Goal: Task Accomplishment & Management: Manage account settings

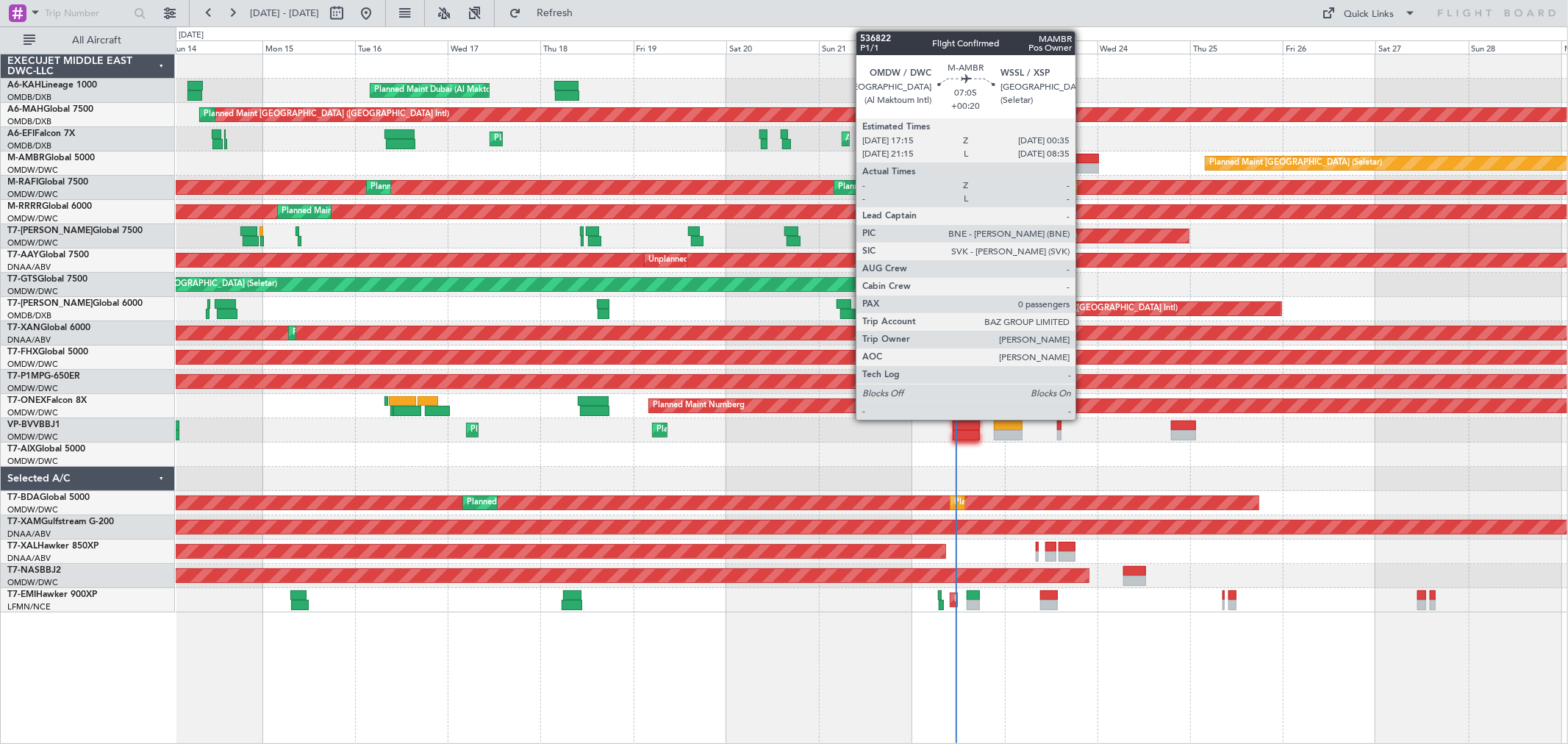
click at [1083, 165] on div at bounding box center [1084, 167] width 29 height 10
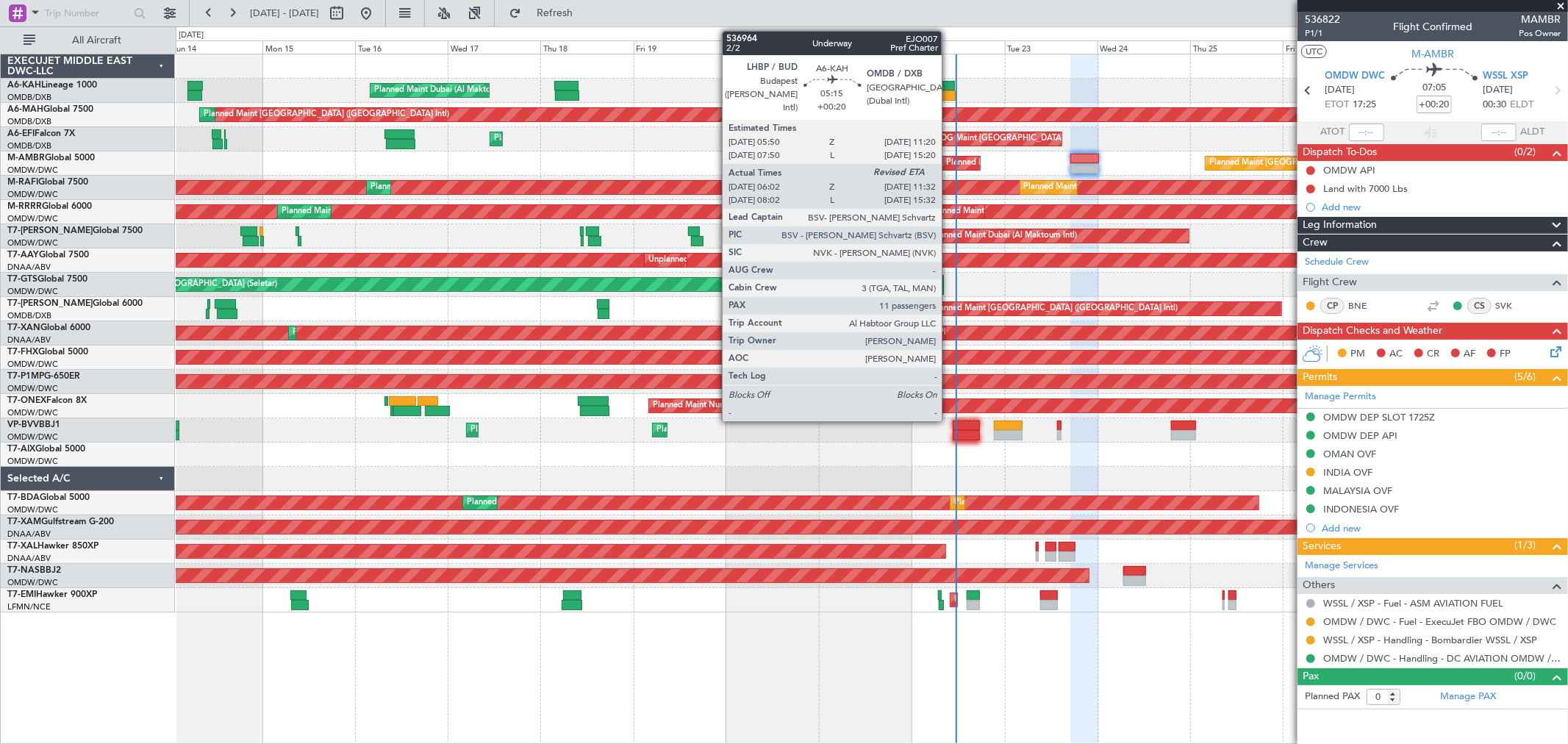
click at [949, 93] on div at bounding box center [945, 95] width 22 height 10
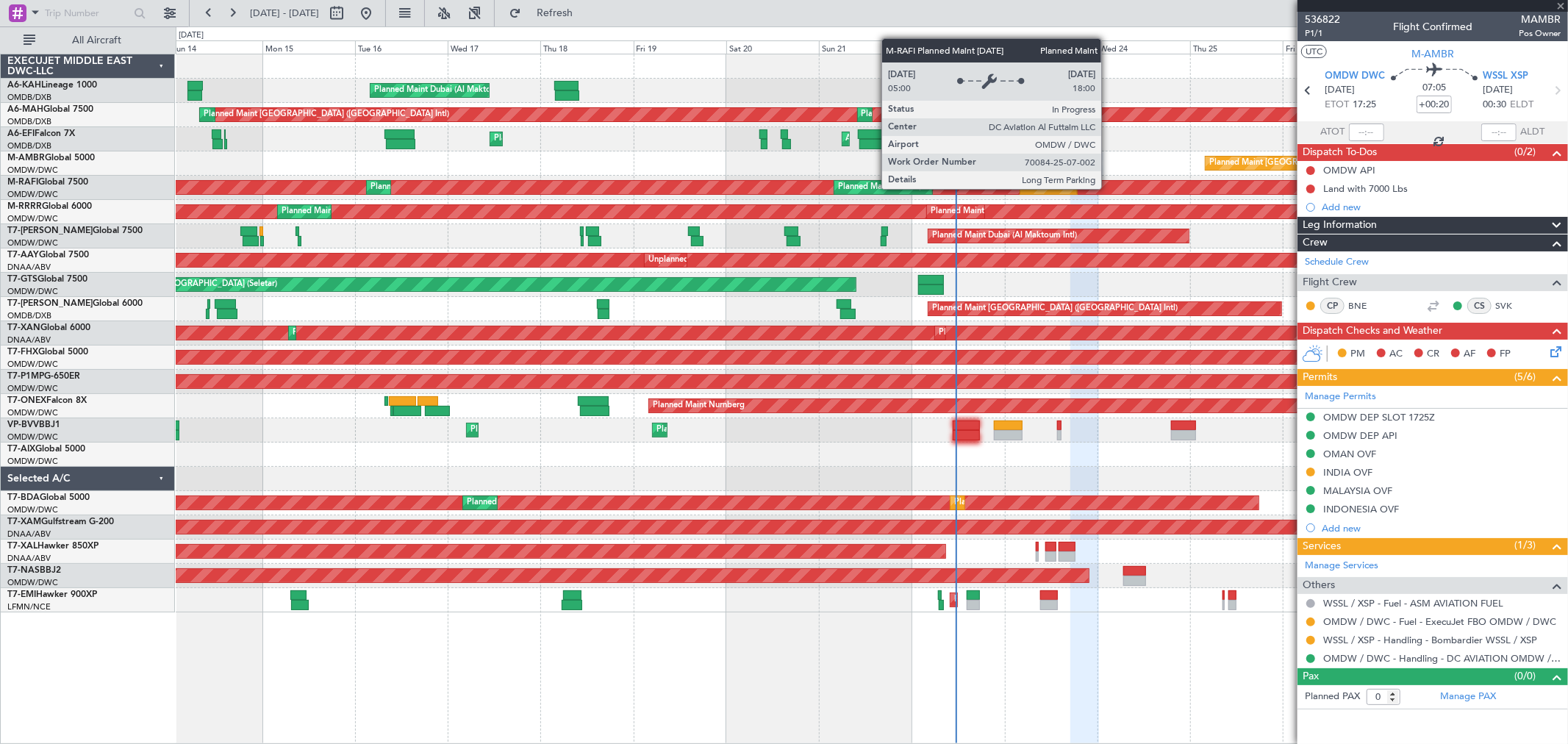
type input "06:12"
type input "11"
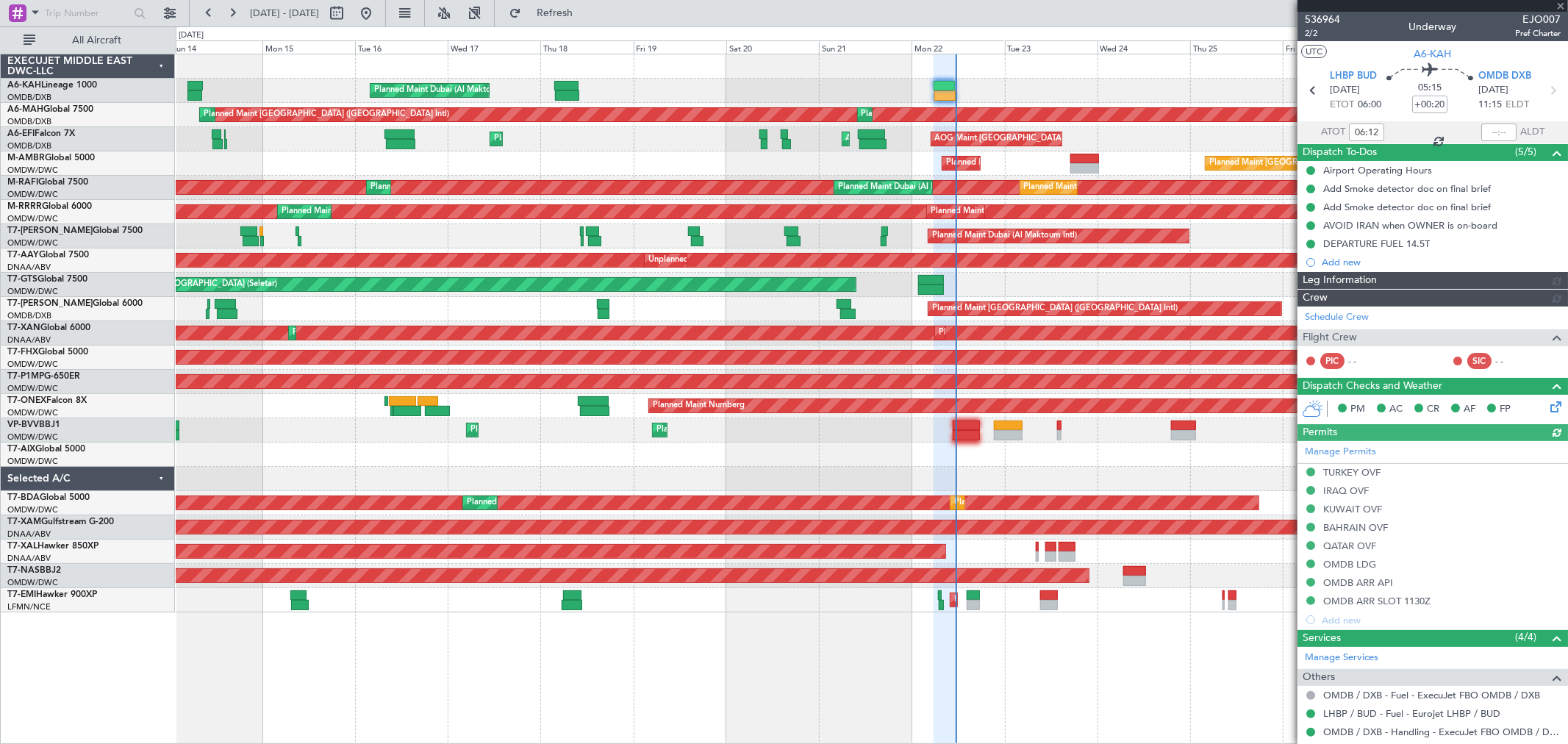
type input "[PERSON_NAME] ([PERSON_NAME])"
type input "7344"
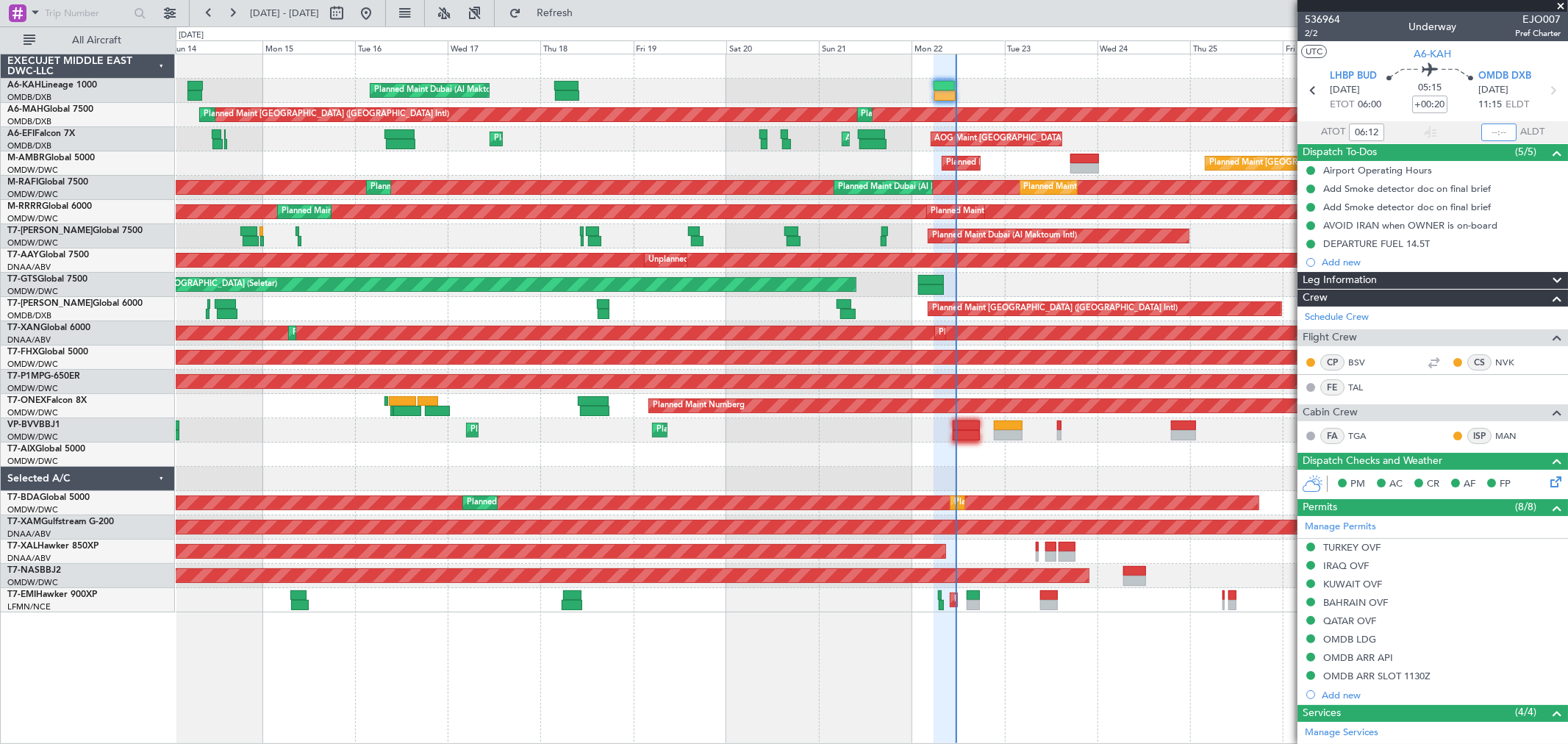
click at [1129, 131] on input "text" at bounding box center [1499, 132] width 36 height 18
type input "11:26"
click at [1129, 5] on span at bounding box center [1560, 6] width 15 height 13
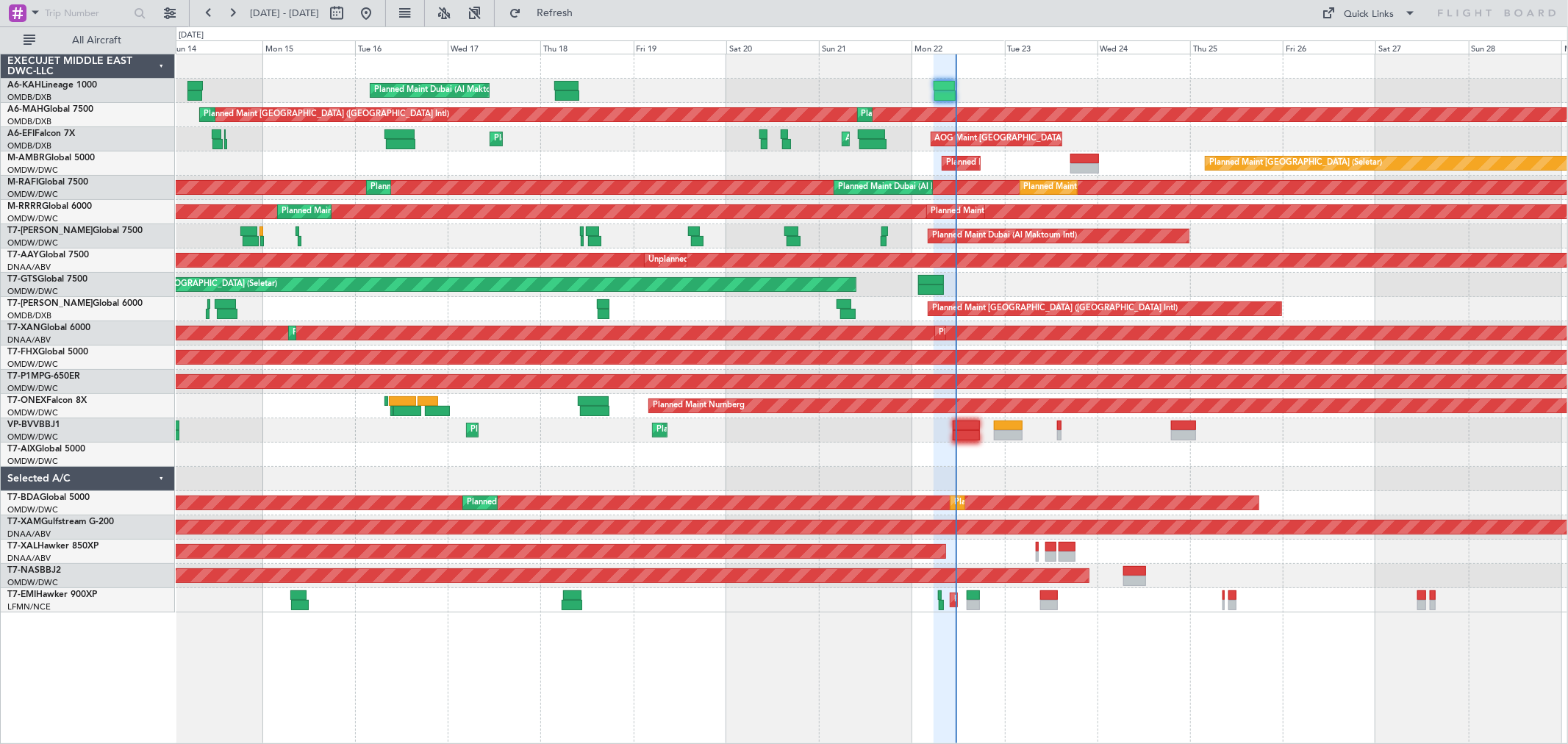
type input "0"
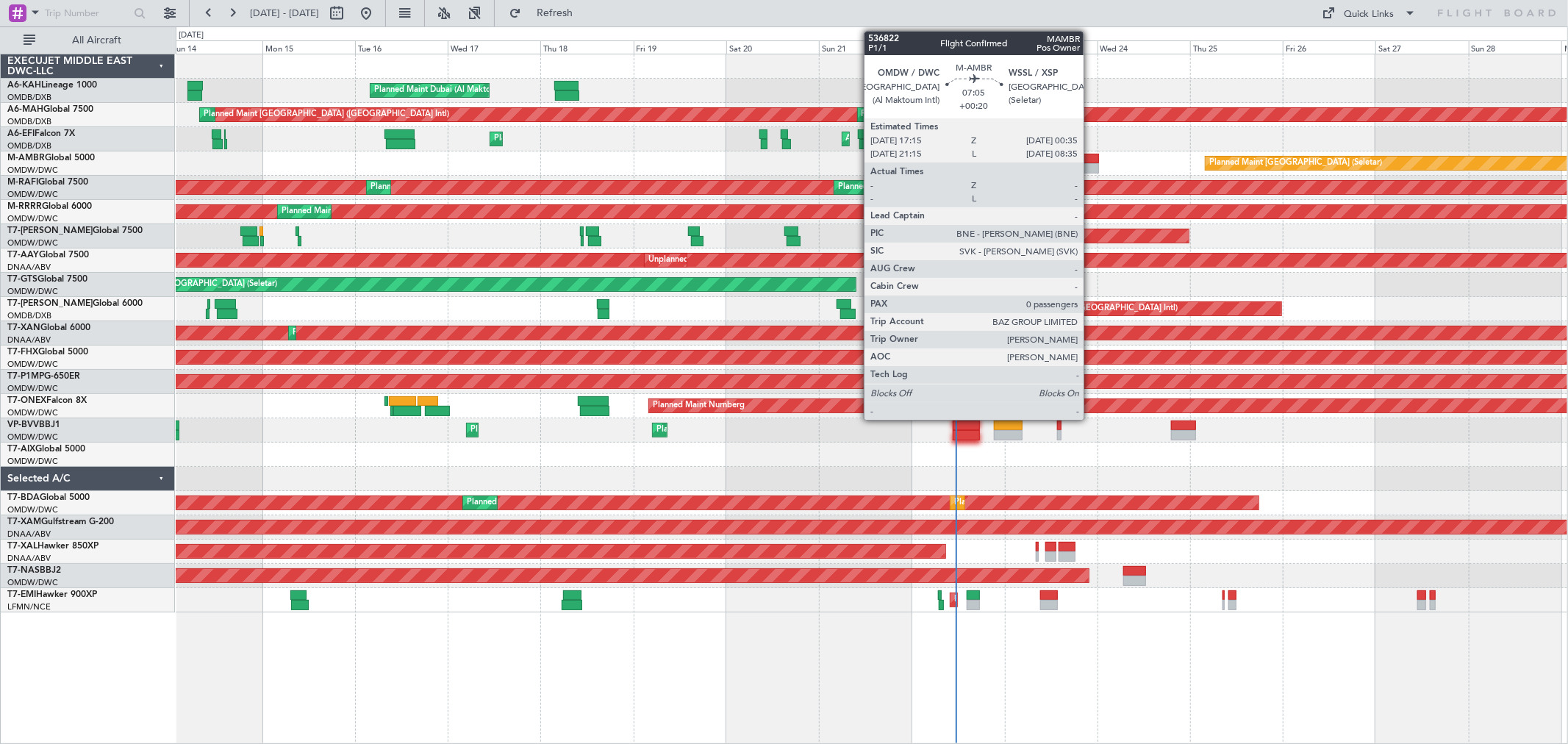
click at [1091, 155] on div at bounding box center [1084, 158] width 29 height 10
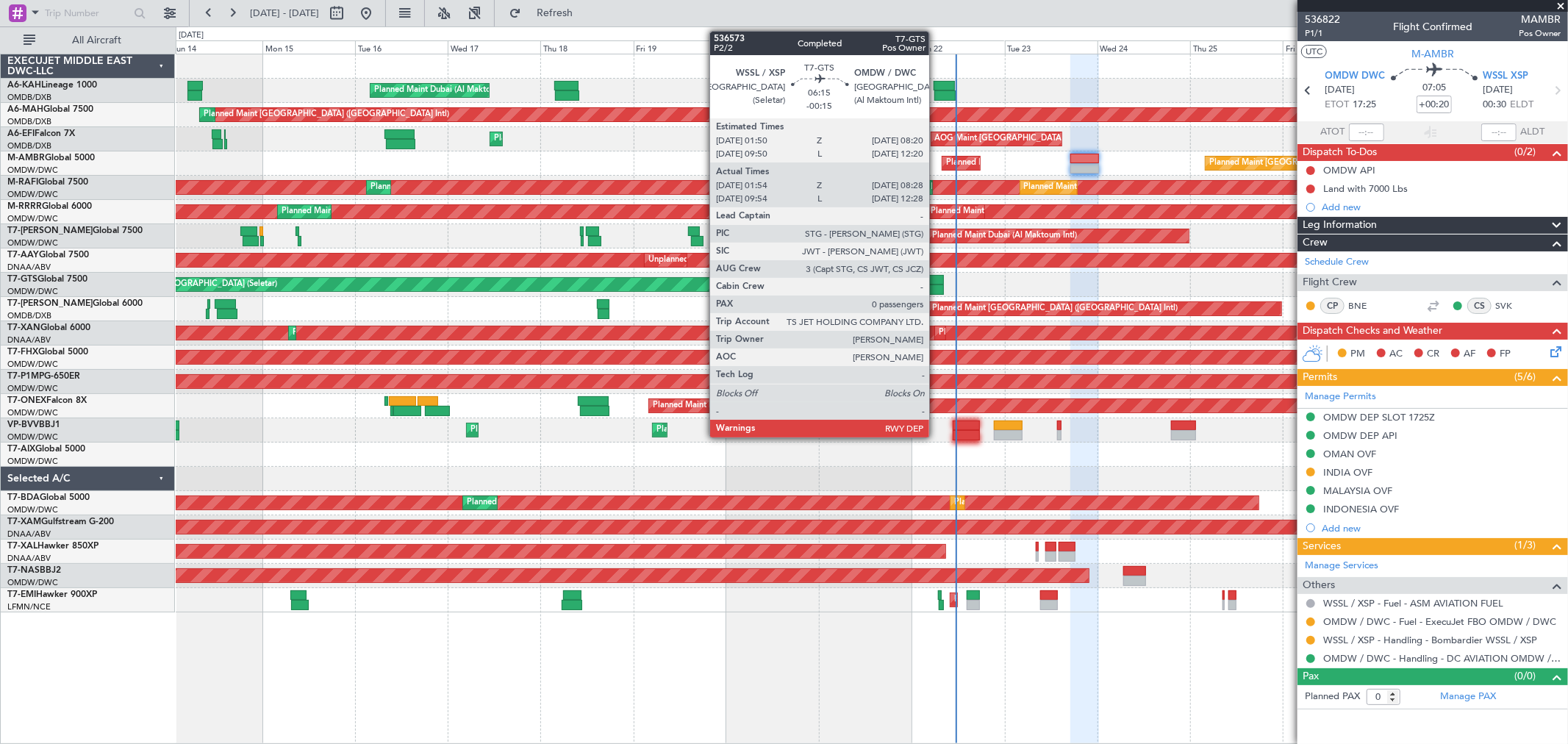
click at [936, 287] on div at bounding box center [930, 289] width 25 height 10
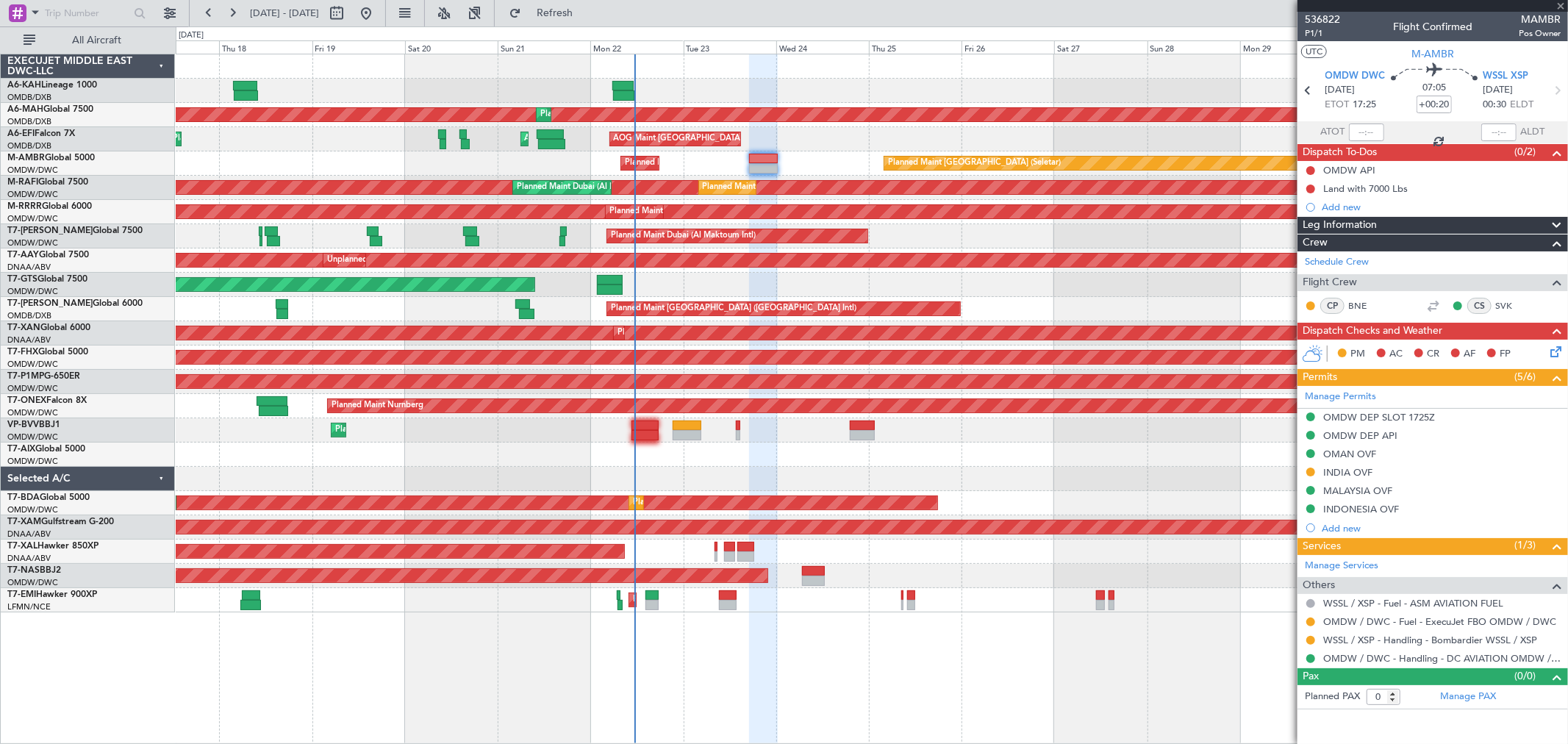
click at [756, 281] on div "AOG Maint [GEOGRAPHIC_DATA] (Seletar)" at bounding box center [872, 284] width 1392 height 24
type input "-00:15"
type input "02:04"
type input "08:23"
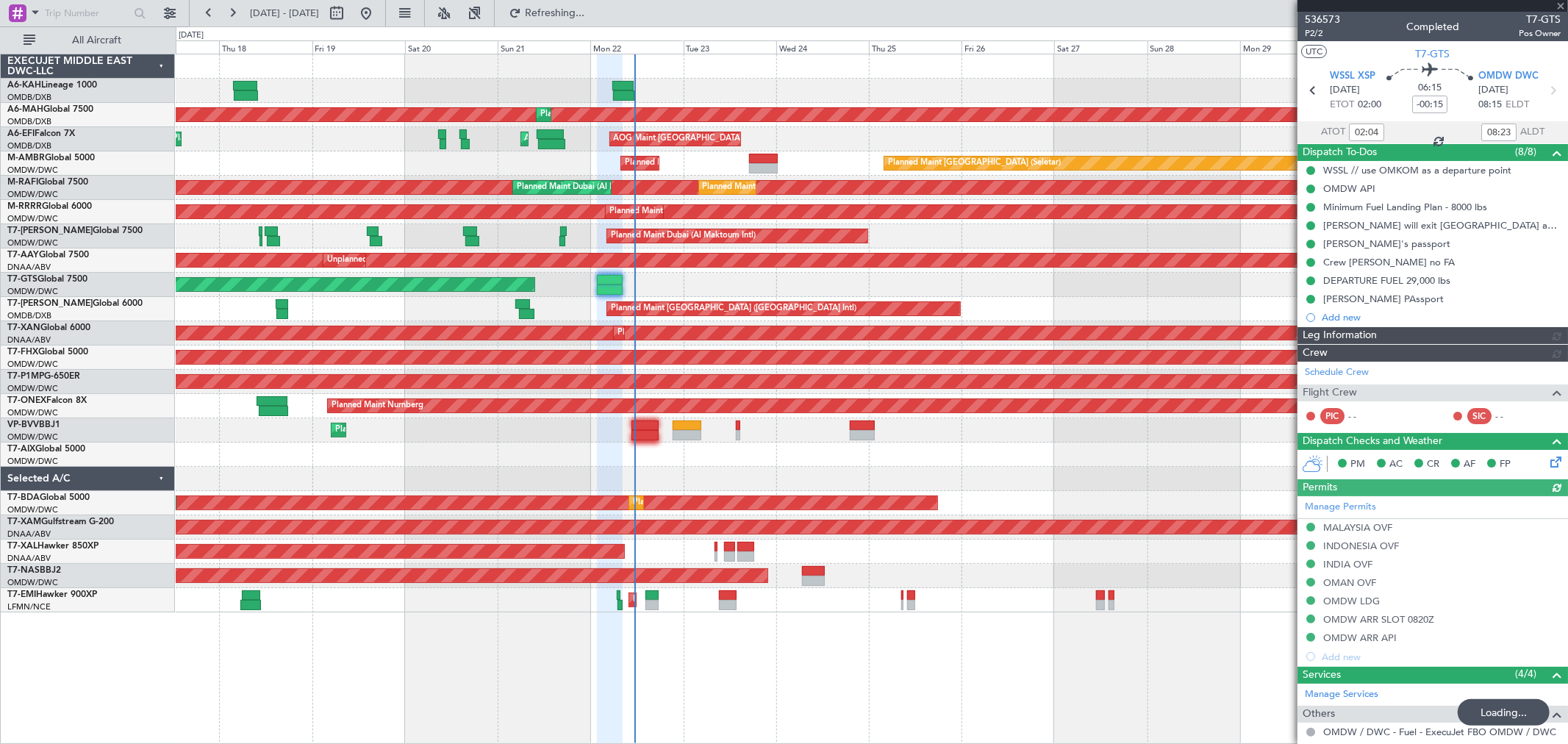
type input "[PERSON_NAME] ([PERSON_NAME])"
type input "7342"
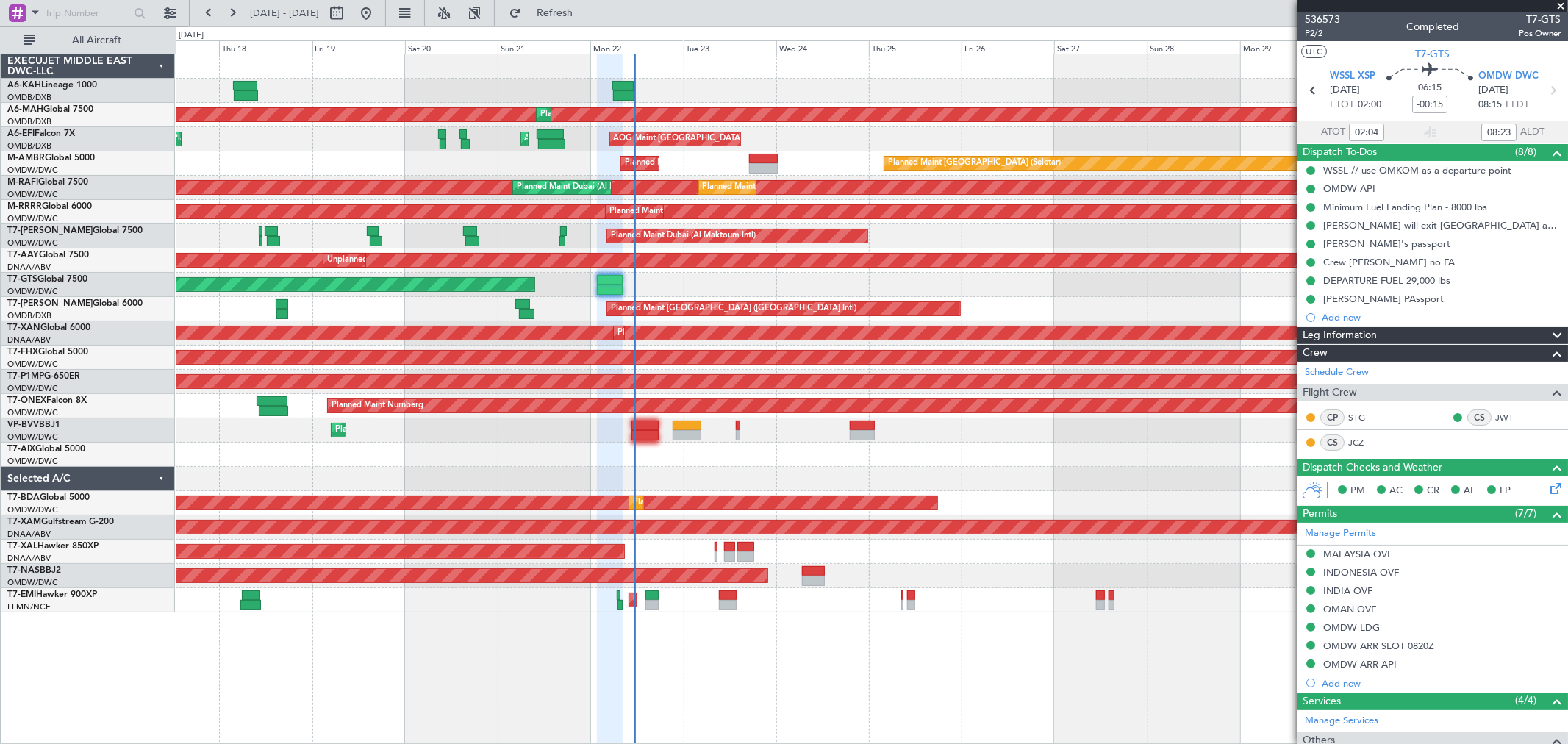
click at [1129, 3] on span at bounding box center [1560, 6] width 15 height 13
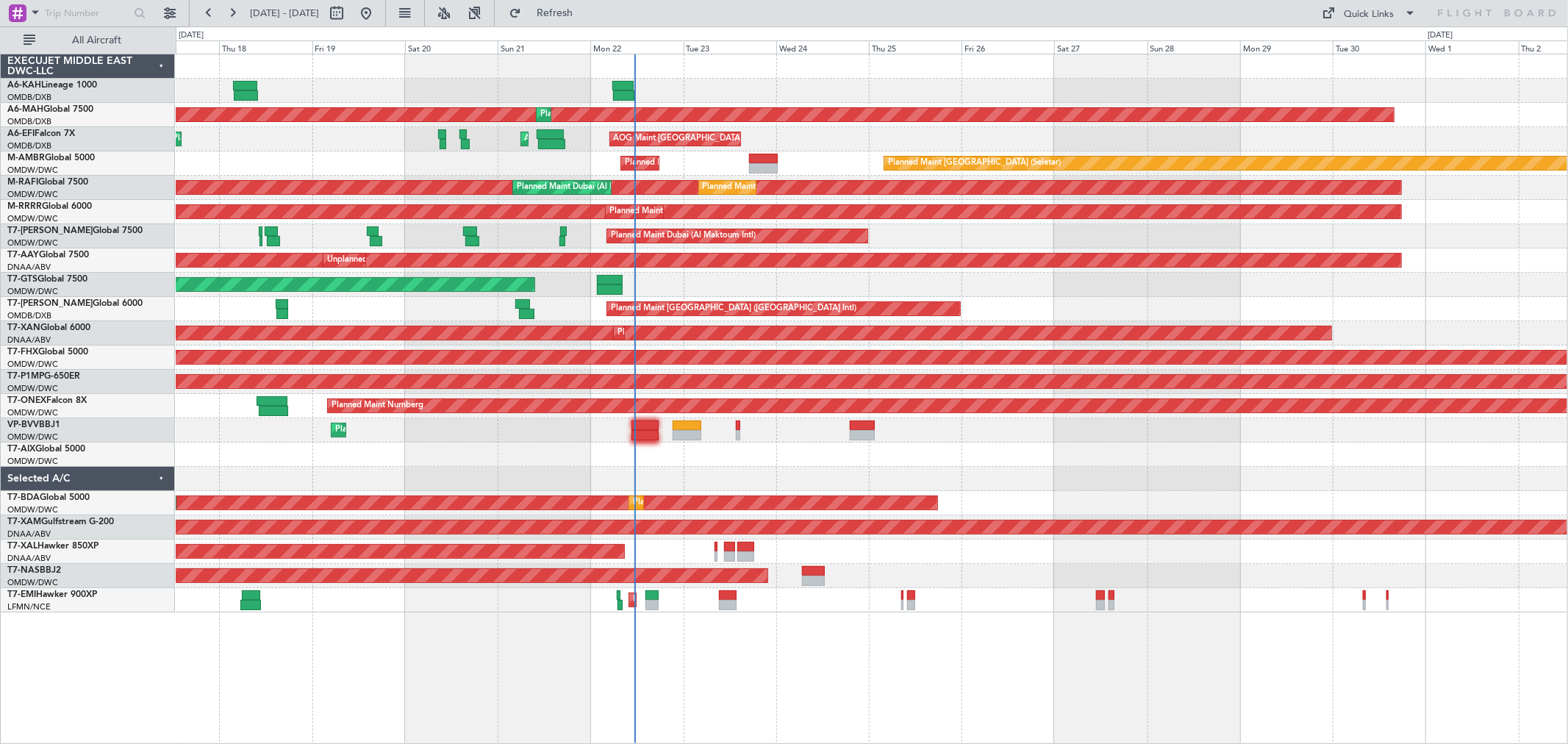
click at [916, 277] on div "AOG Maint [GEOGRAPHIC_DATA] (Seletar)" at bounding box center [872, 284] width 1392 height 24
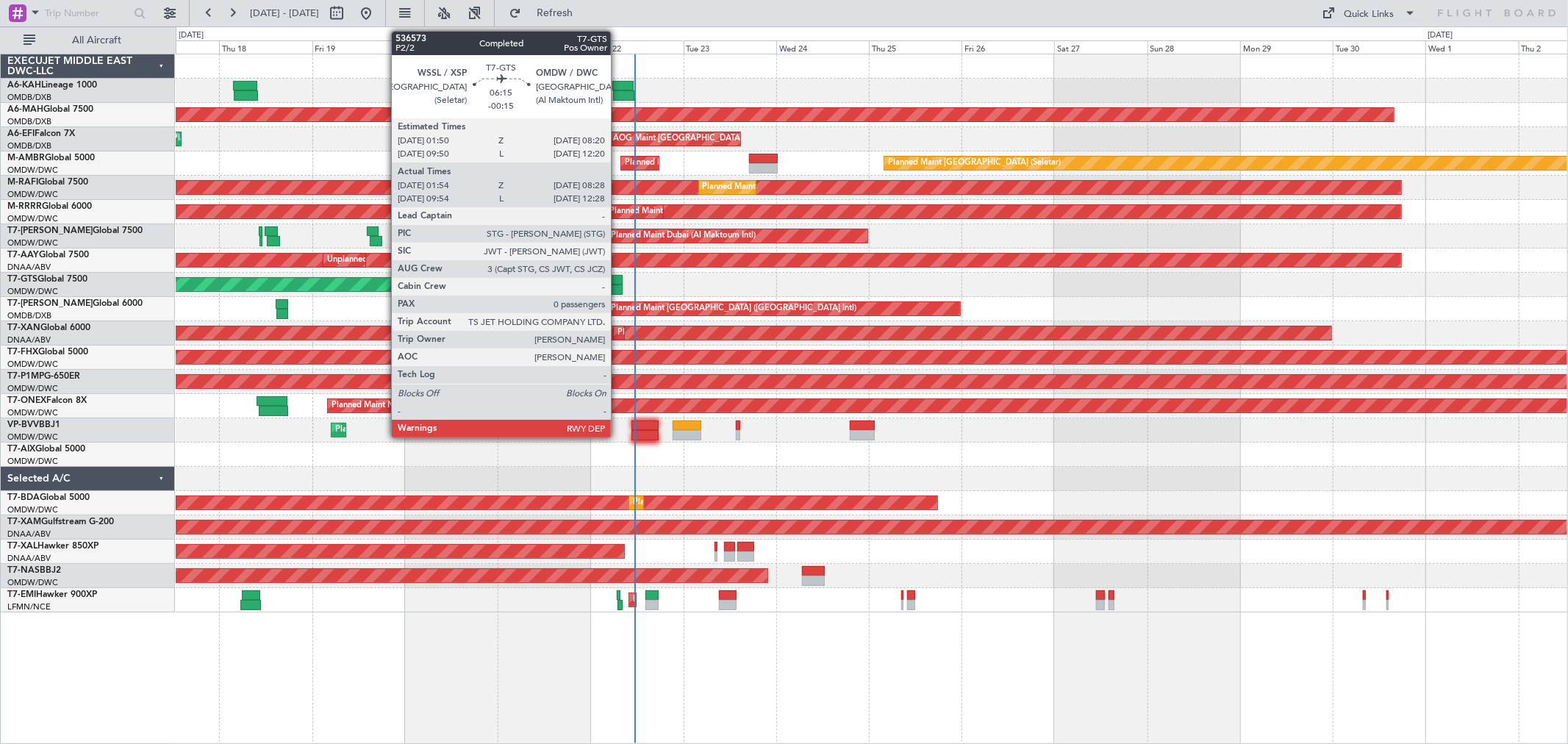
click at [618, 285] on div at bounding box center [609, 289] width 25 height 10
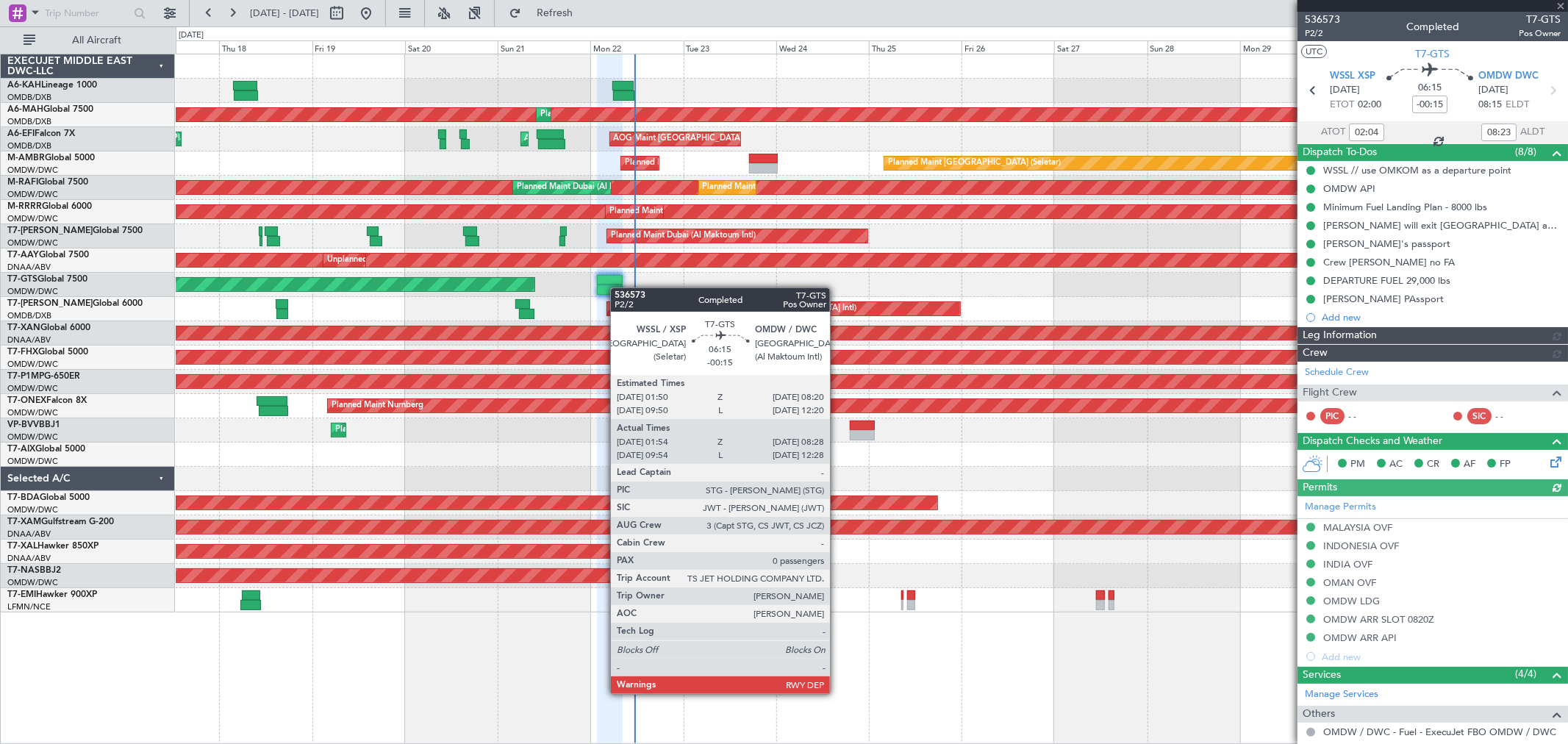
type input "[PERSON_NAME] ([PERSON_NAME])"
type input "7342"
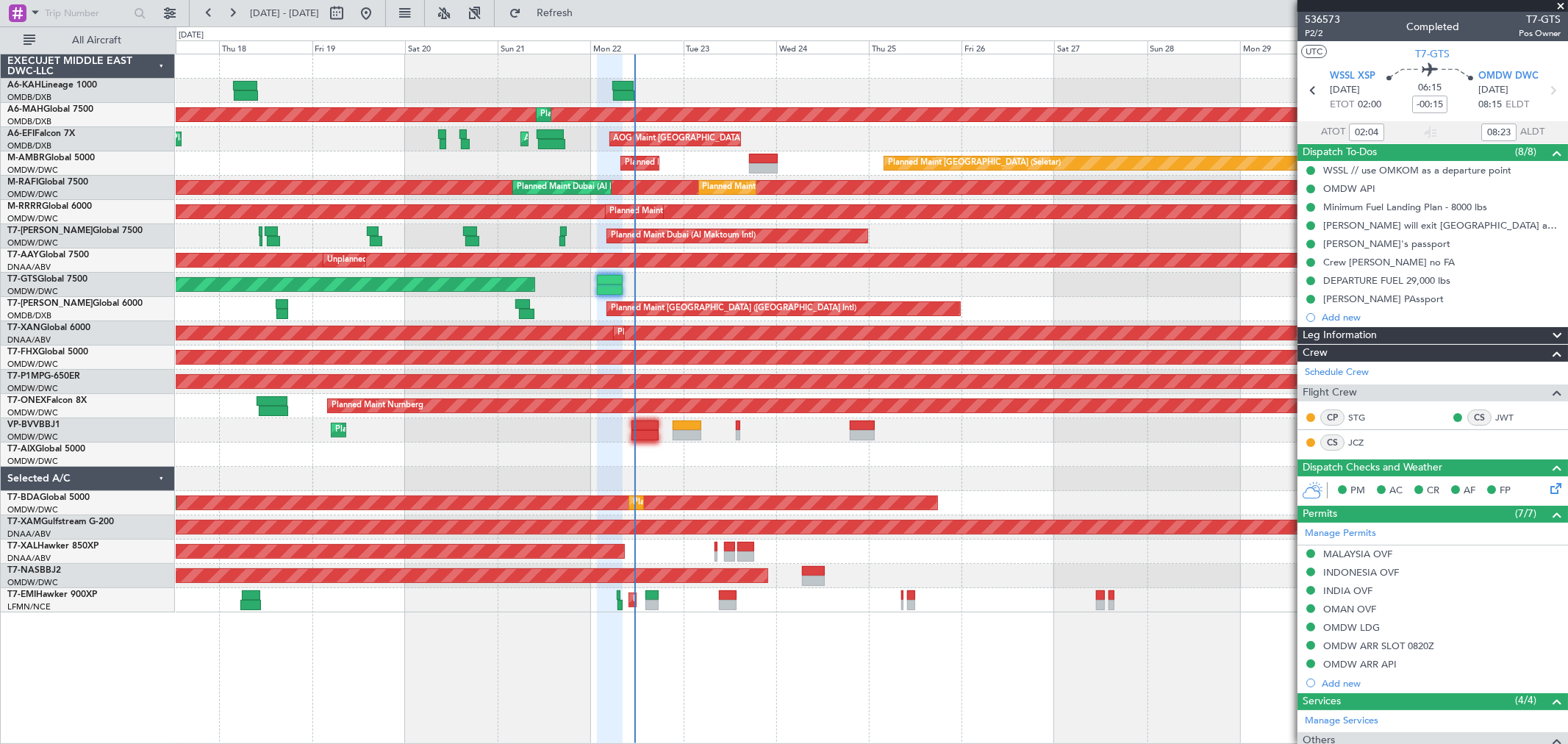
click at [1129, 5] on span at bounding box center [1560, 6] width 15 height 13
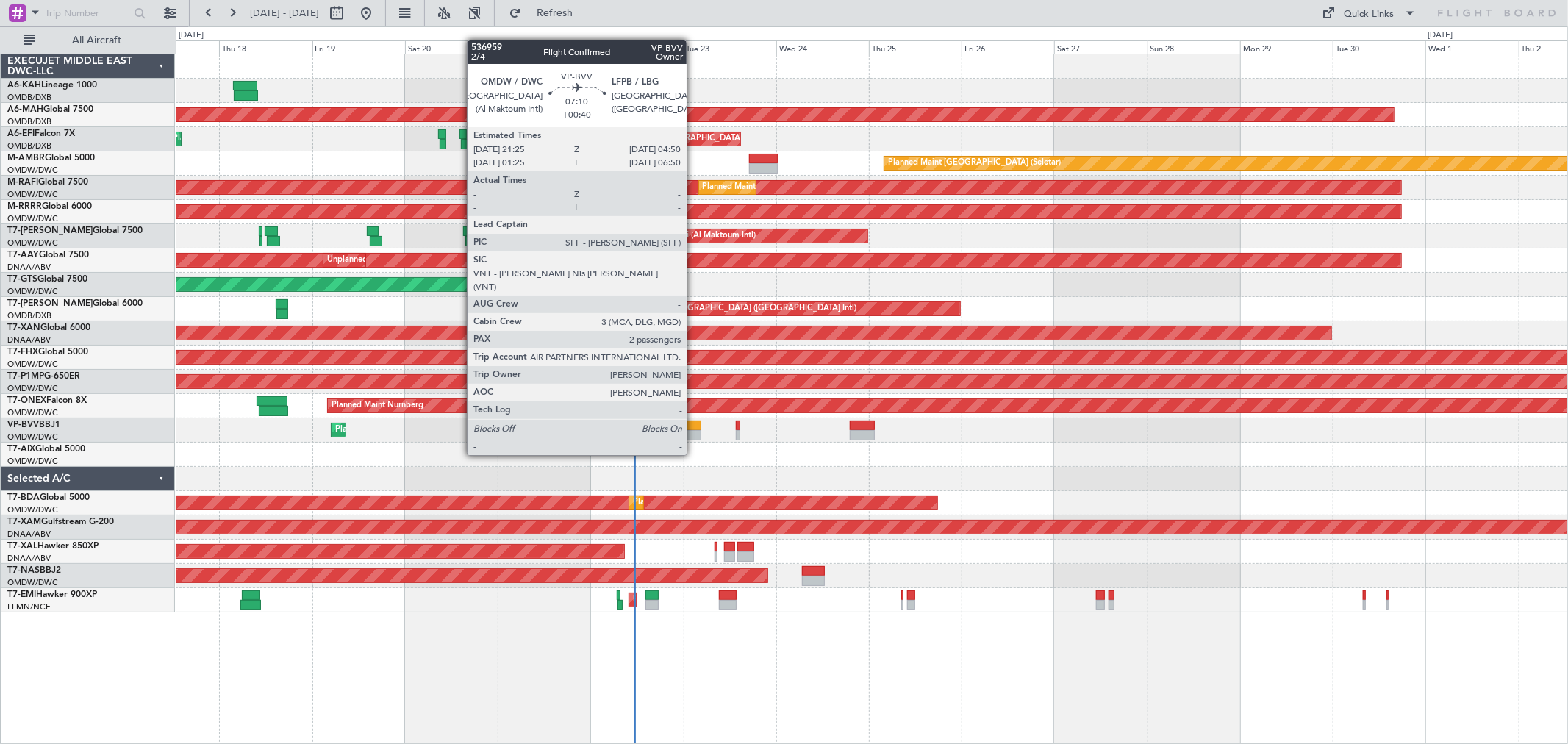
click at [695, 424] on div at bounding box center [687, 425] width 29 height 10
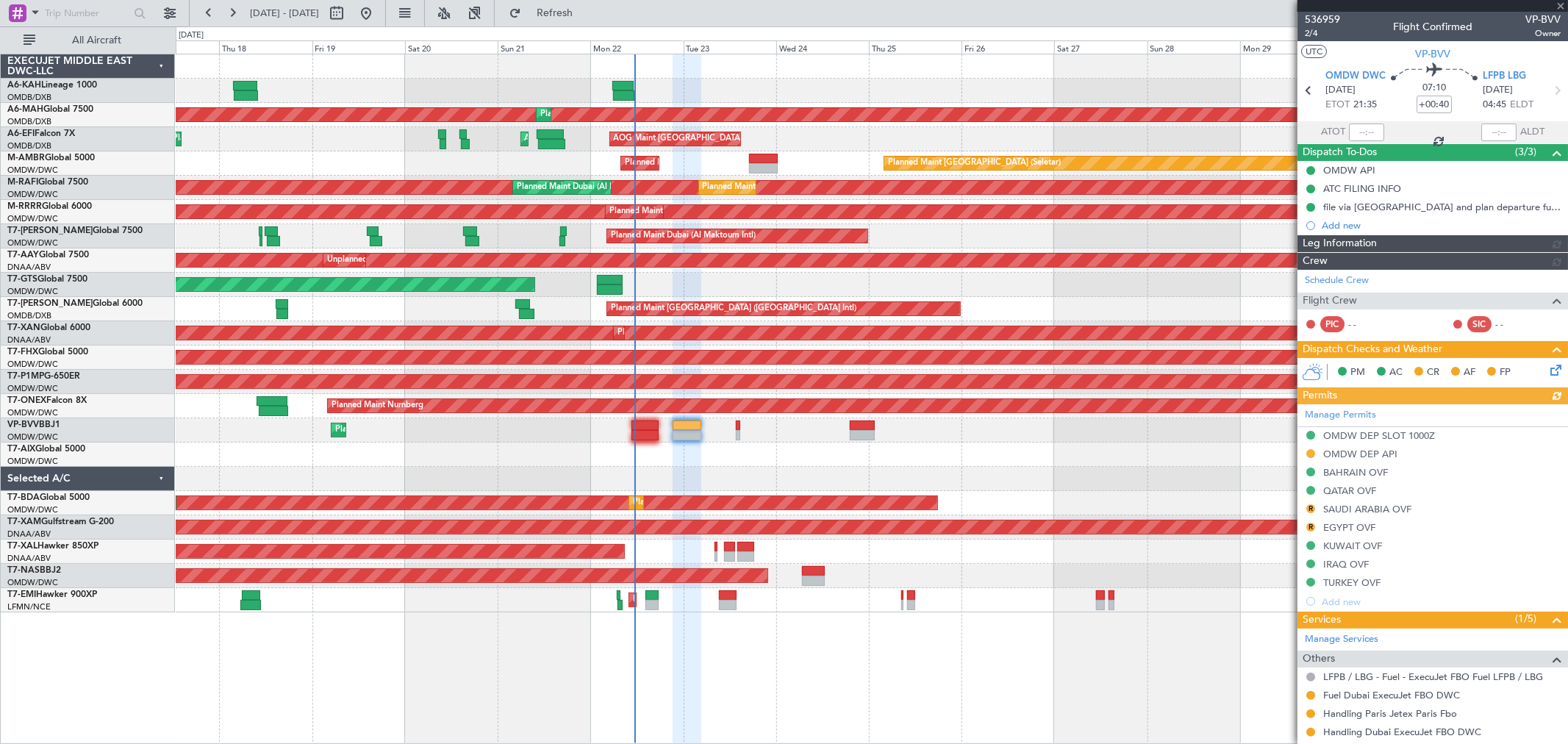
type input "[PERSON_NAME] (ANI)"
type input "7345"
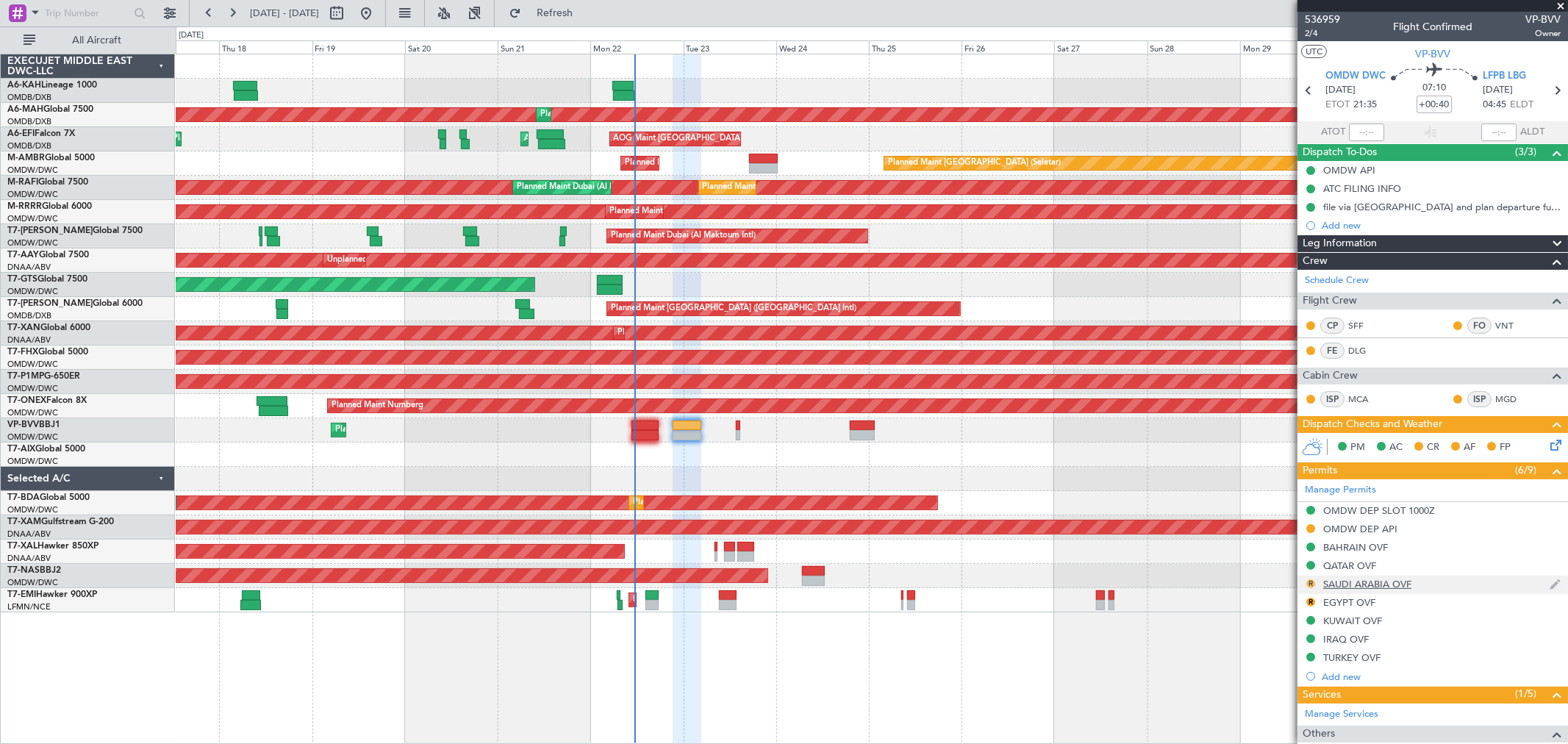
click at [1129, 535] on button "R" at bounding box center [1310, 583] width 8 height 8
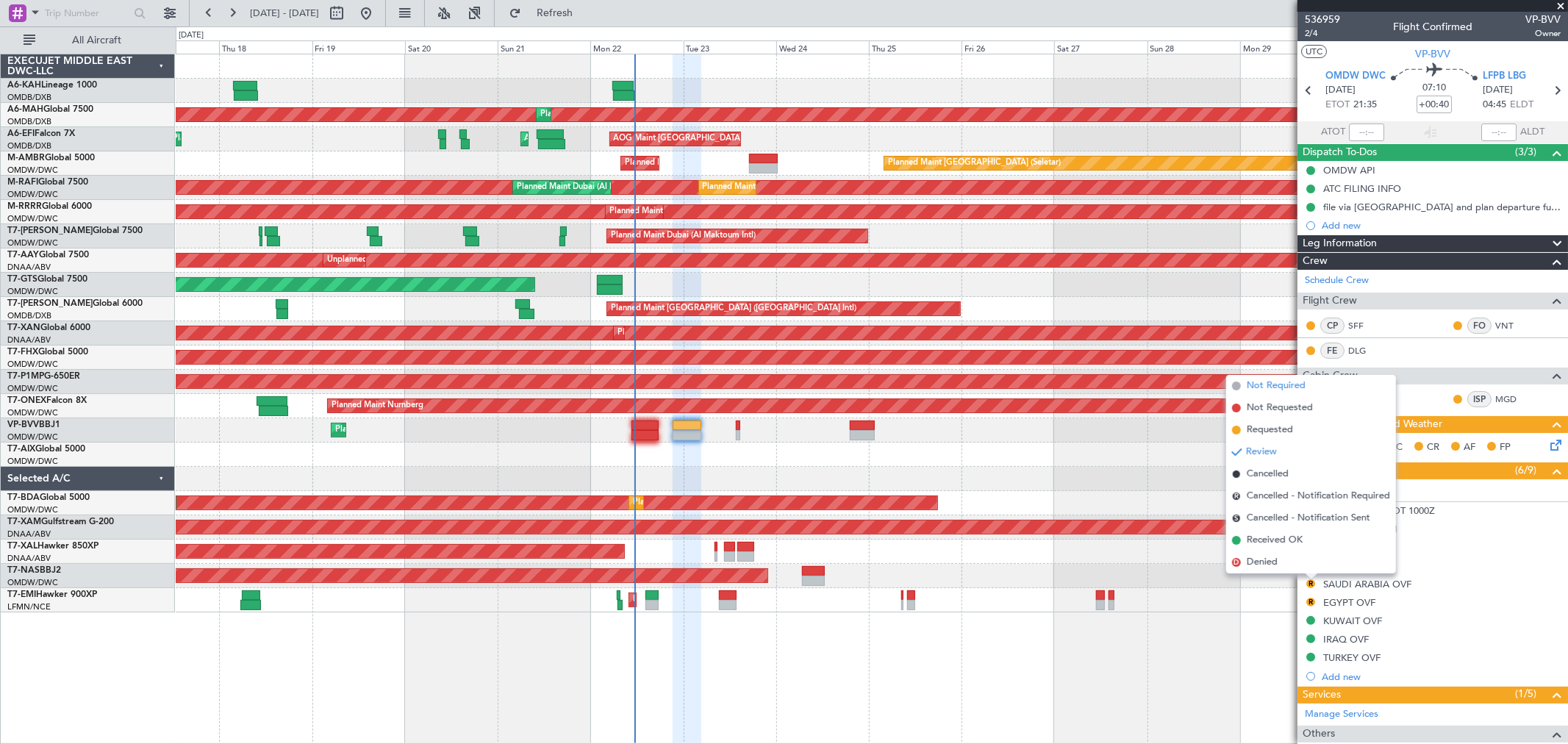
click at [1129, 380] on span "Not Required" at bounding box center [1276, 385] width 59 height 15
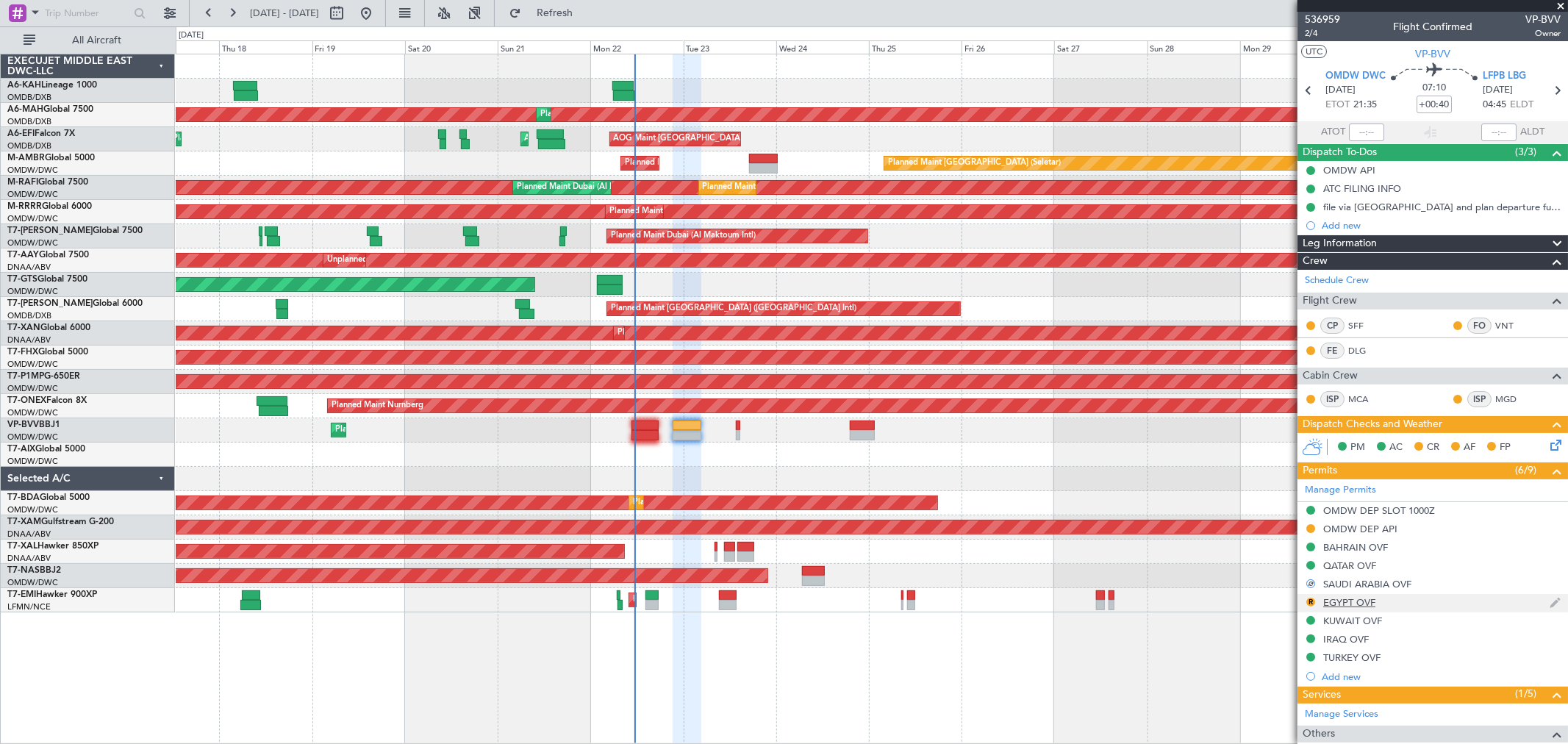
click at [1129, 535] on nimbus-traffic-light "R" at bounding box center [1310, 603] width 12 height 14
click at [1129, 535] on button "R" at bounding box center [1310, 601] width 8 height 8
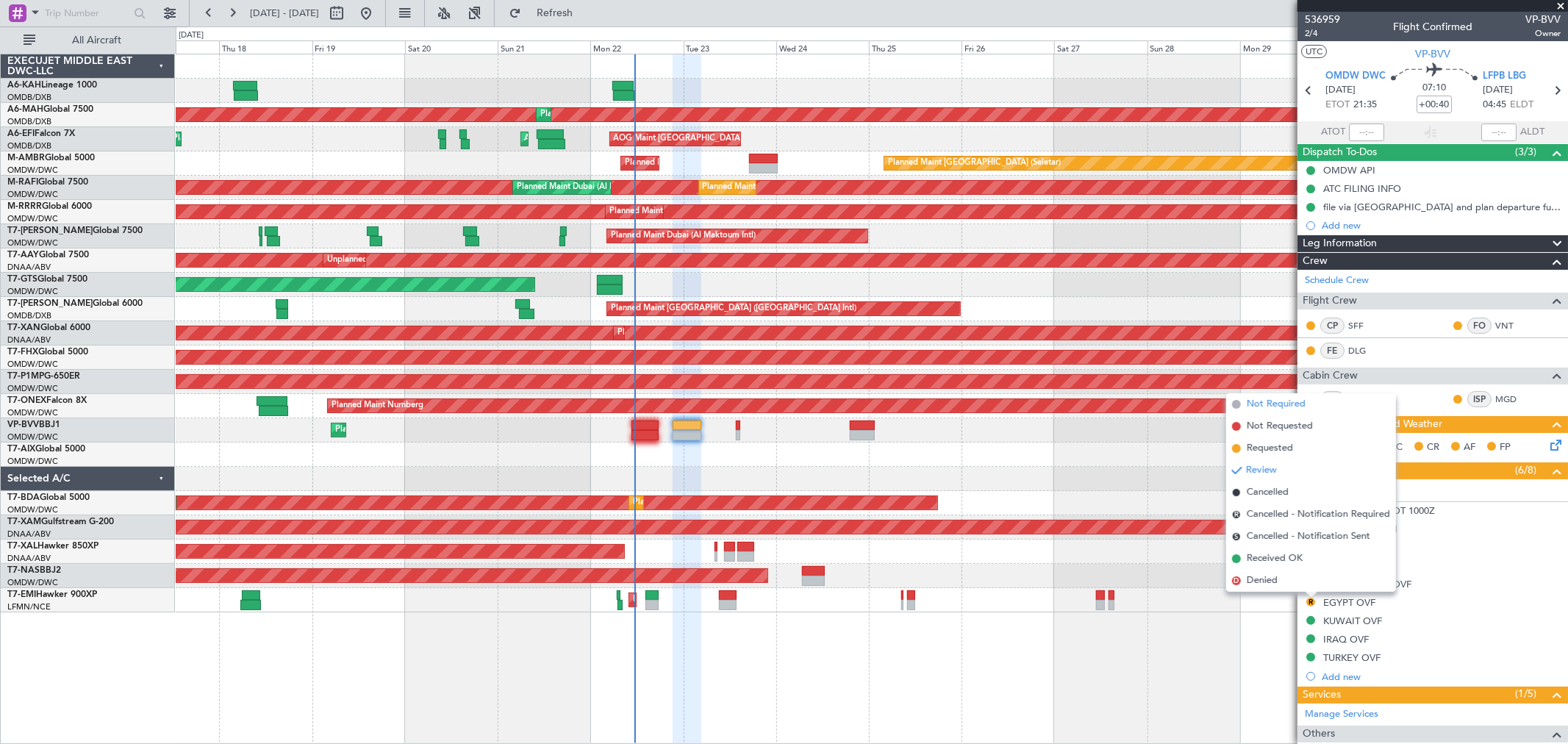
click at [1129, 409] on span "Not Required" at bounding box center [1276, 404] width 59 height 15
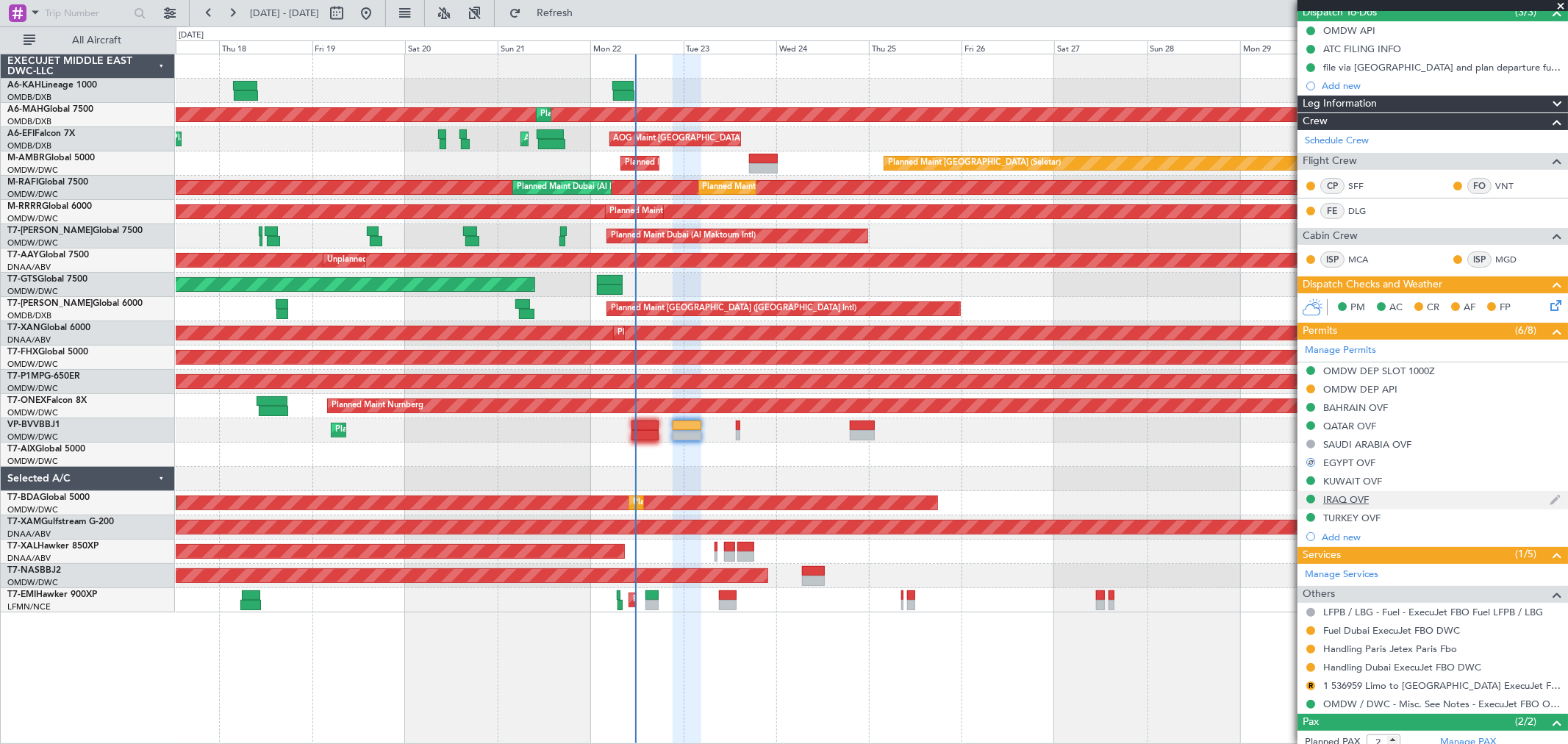
scroll to position [163, 0]
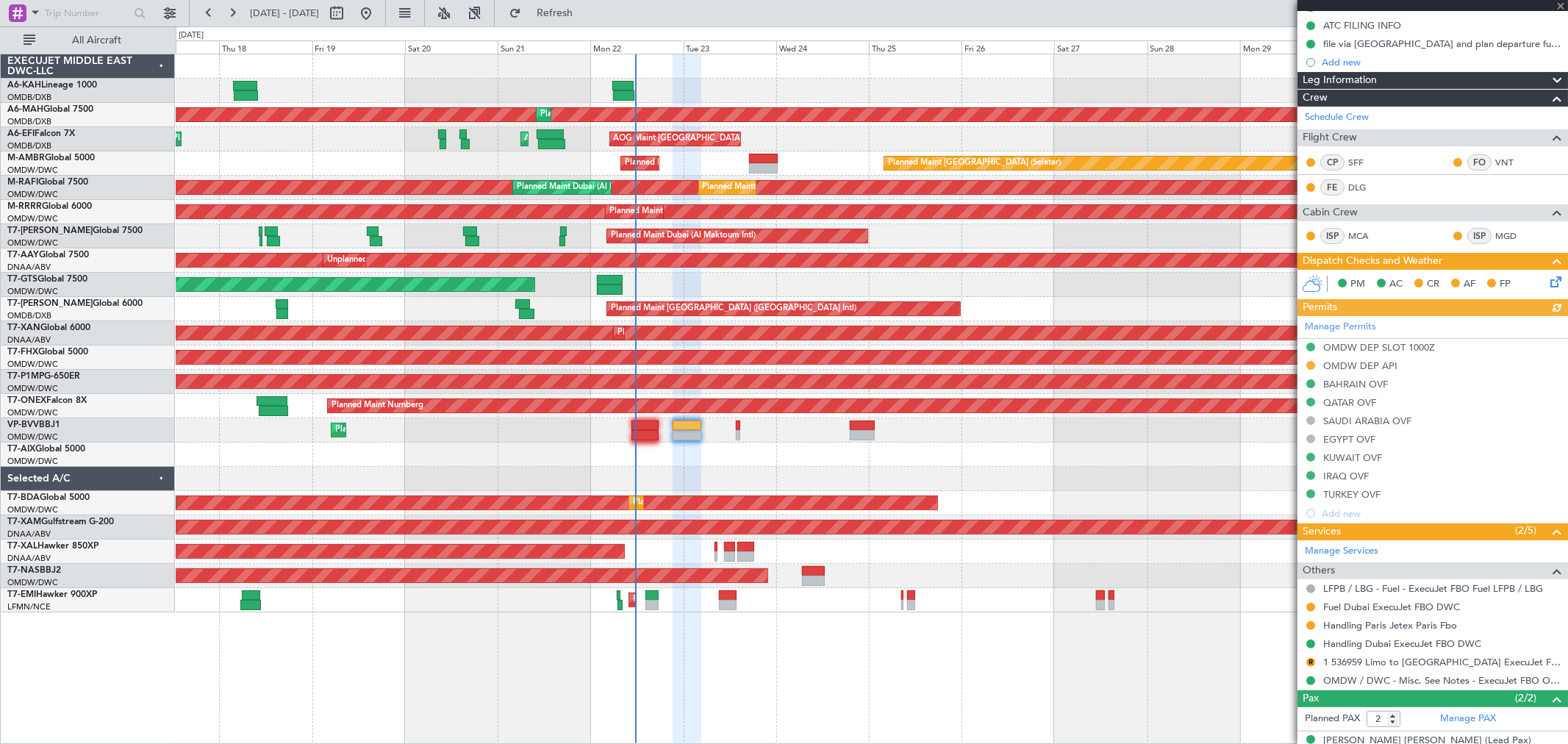
type input "[PERSON_NAME] (ANI)"
type input "7345"
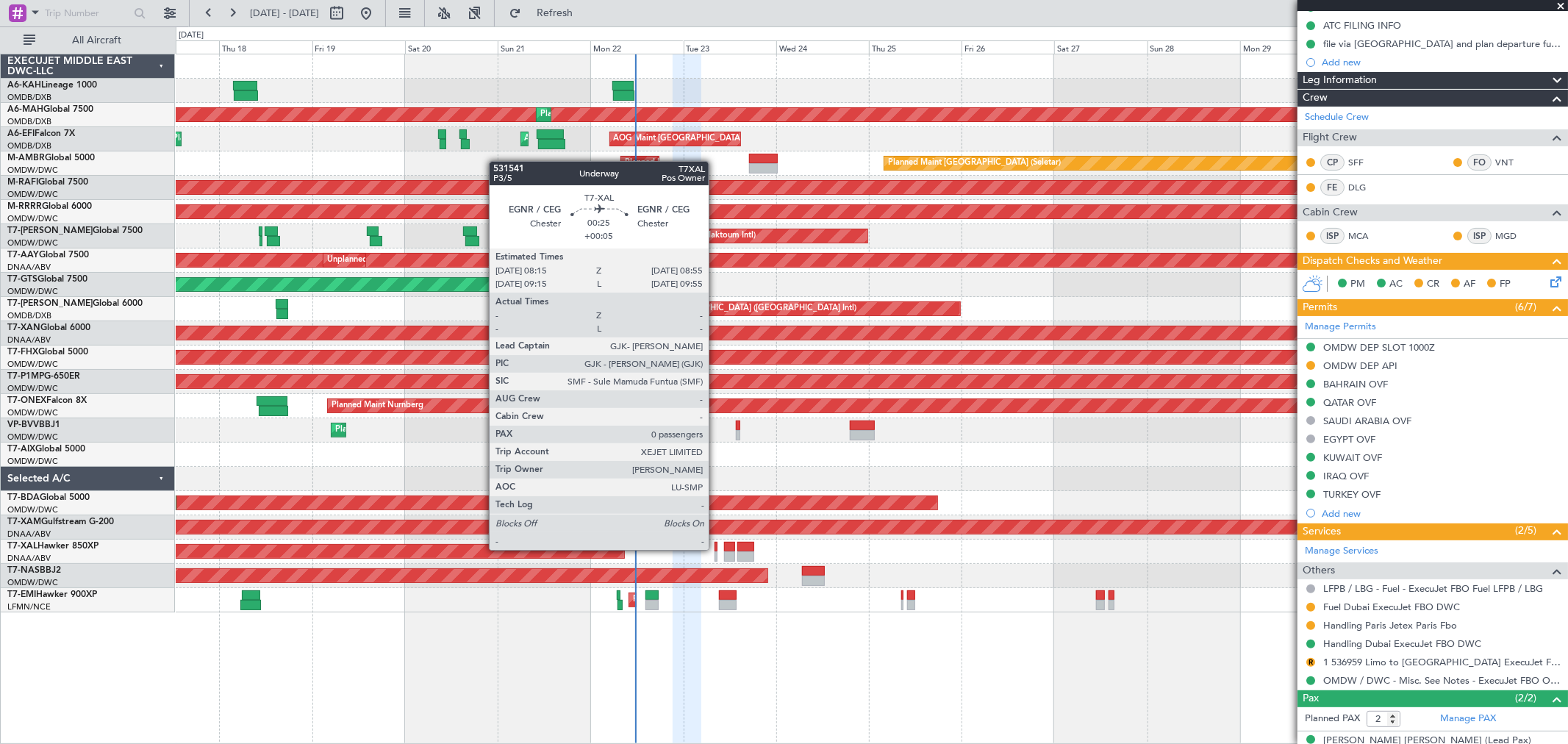
click at [716, 535] on div at bounding box center [716, 546] width 3 height 10
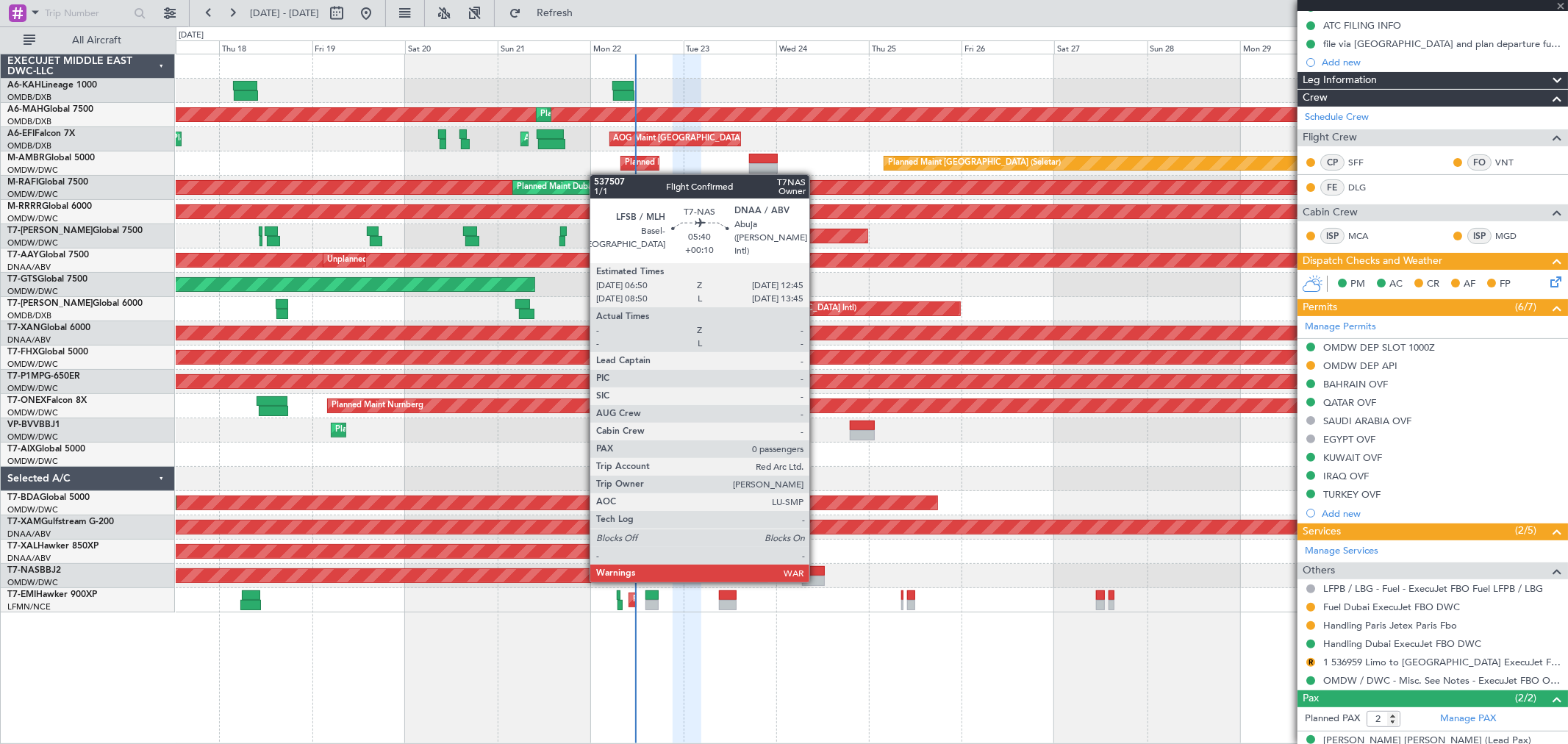
click at [818, 535] on div at bounding box center [814, 580] width 23 height 10
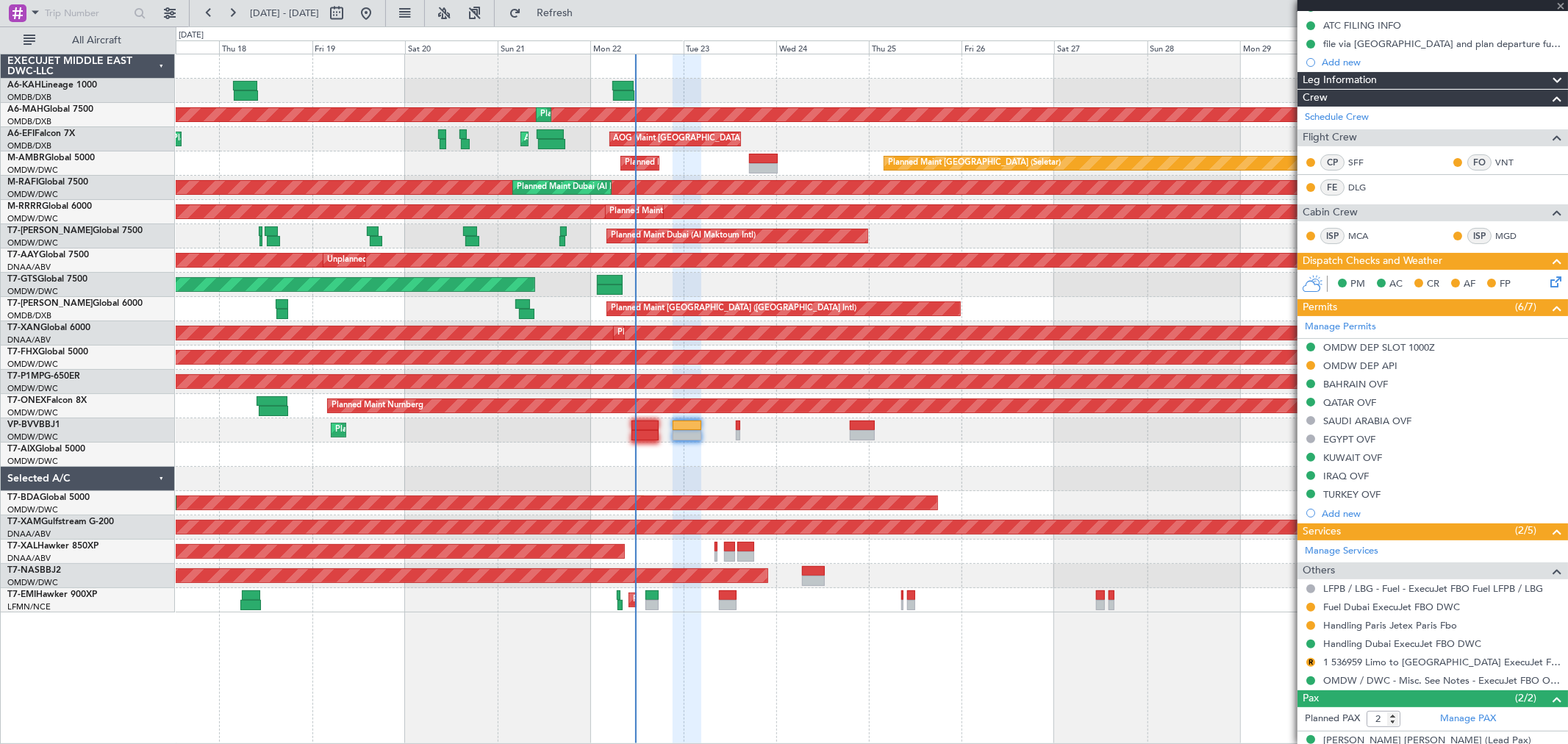
type input "+00:10"
type input "0"
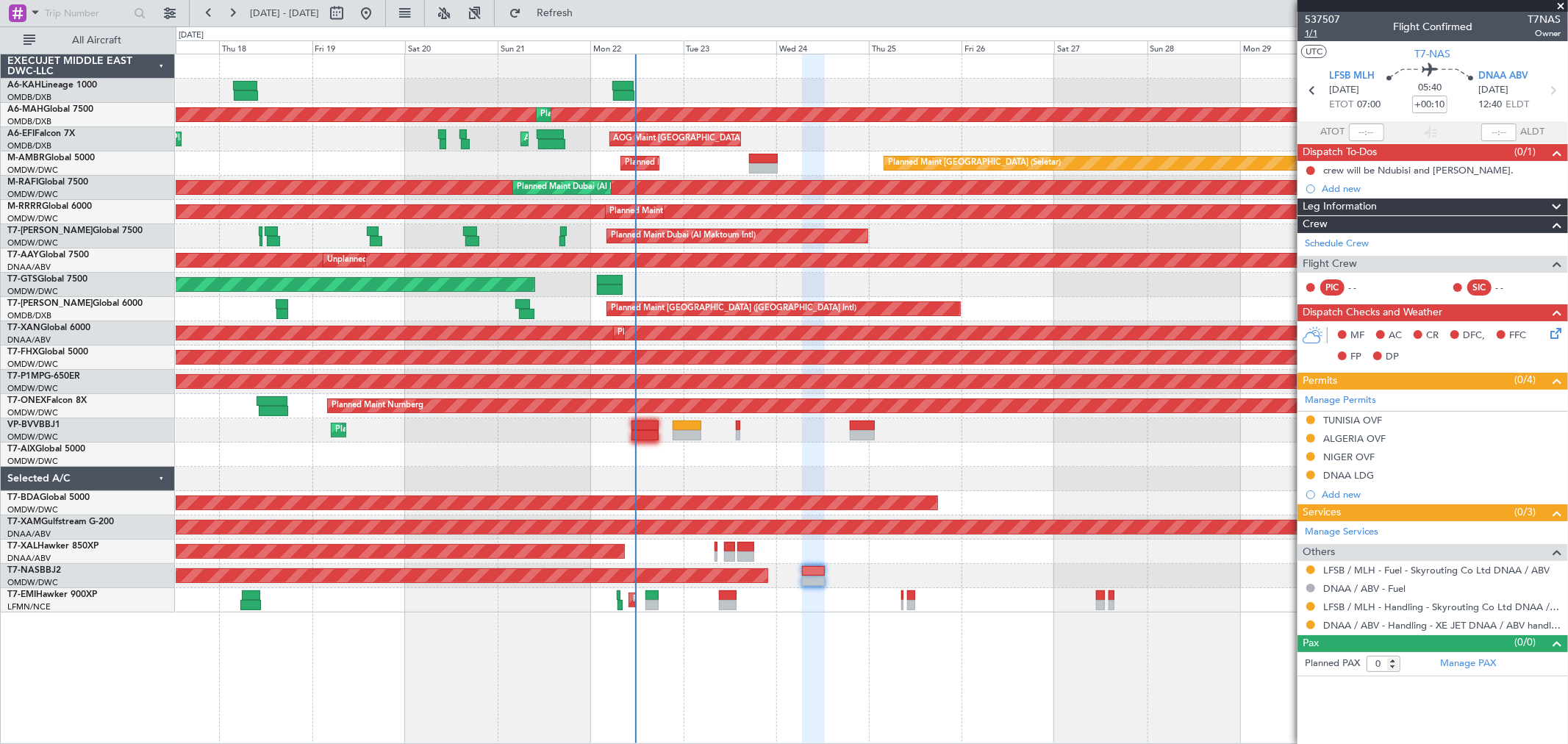
click at [1129, 29] on span "1/1" at bounding box center [1322, 33] width 36 height 12
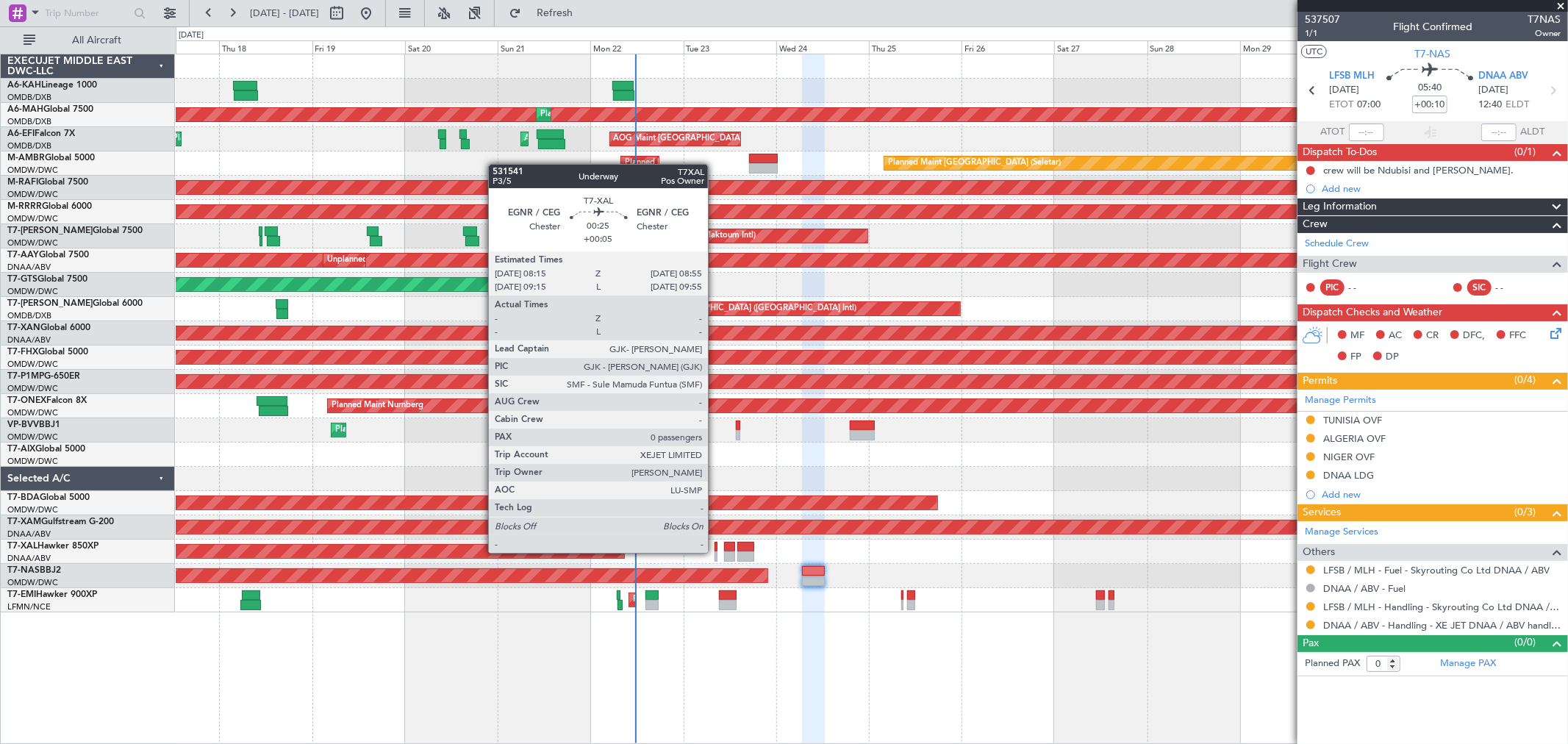
click at [716, 535] on div at bounding box center [716, 556] width 3 height 10
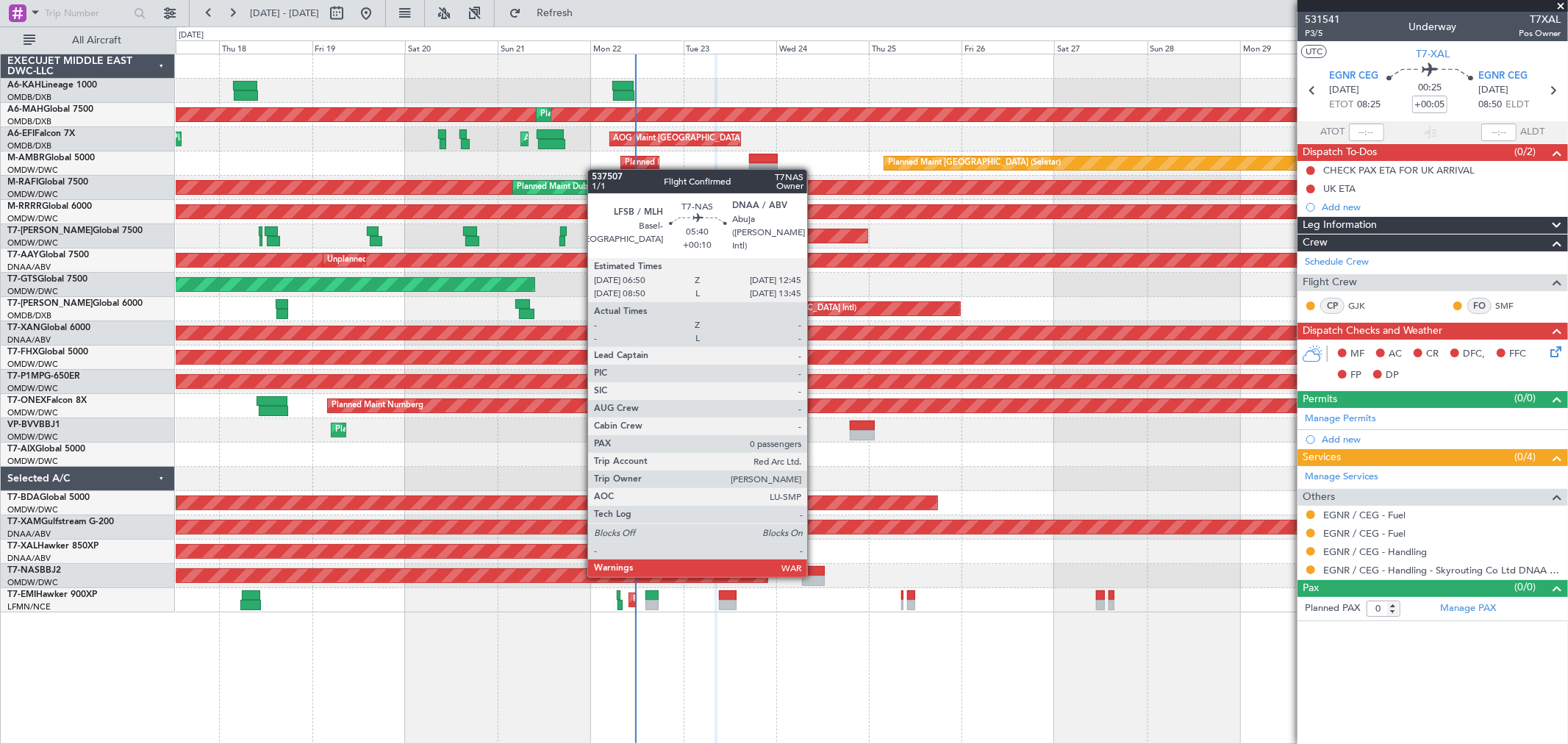
click at [814, 535] on div at bounding box center [814, 570] width 23 height 10
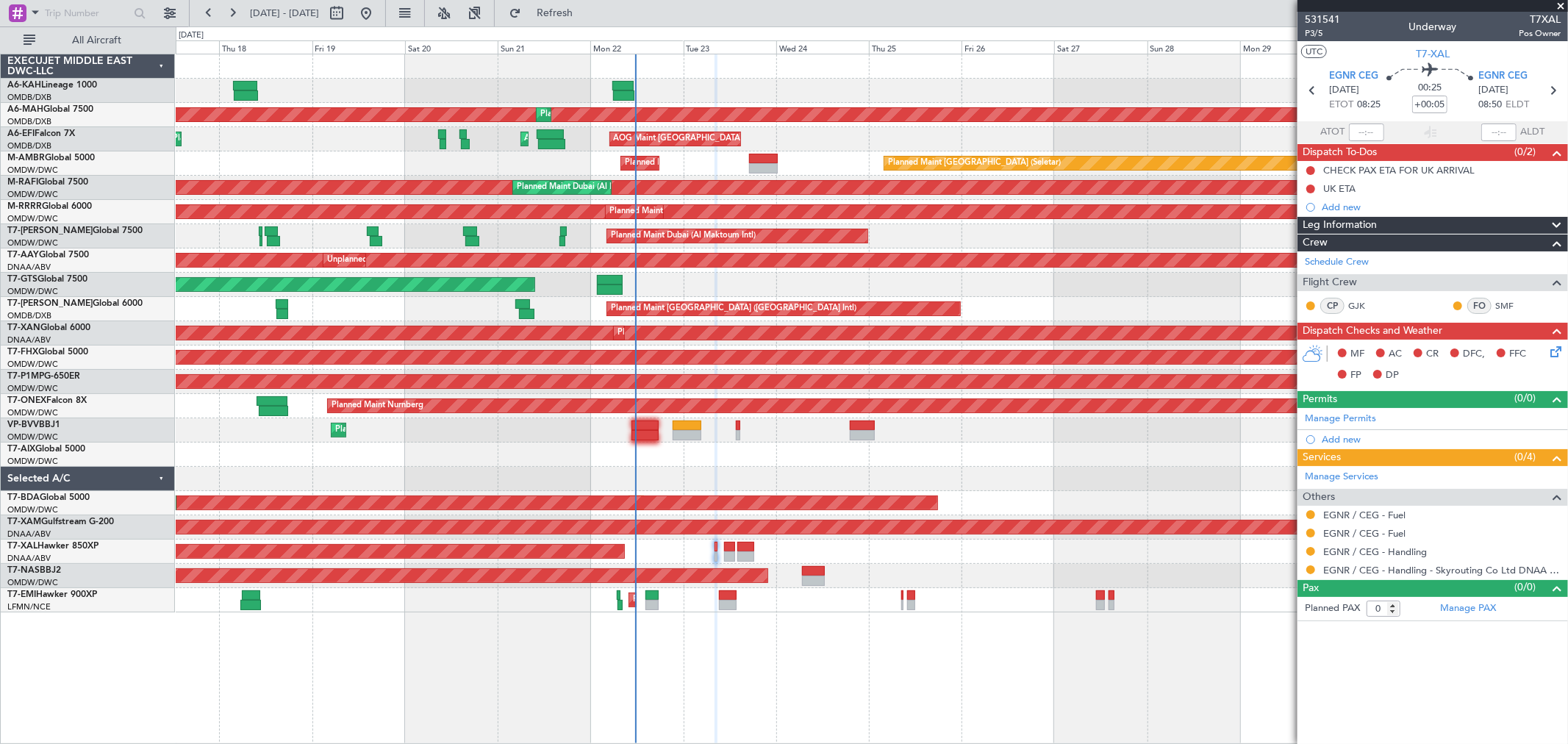
click at [808, 459] on div at bounding box center [872, 454] width 1392 height 24
click at [579, 11] on span "Refresh" at bounding box center [555, 12] width 62 height 10
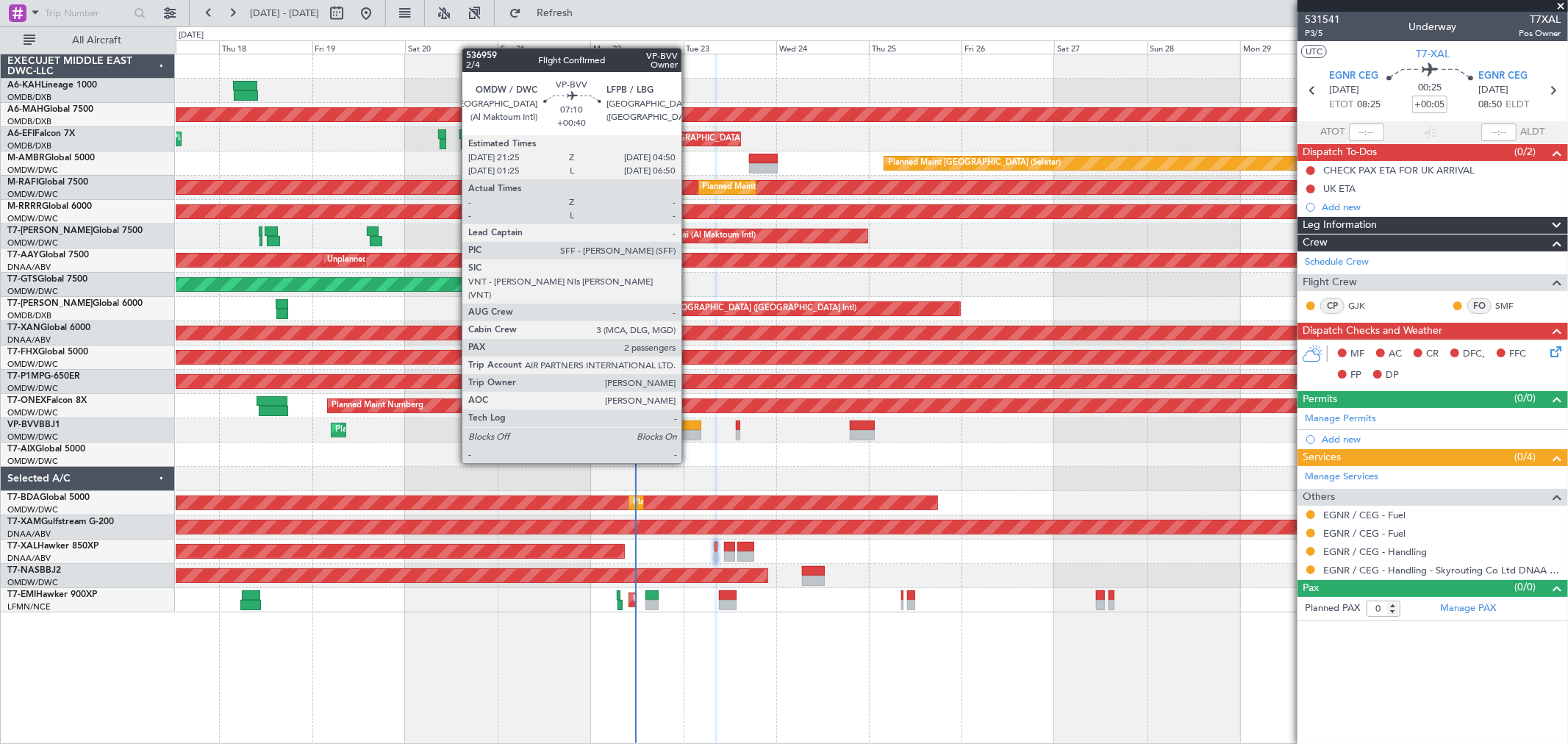
click at [689, 435] on div at bounding box center [687, 435] width 29 height 10
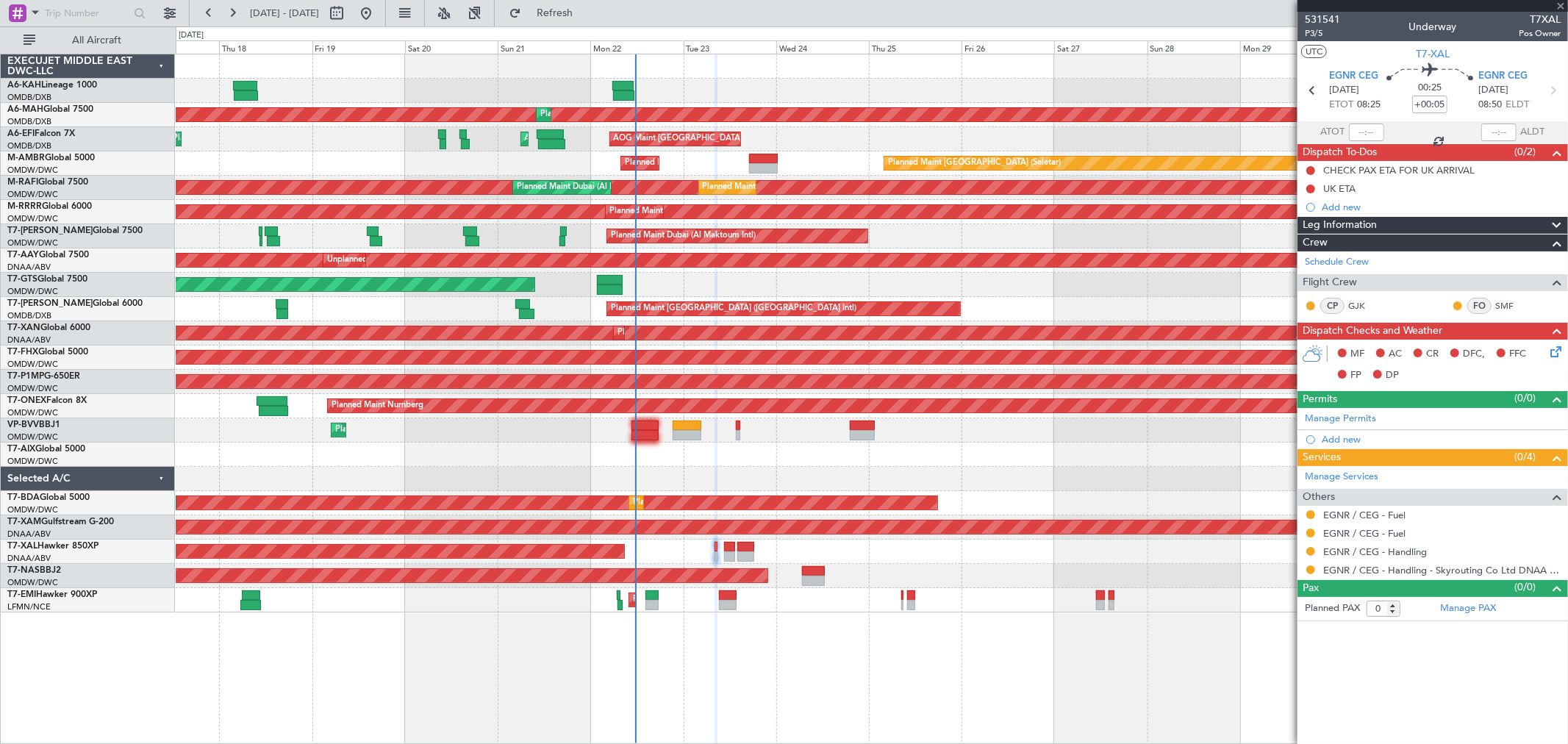
type input "+00:40"
type input "2"
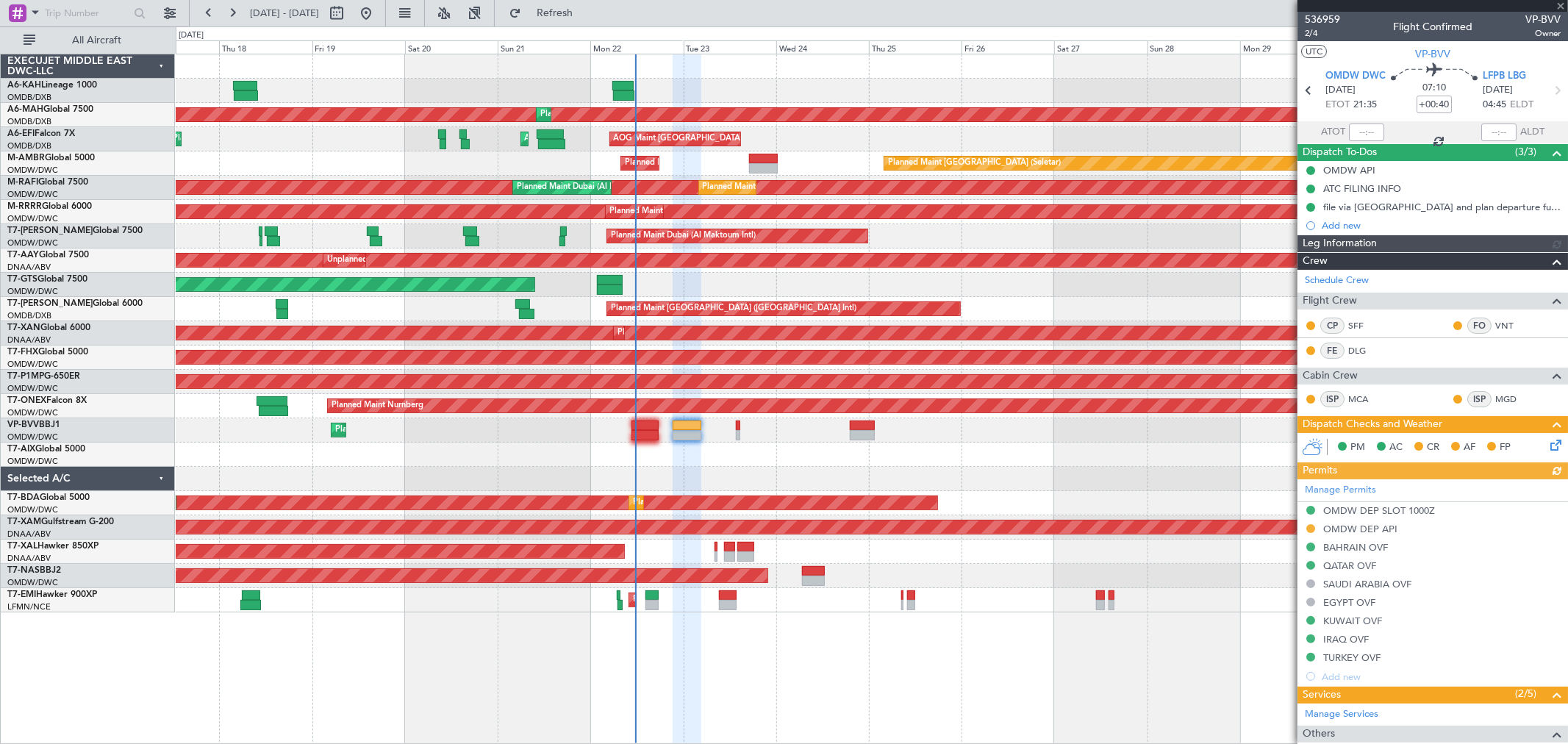
type input "[PERSON_NAME] (ANI)"
type input "7345"
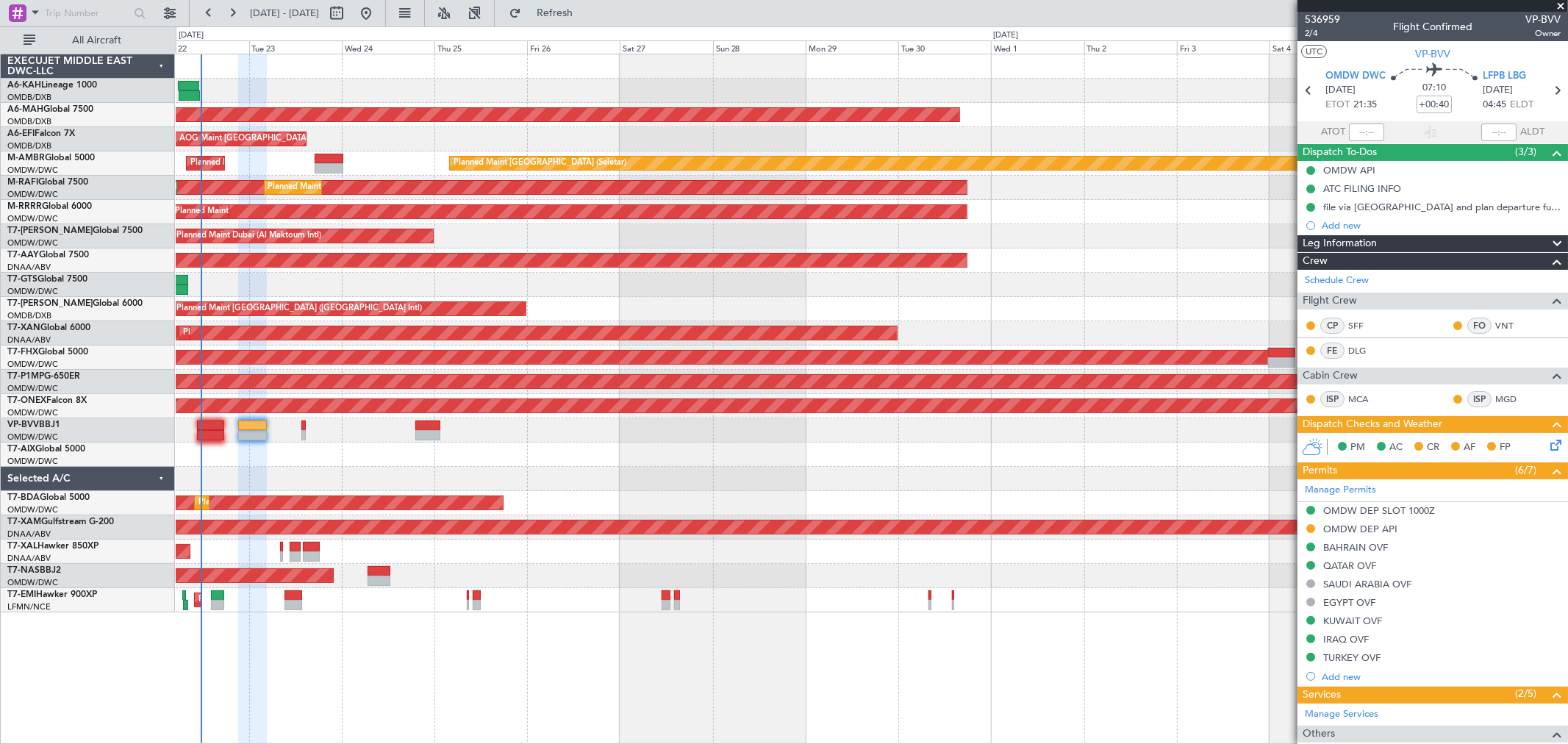
click at [656, 292] on div "Planned Maint [GEOGRAPHIC_DATA] ([GEOGRAPHIC_DATA] Intl) Planned Maint [GEOGRAP…" at bounding box center [872, 333] width 1392 height 558
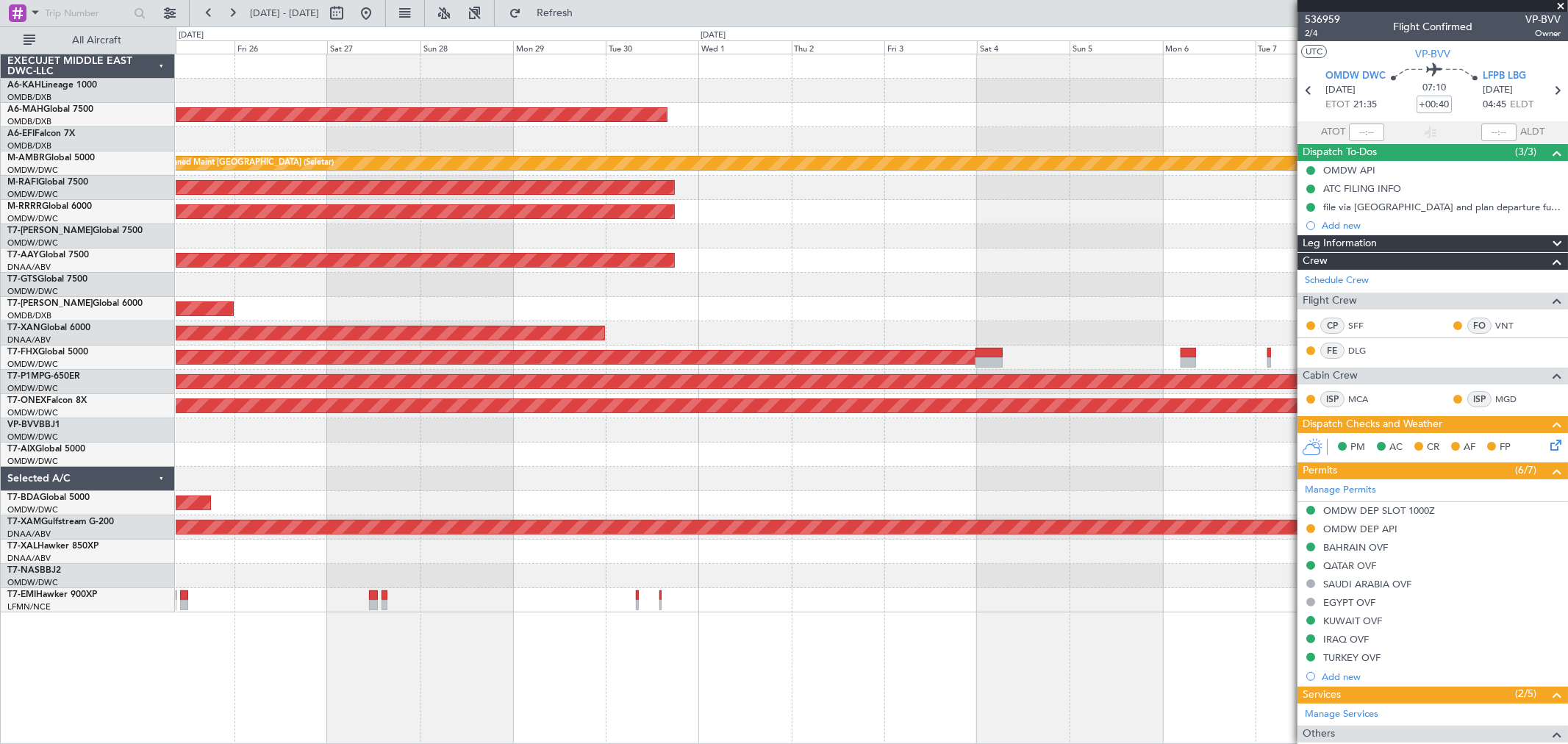
click at [775, 285] on div at bounding box center [872, 284] width 1392 height 24
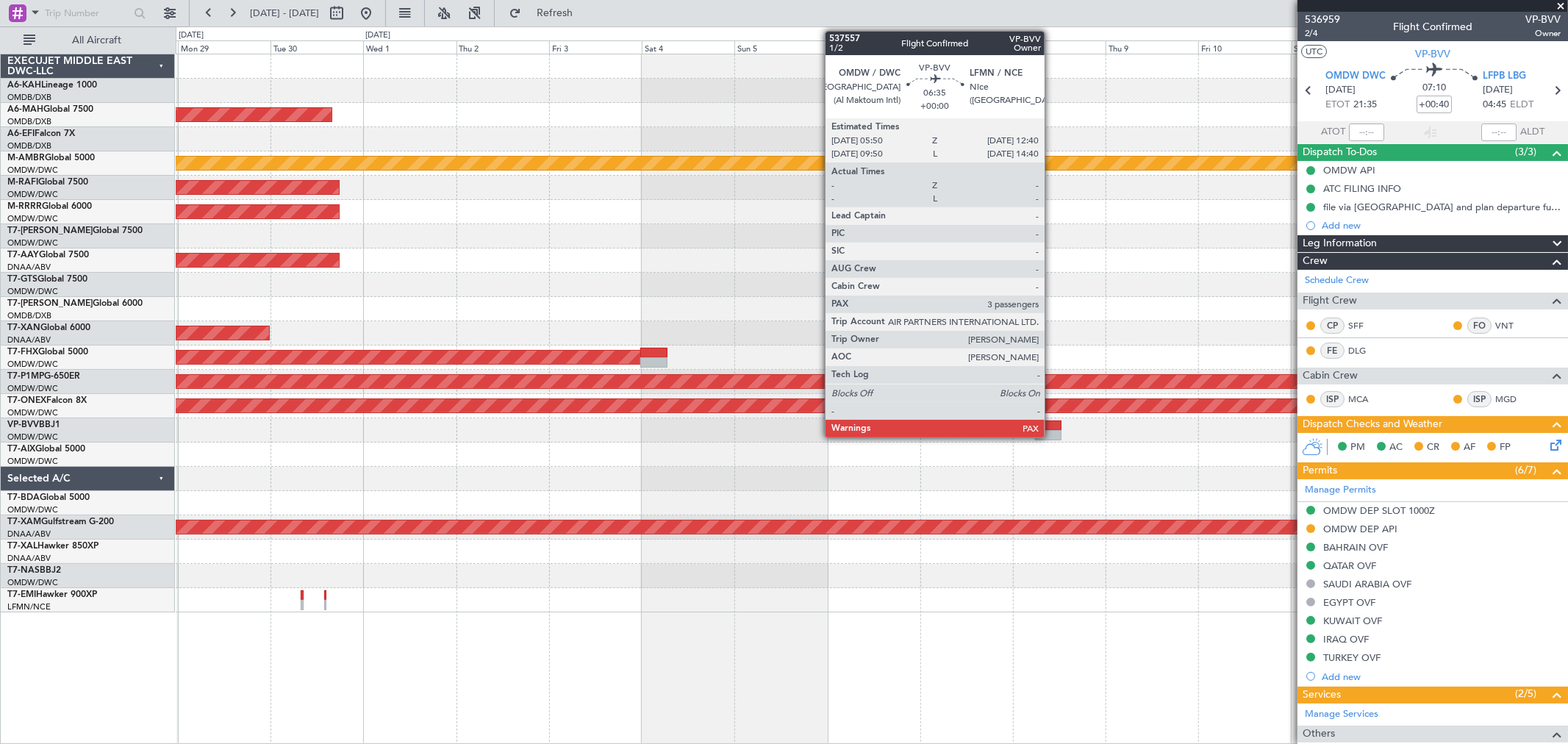
click at [1052, 430] on div at bounding box center [1048, 435] width 26 height 10
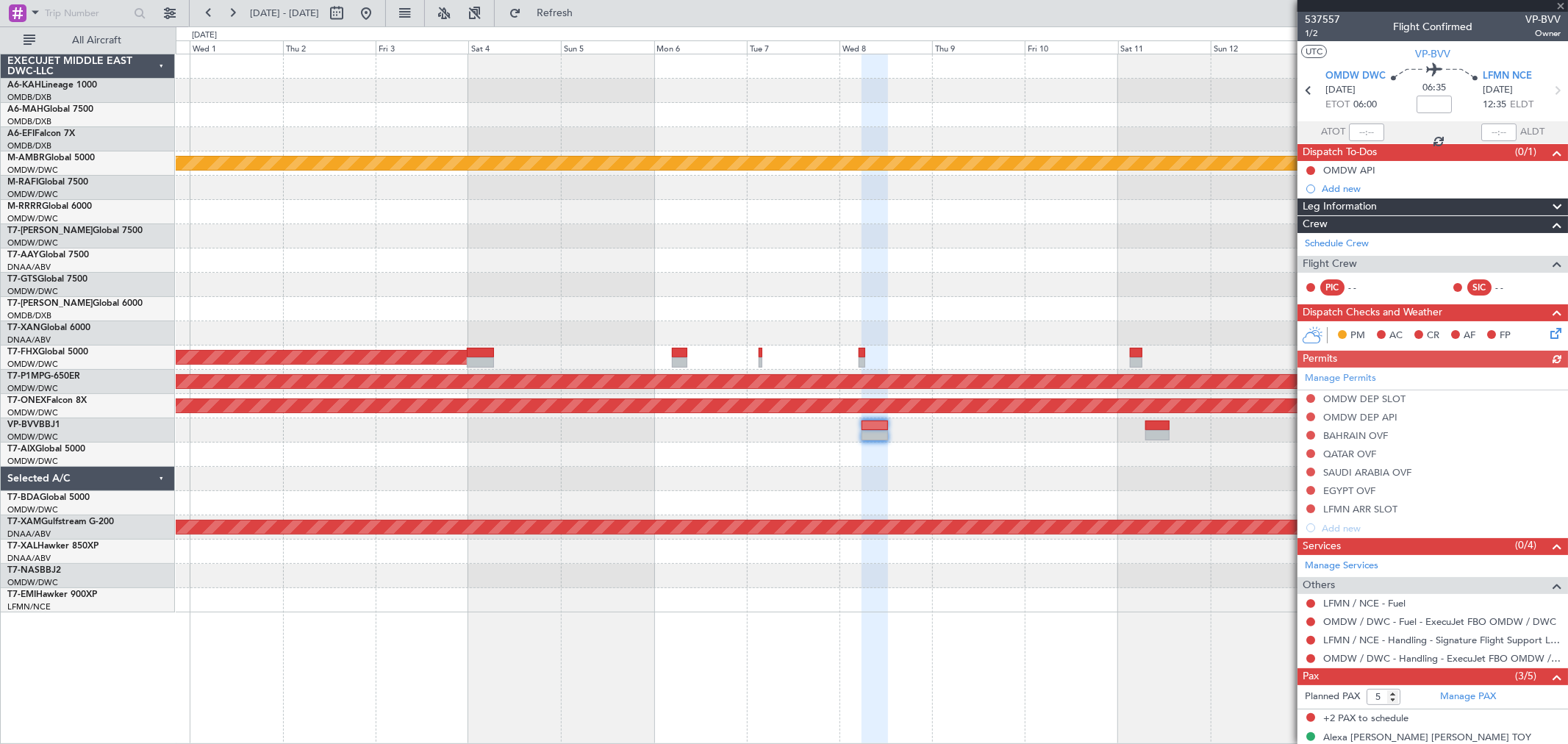
click at [714, 454] on div at bounding box center [872, 454] width 1392 height 24
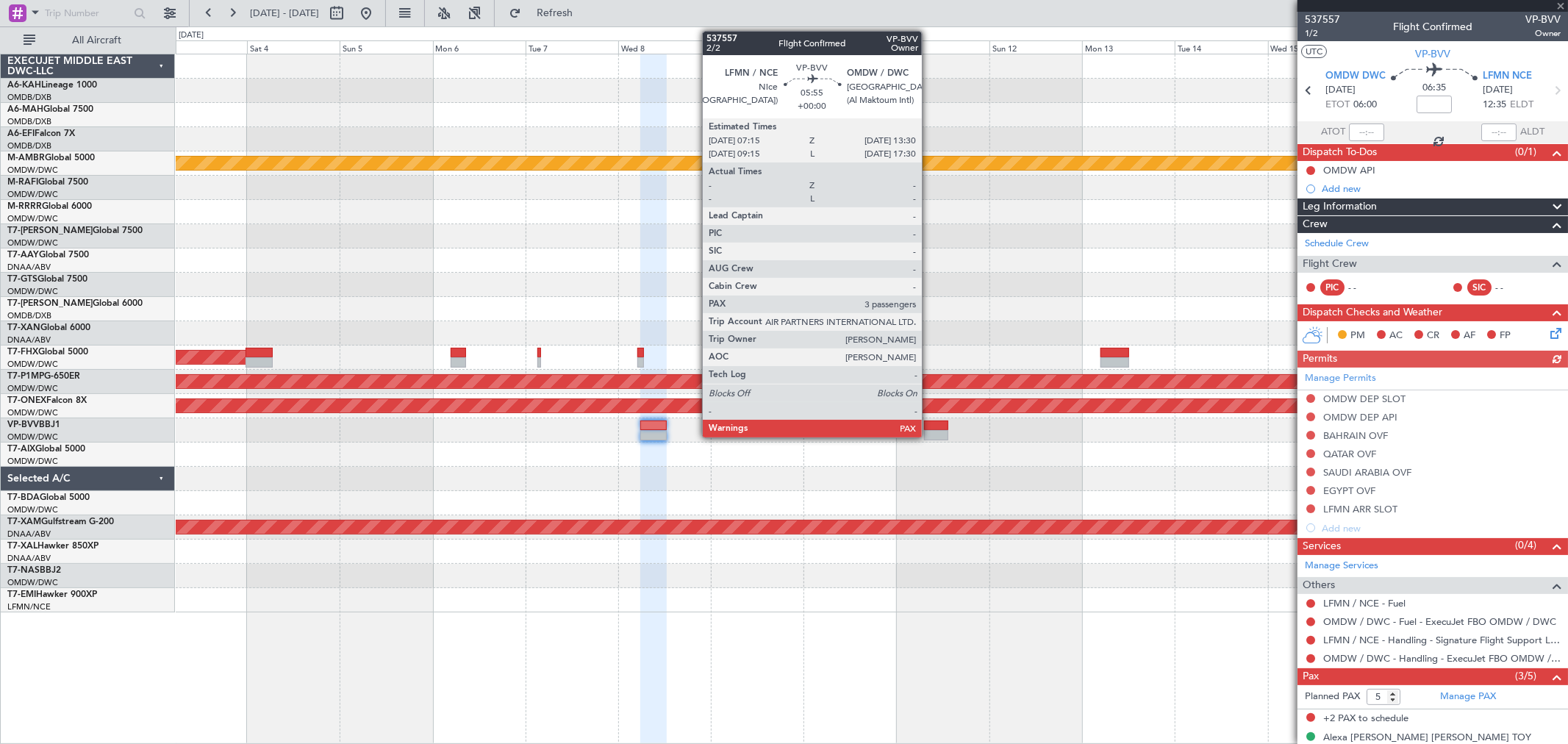
click at [930, 431] on div at bounding box center [936, 435] width 24 height 10
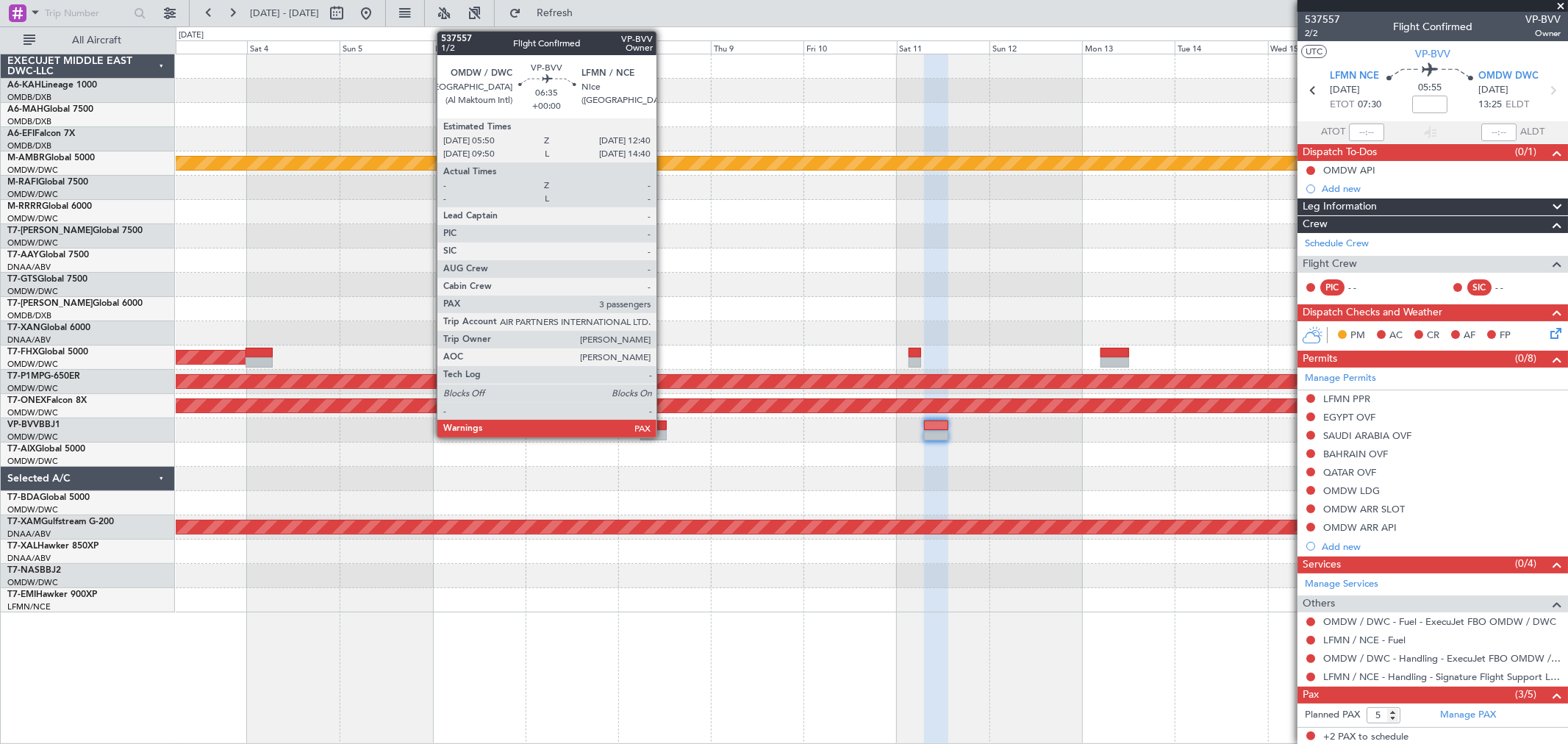
click at [664, 432] on div at bounding box center [653, 435] width 26 height 10
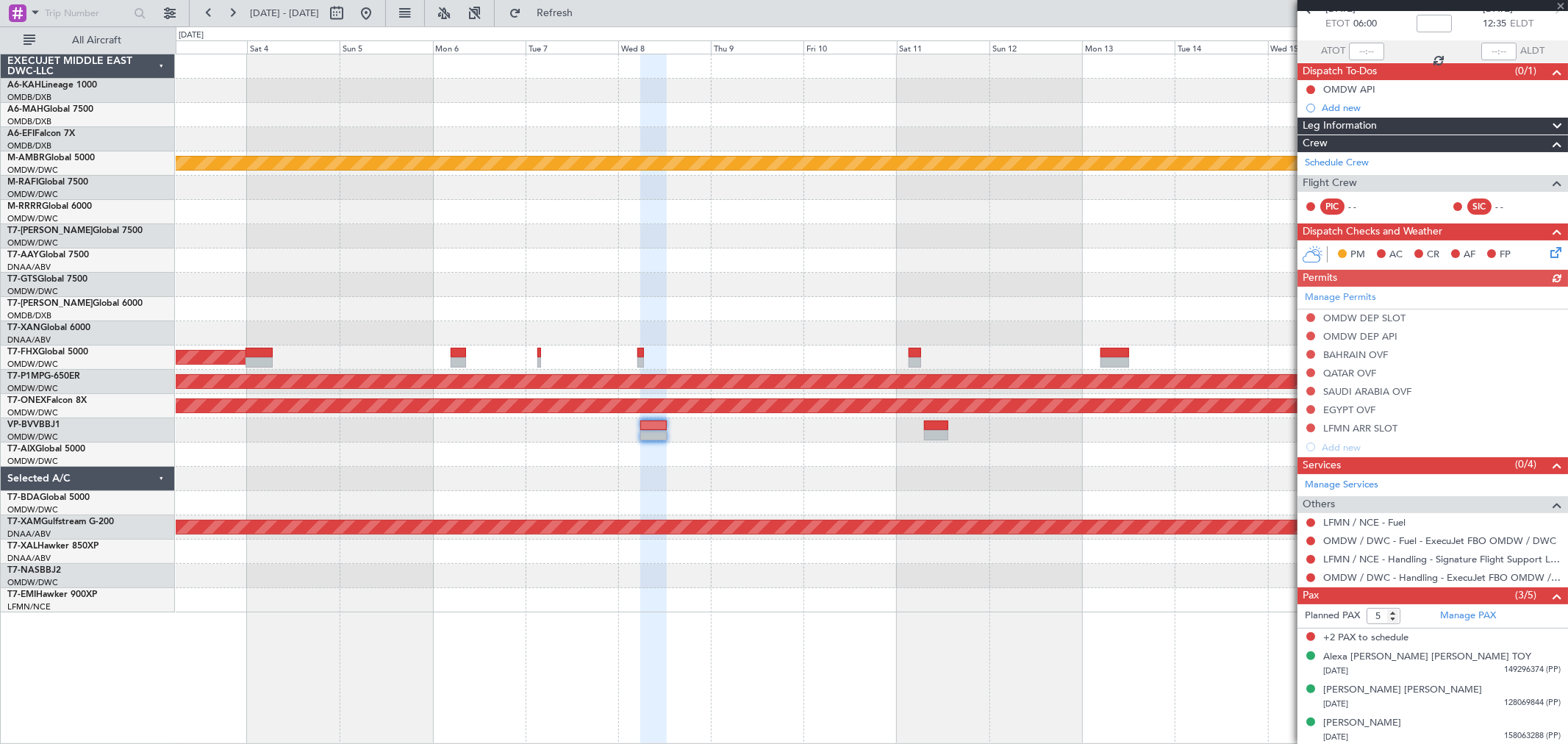
scroll to position [83, 0]
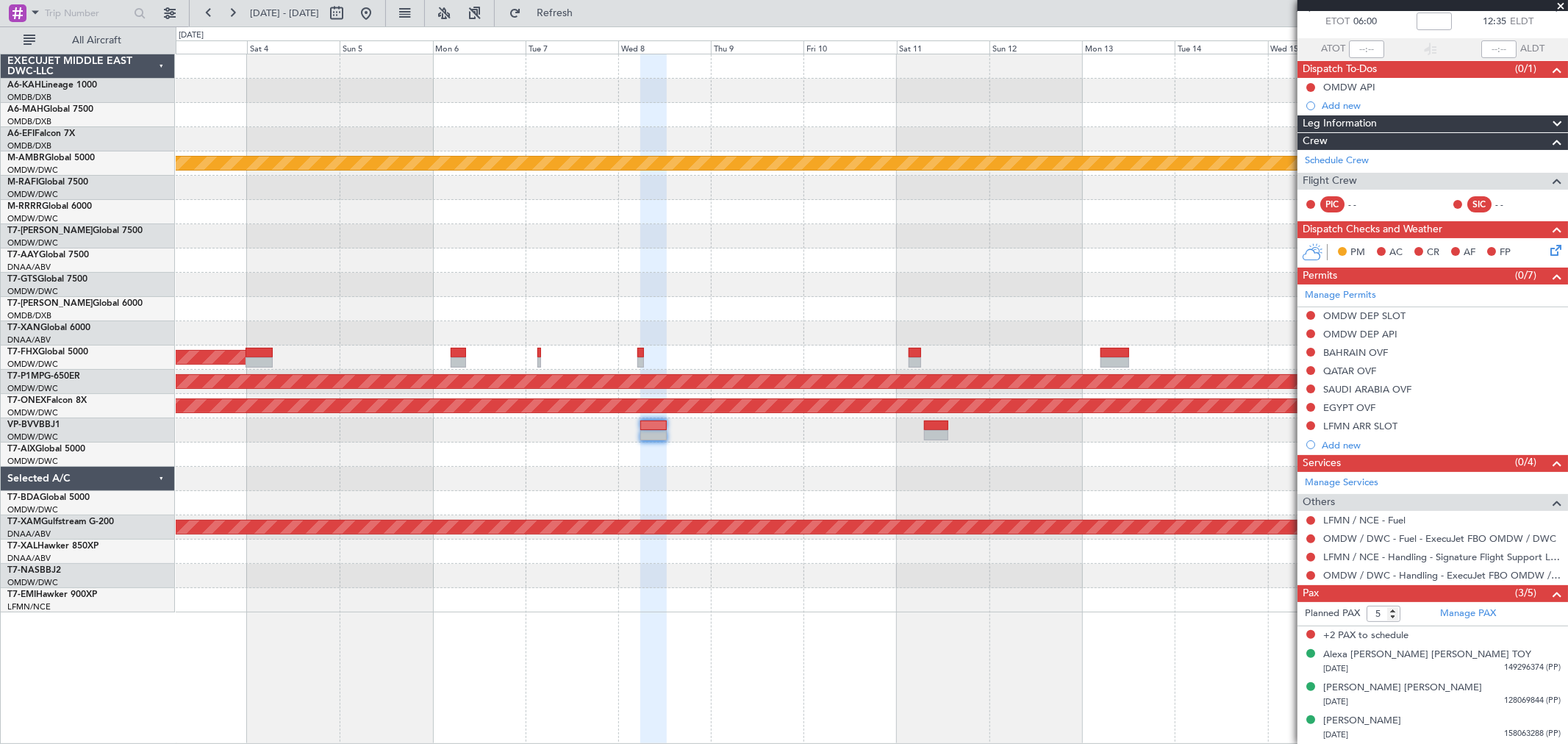
click at [723, 251] on div "Unplanned Maint [GEOGRAPHIC_DATA] (Al Maktoum Intl)" at bounding box center [872, 260] width 1392 height 24
click at [591, 23] on button "Refresh" at bounding box center [546, 13] width 88 height 23
drag, startPoint x: 1382, startPoint y: 612, endPoint x: 1349, endPoint y: 614, distance: 33.1
click at [1129, 535] on form "Planned PAX 5" at bounding box center [1365, 614] width 135 height 23
type input "3"
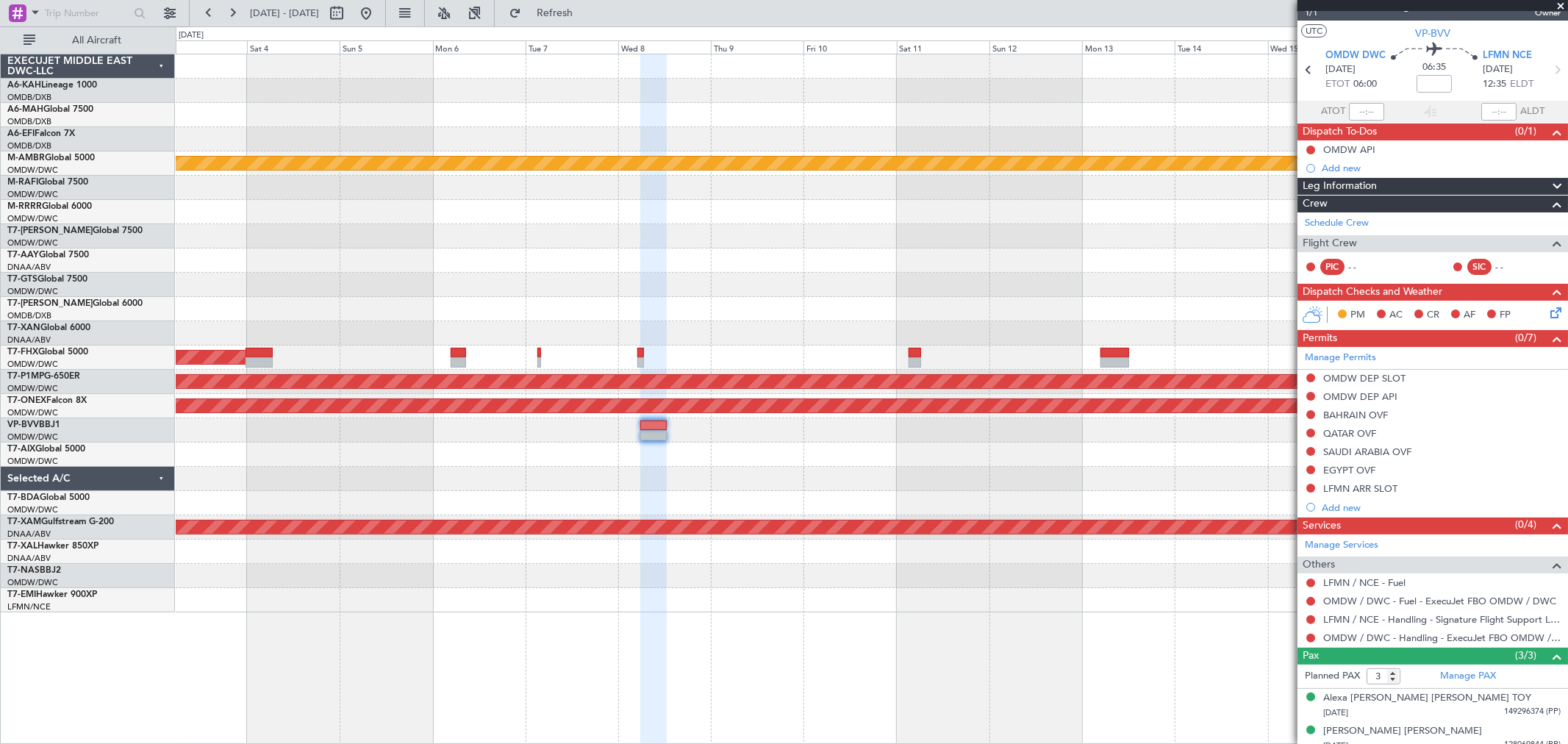
scroll to position [0, 0]
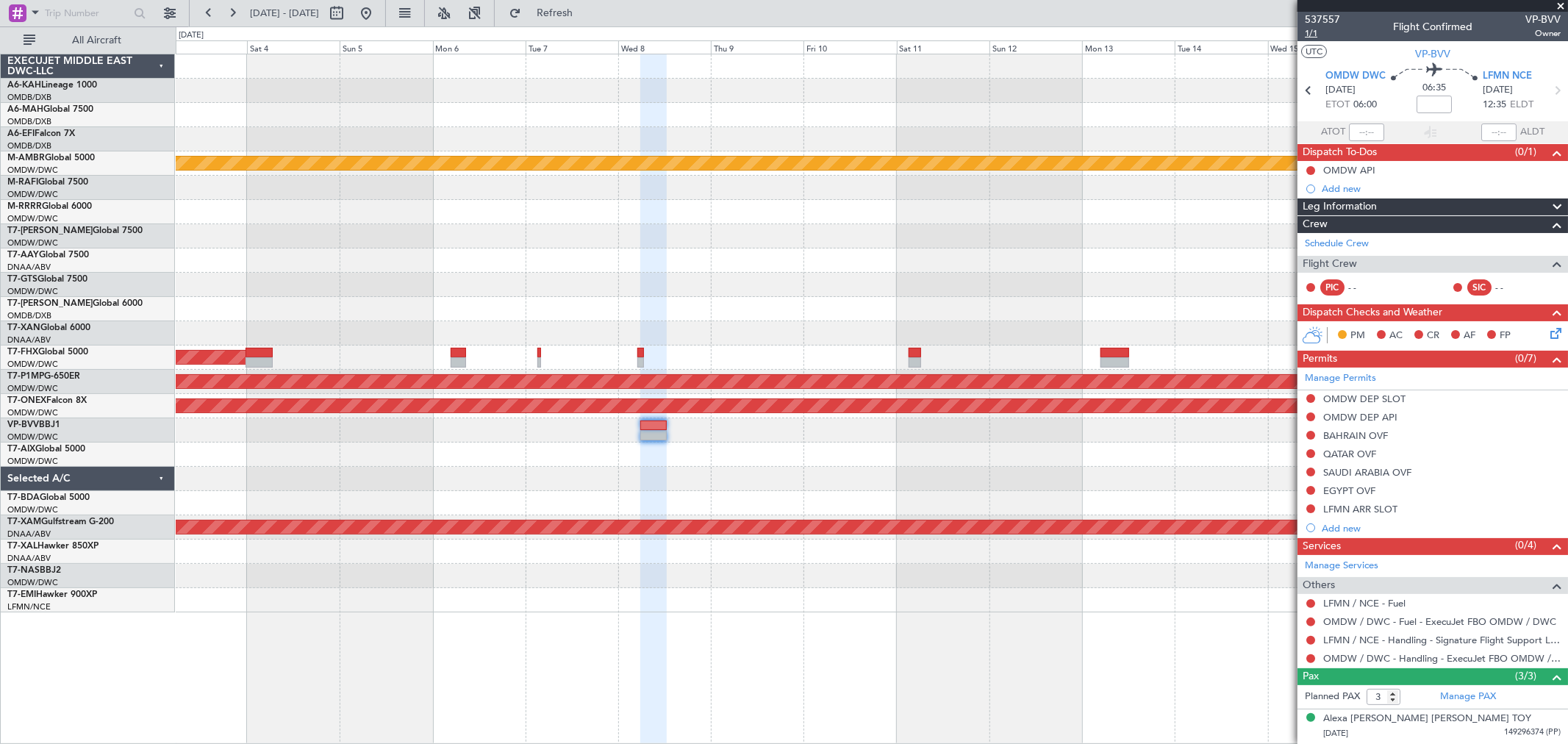
click at [1129, 32] on span "1/1" at bounding box center [1322, 33] width 36 height 12
click at [1129, 105] on input at bounding box center [1434, 104] width 36 height 18
click at [378, 12] on button at bounding box center [366, 13] width 23 height 23
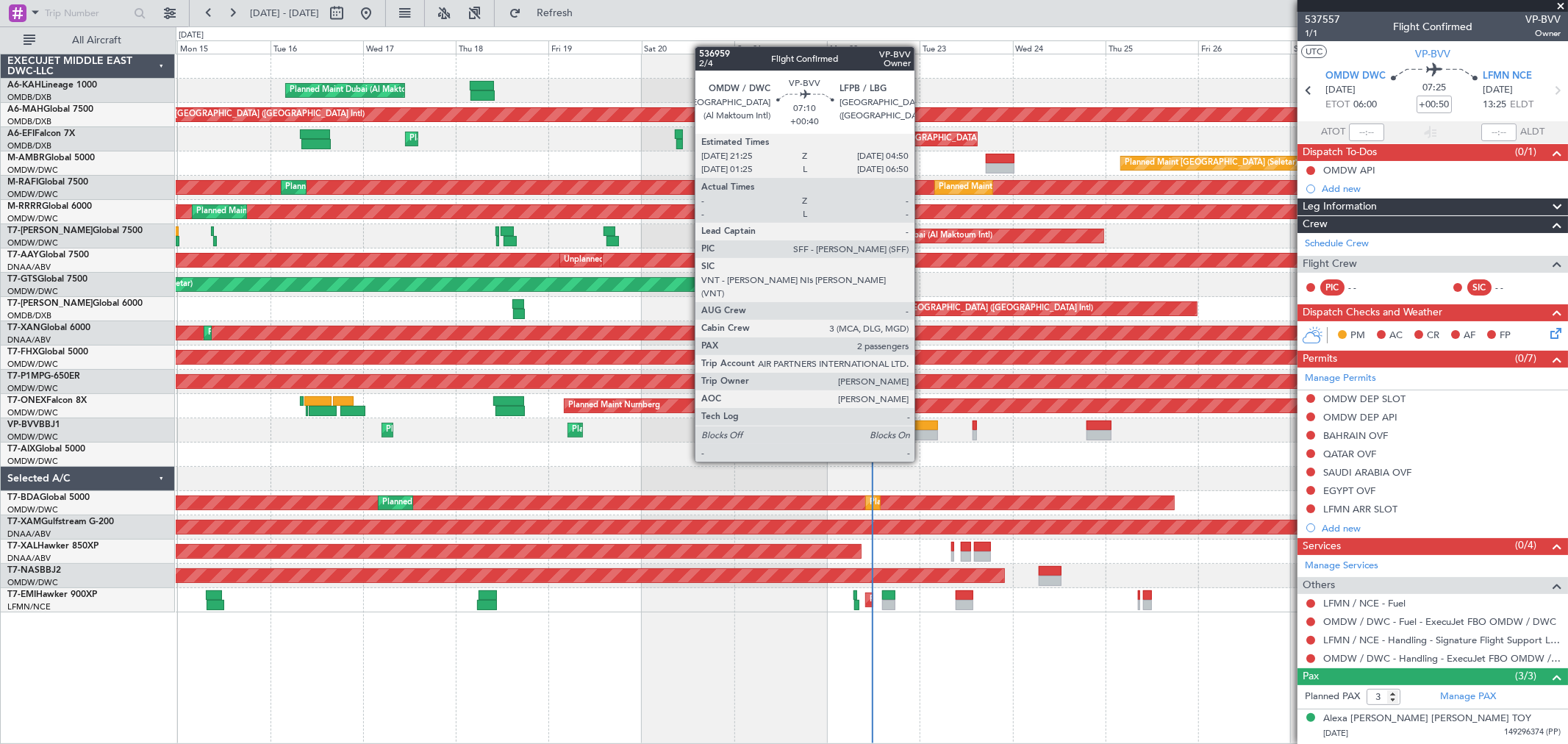
click at [922, 435] on div at bounding box center [924, 435] width 29 height 10
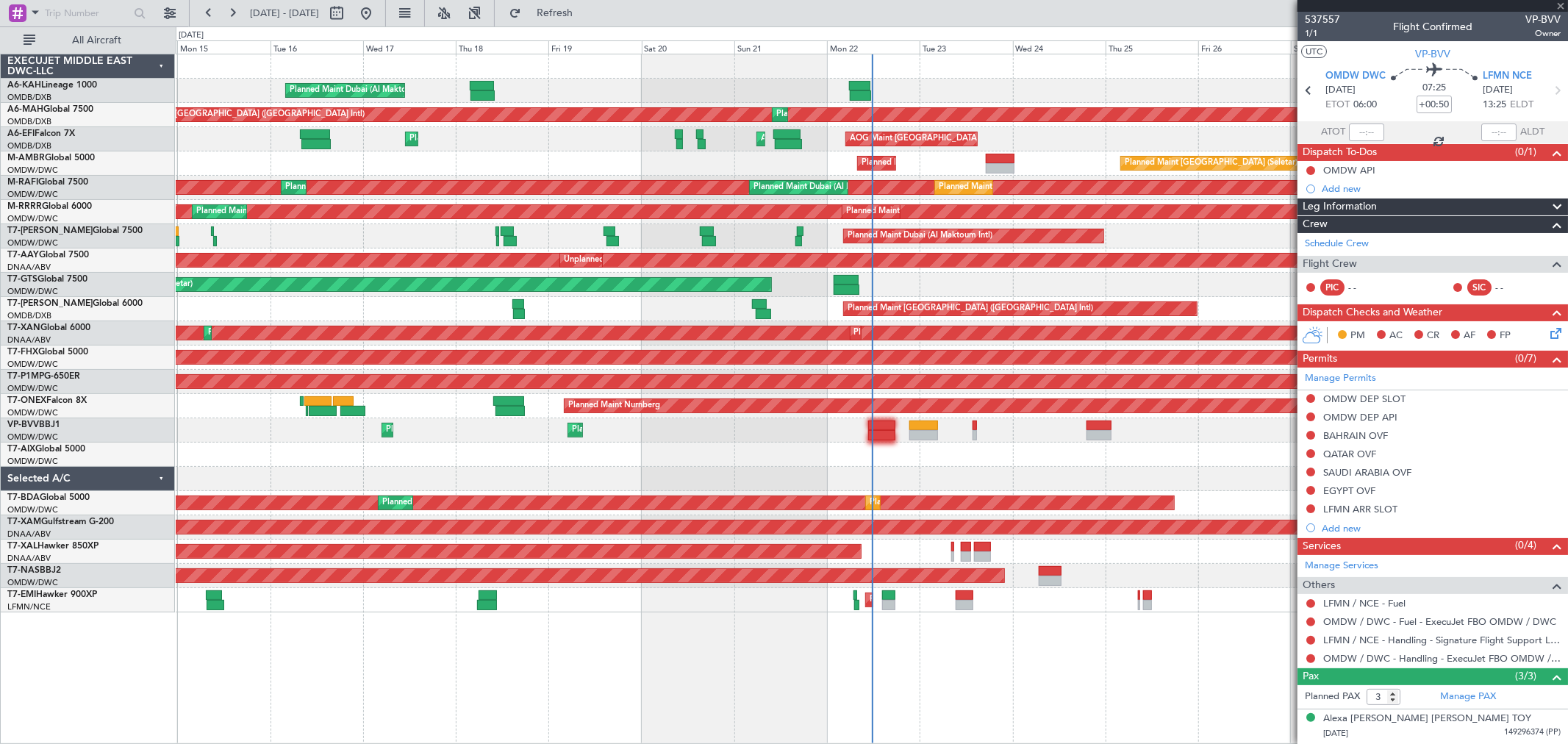
type input "+00:40"
type input "2"
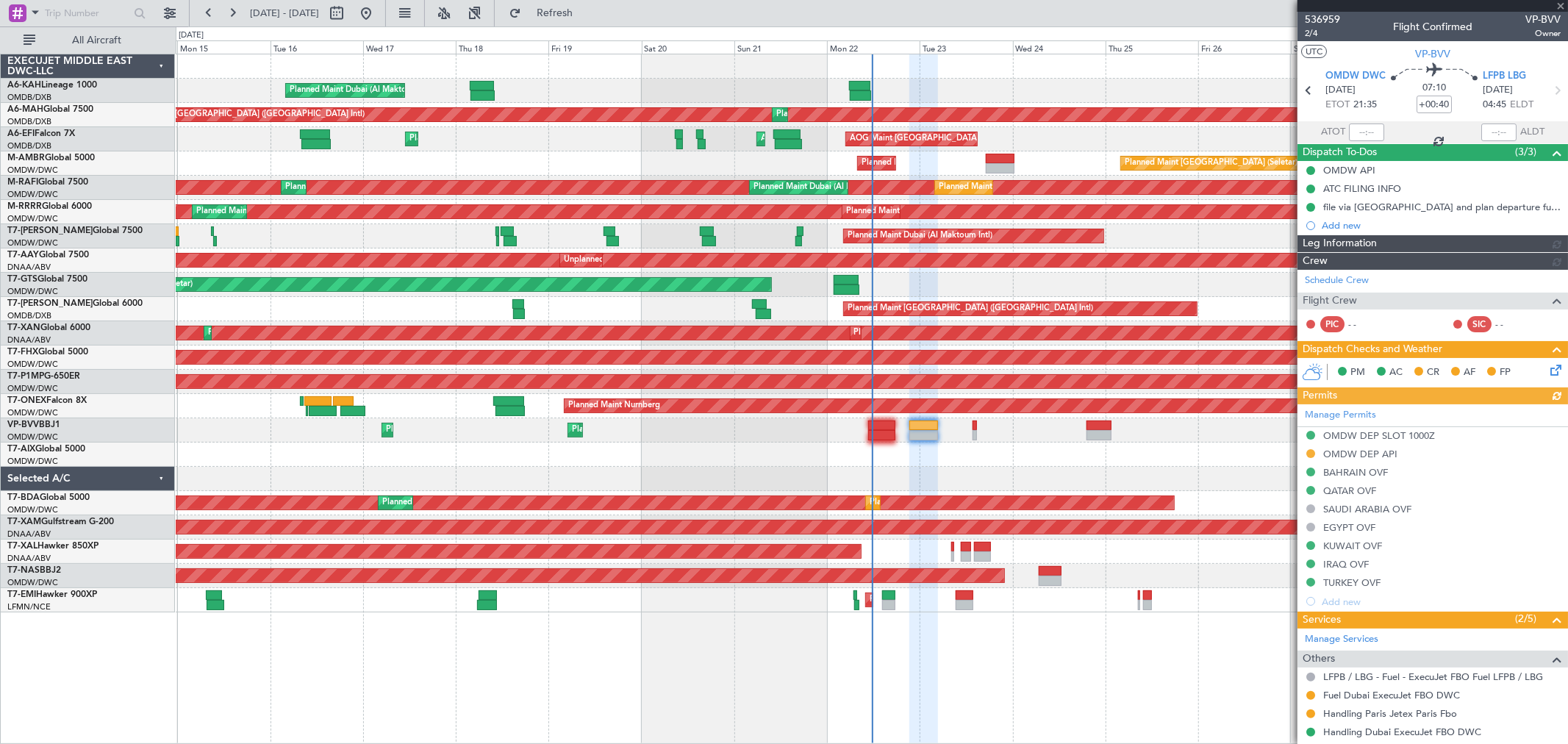
type input "[PERSON_NAME] (ANI)"
type input "7345"
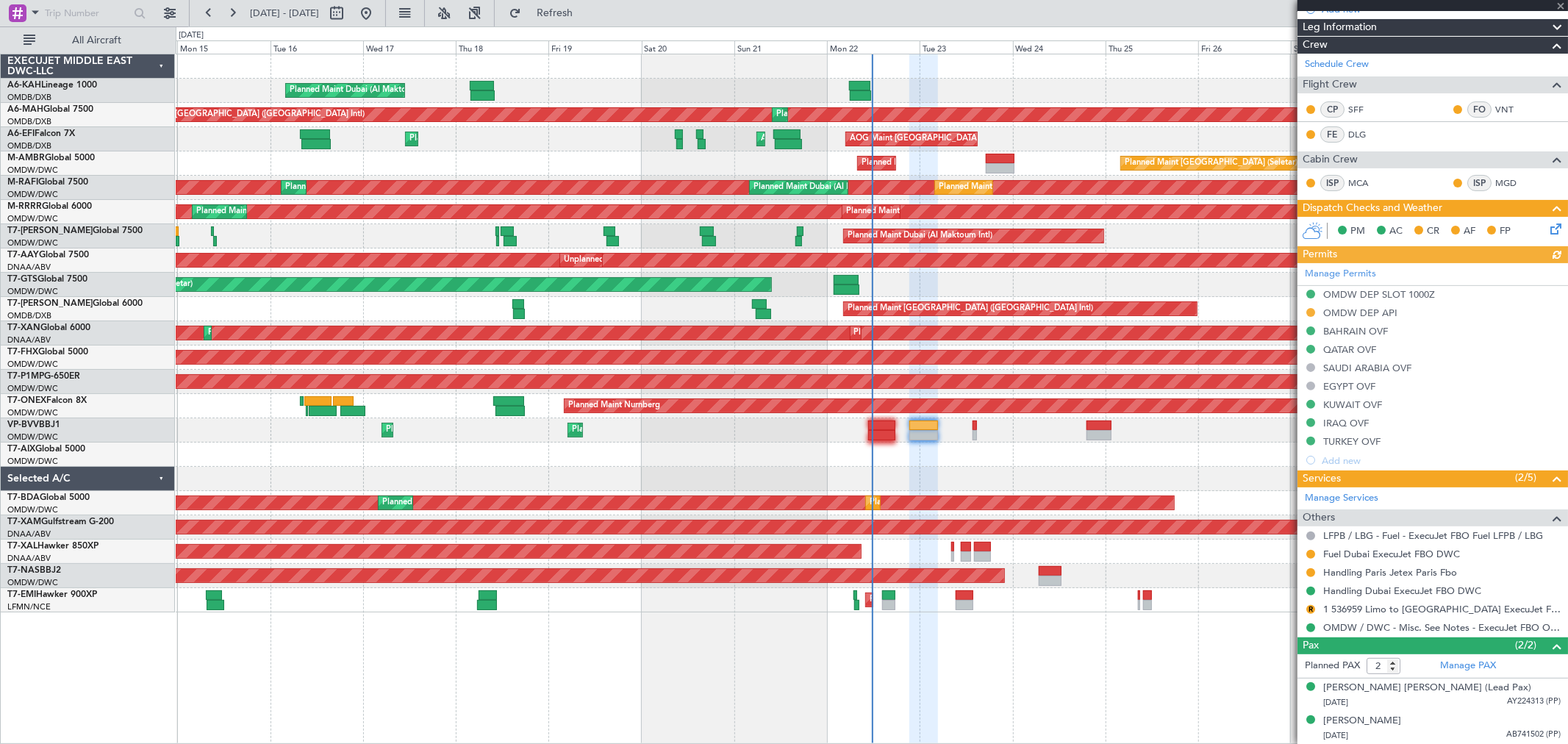
scroll to position [217, 0]
click at [1129, 535] on button "R" at bounding box center [1310, 608] width 8 height 8
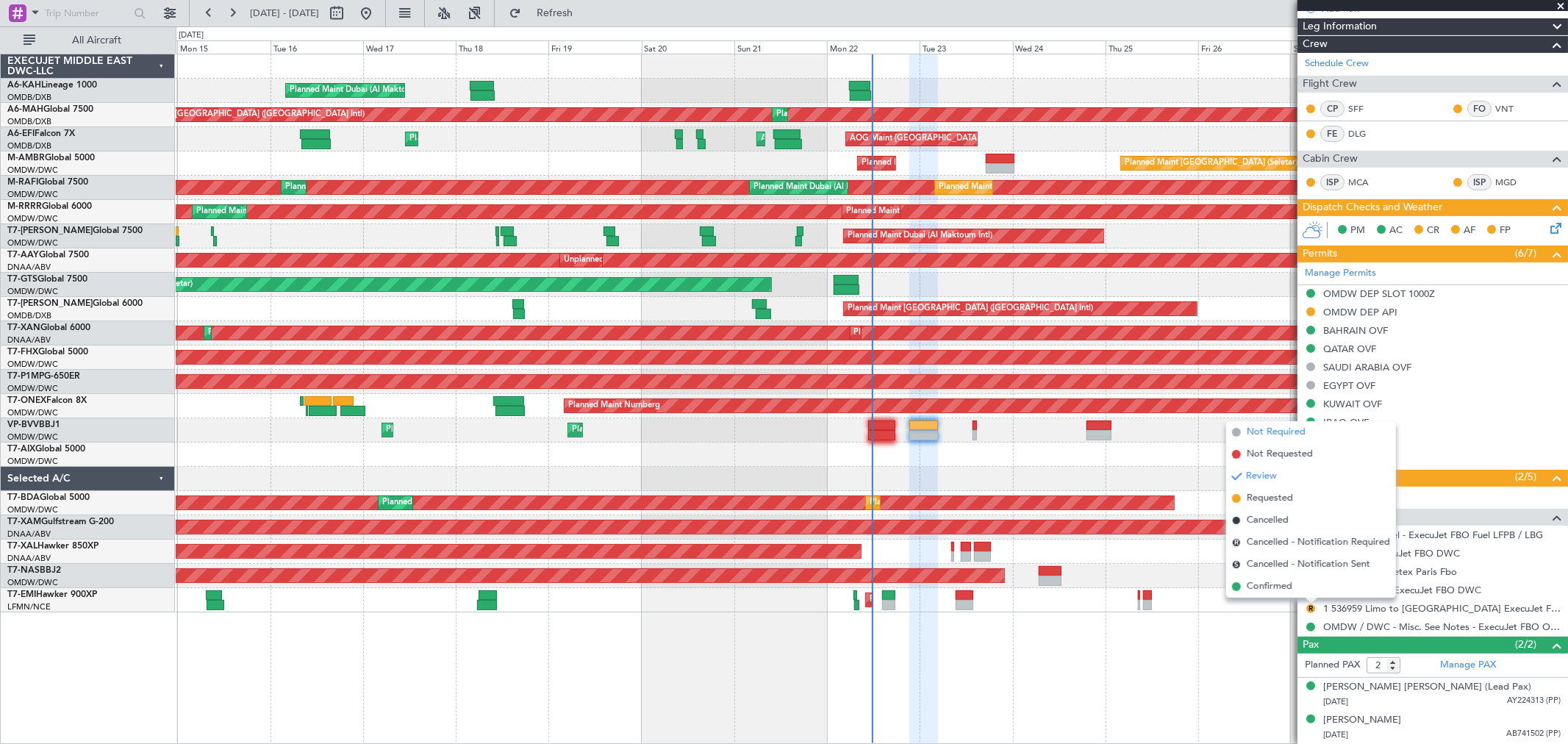
click at [1129, 428] on span "Not Required" at bounding box center [1276, 431] width 59 height 15
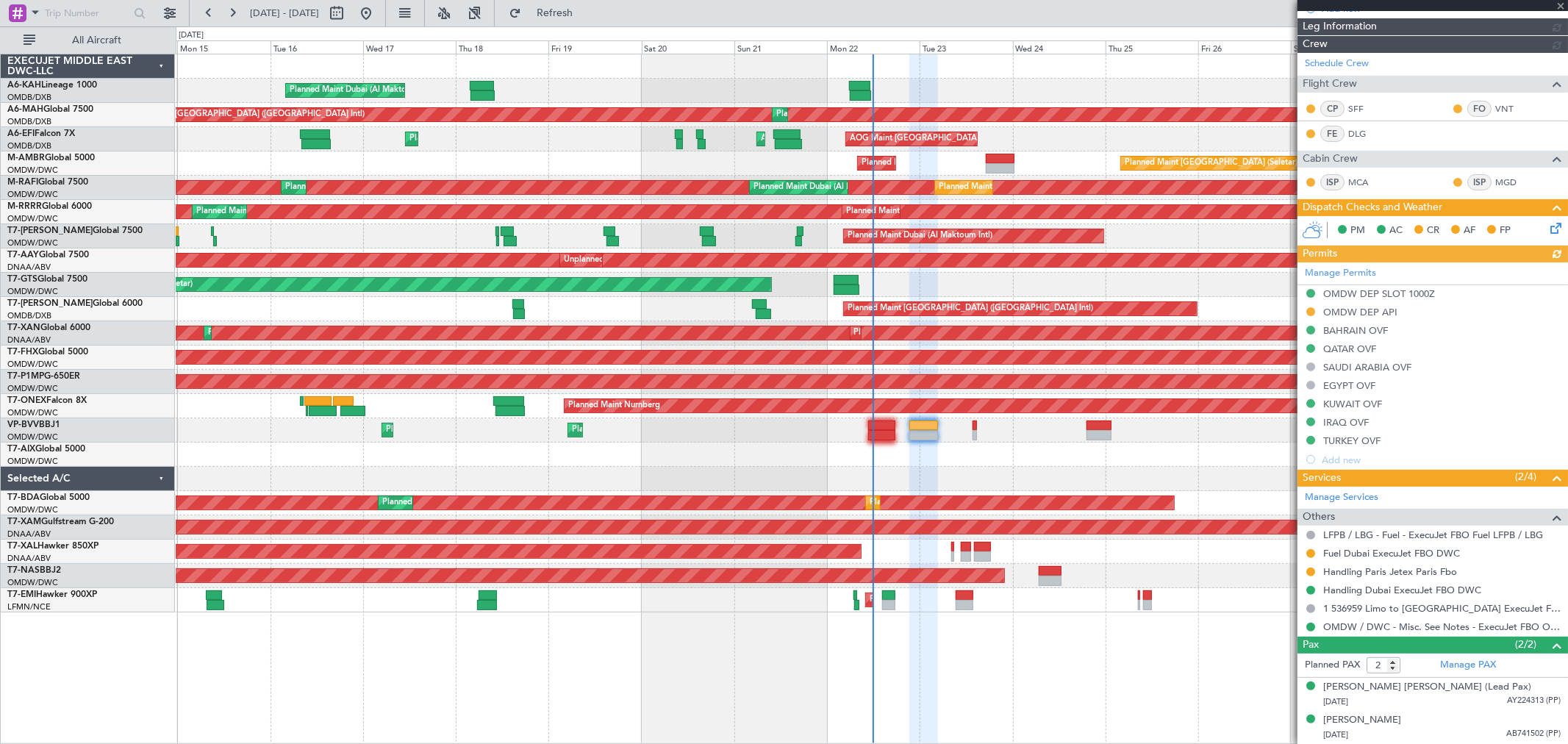
type input "[PERSON_NAME] (ANI)"
type input "7345"
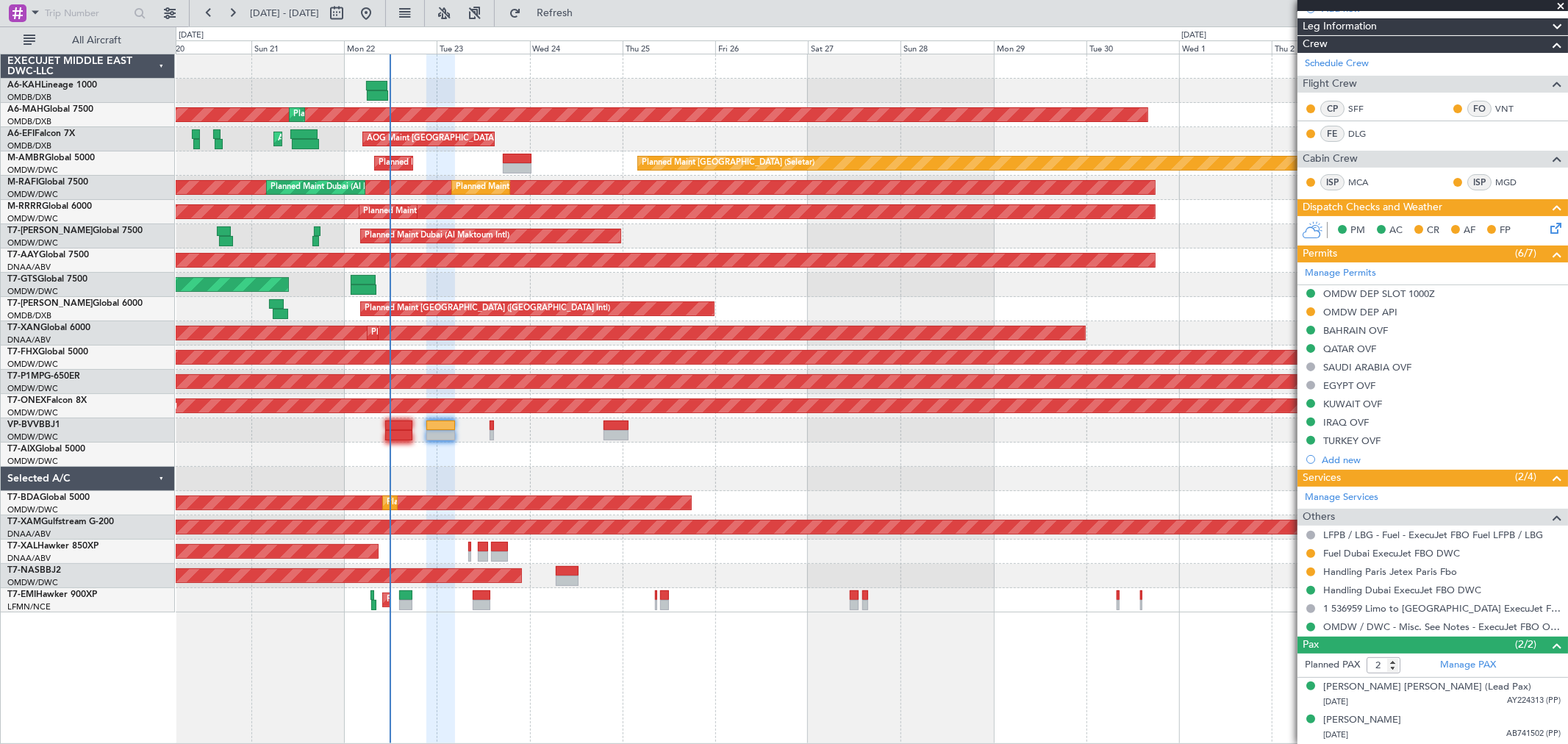
click at [476, 460] on div at bounding box center [872, 454] width 1392 height 24
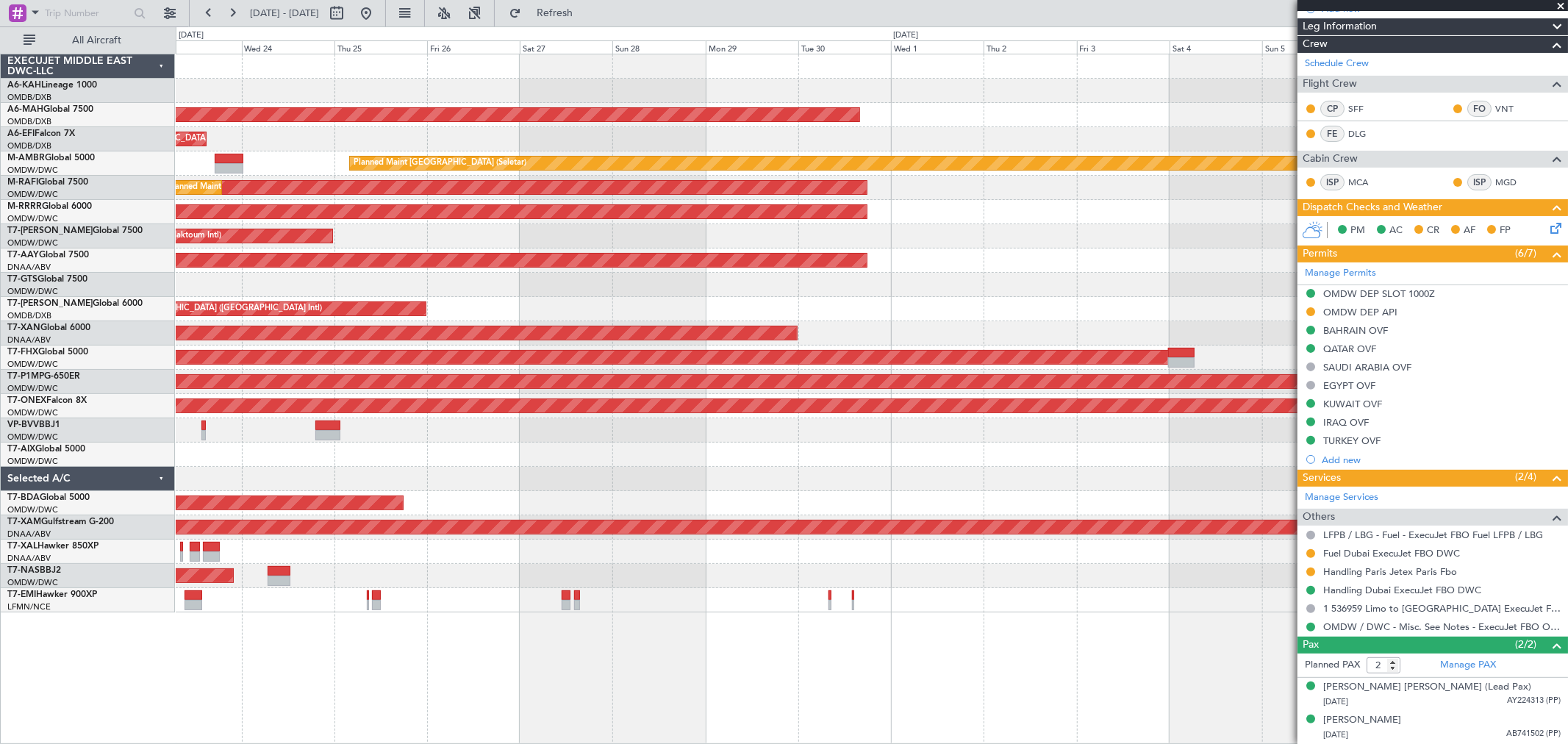
click at [192, 489] on div "Planned Maint [GEOGRAPHIC_DATA] ([GEOGRAPHIC_DATA] Intl) Planned Maint [GEOGRAP…" at bounding box center [872, 333] width 1392 height 558
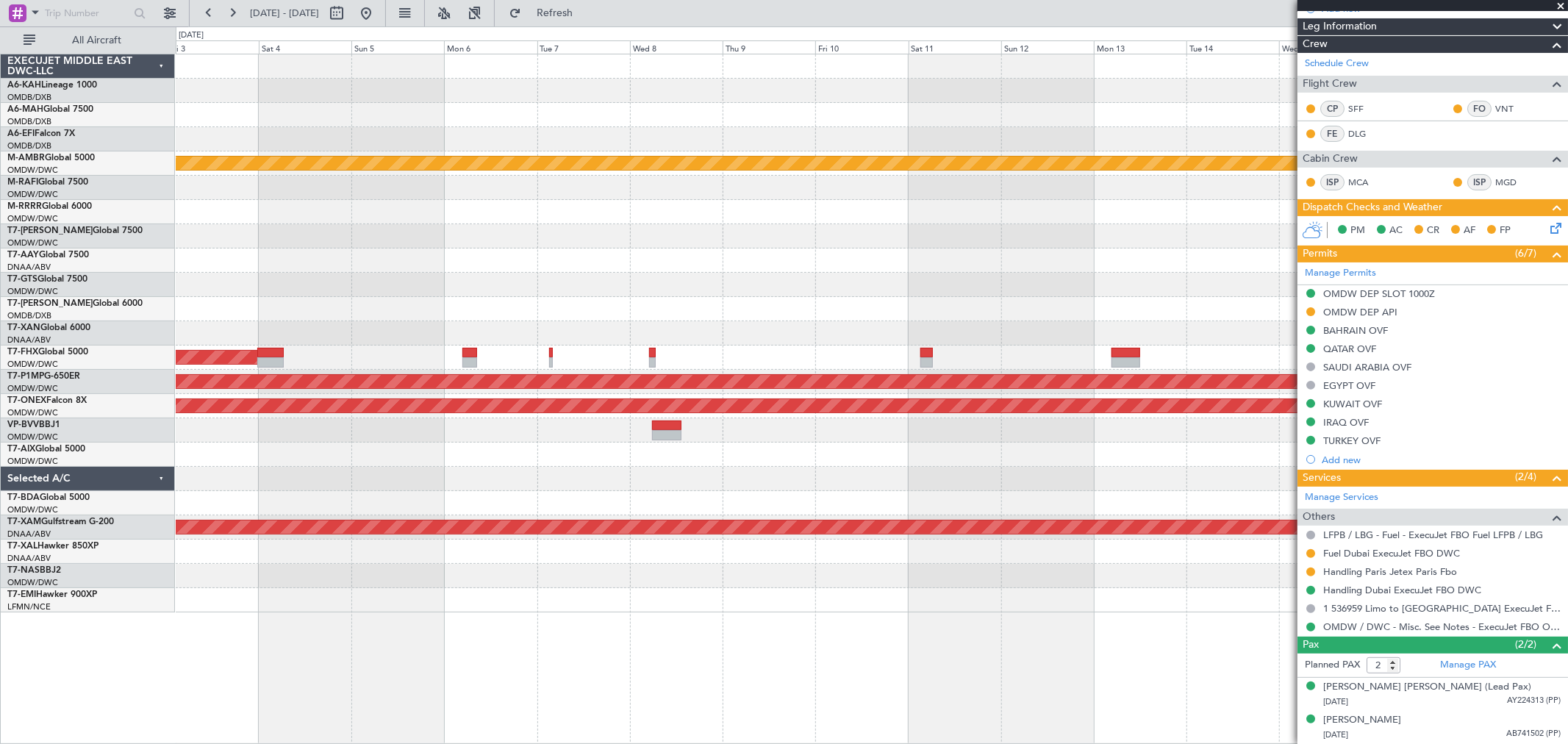
click at [310, 478] on div "Planned Maint [GEOGRAPHIC_DATA] ([GEOGRAPHIC_DATA] Intl) Planned Maint [GEOGRAP…" at bounding box center [872, 333] width 1392 height 558
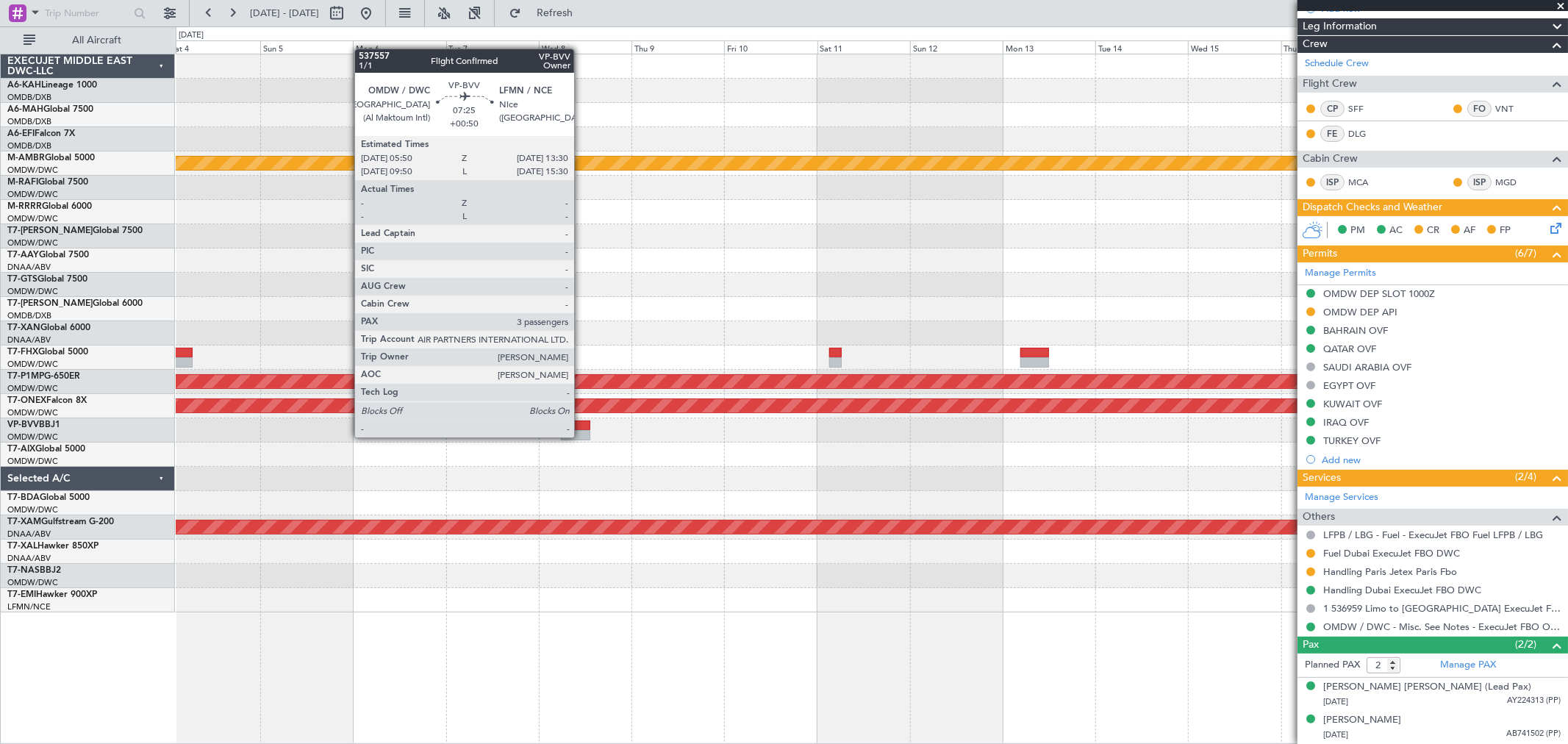
click at [581, 436] on div at bounding box center [576, 435] width 30 height 10
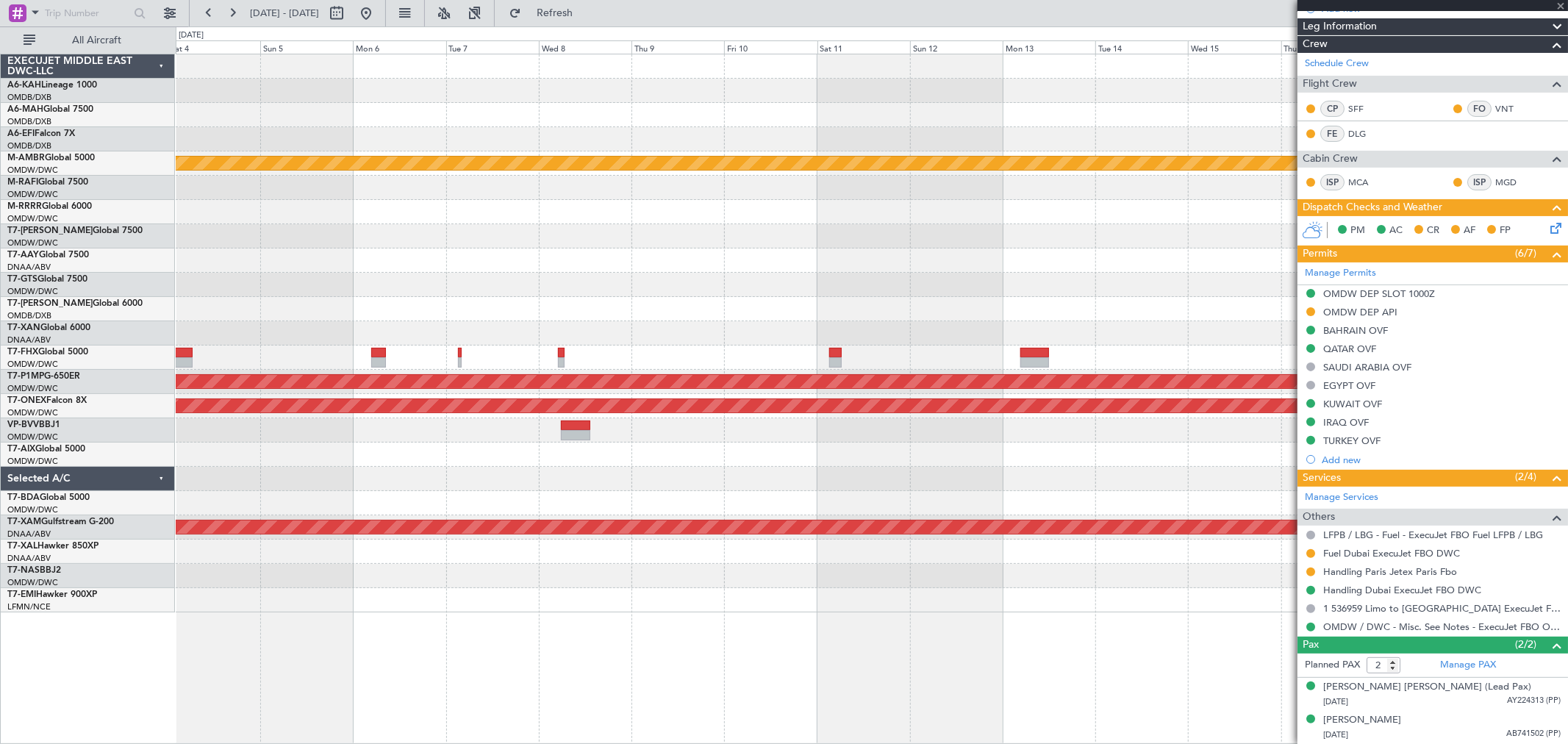
type input "+00:50"
type input "3"
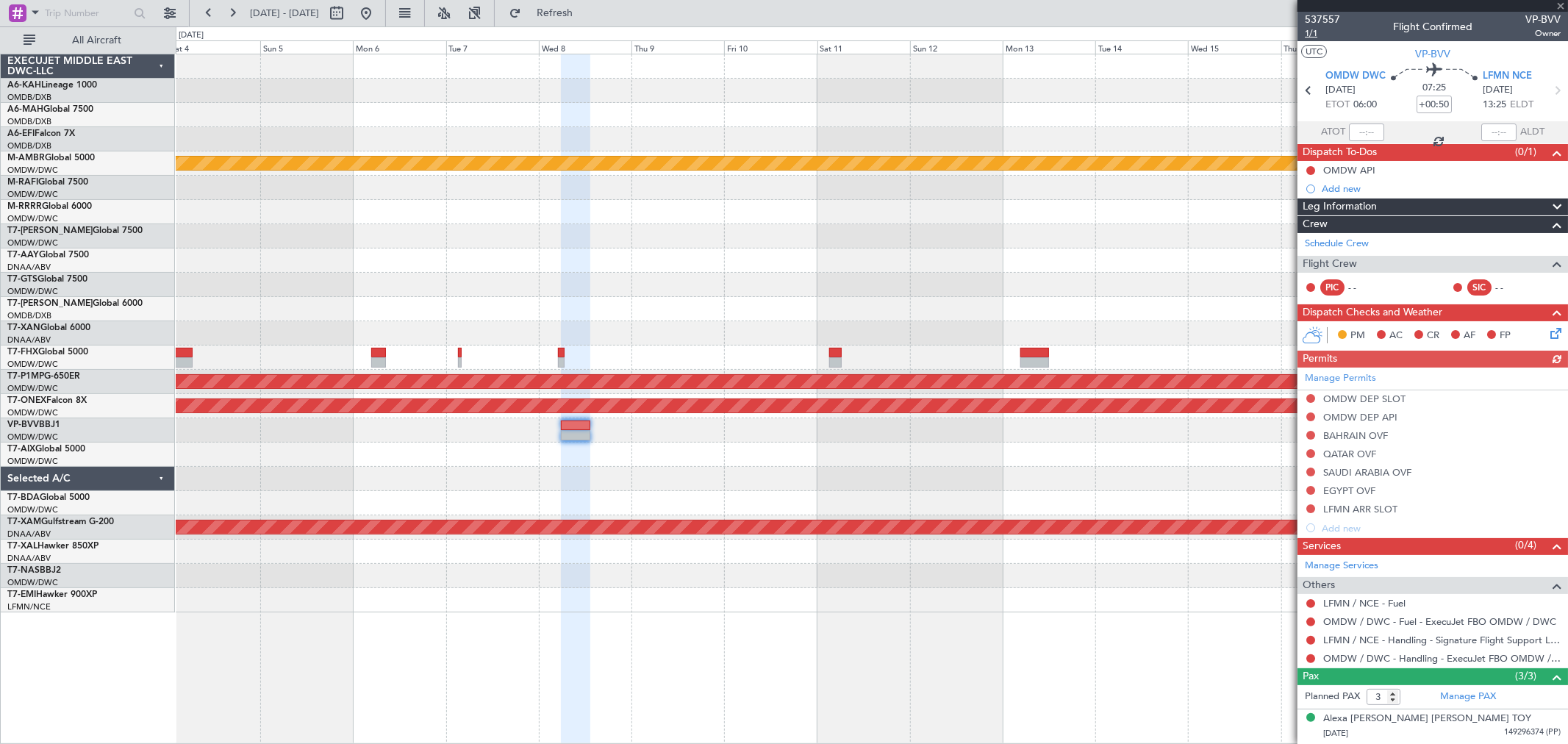
click at [1129, 35] on span "1/1" at bounding box center [1322, 33] width 36 height 12
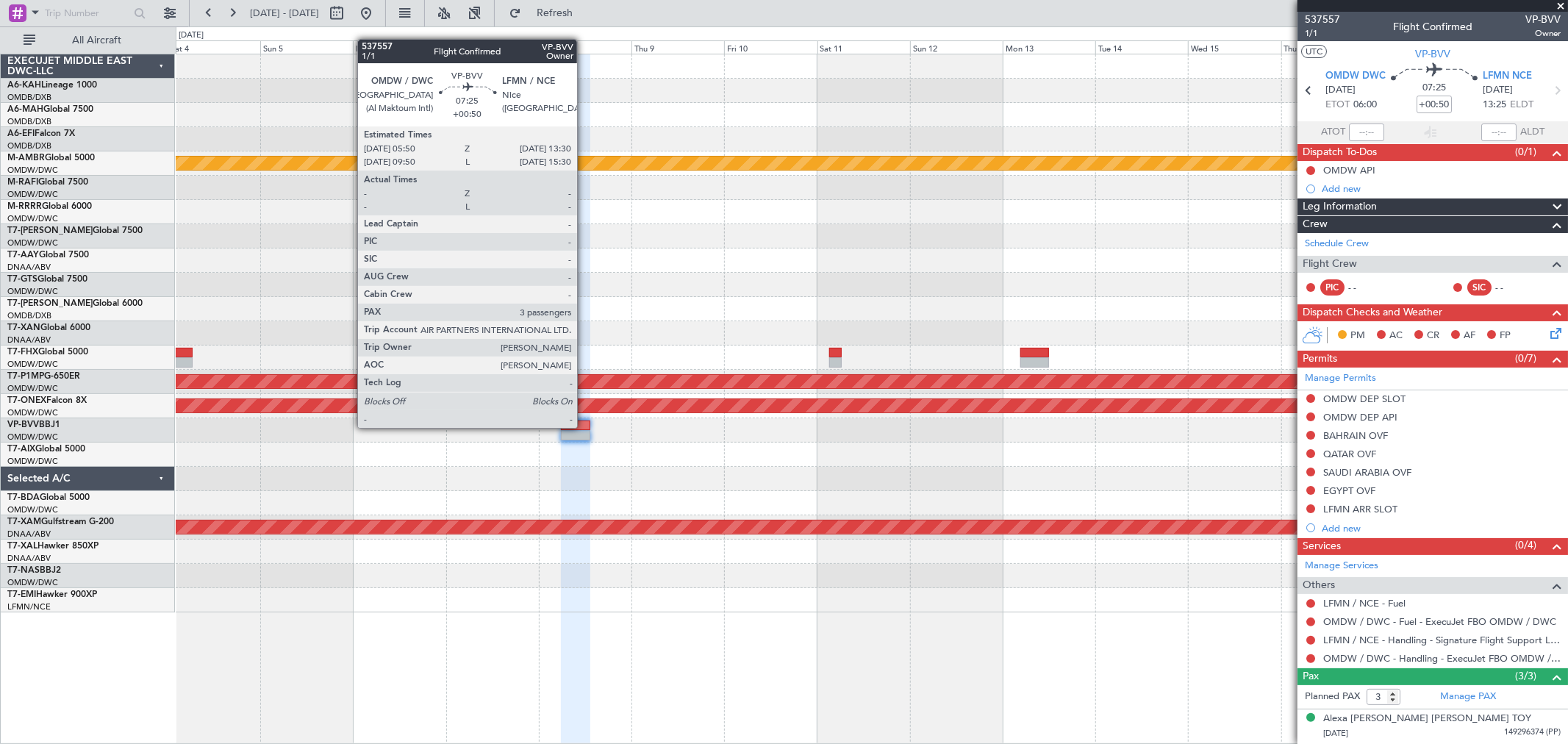
click at [584, 426] on div at bounding box center [576, 425] width 30 height 10
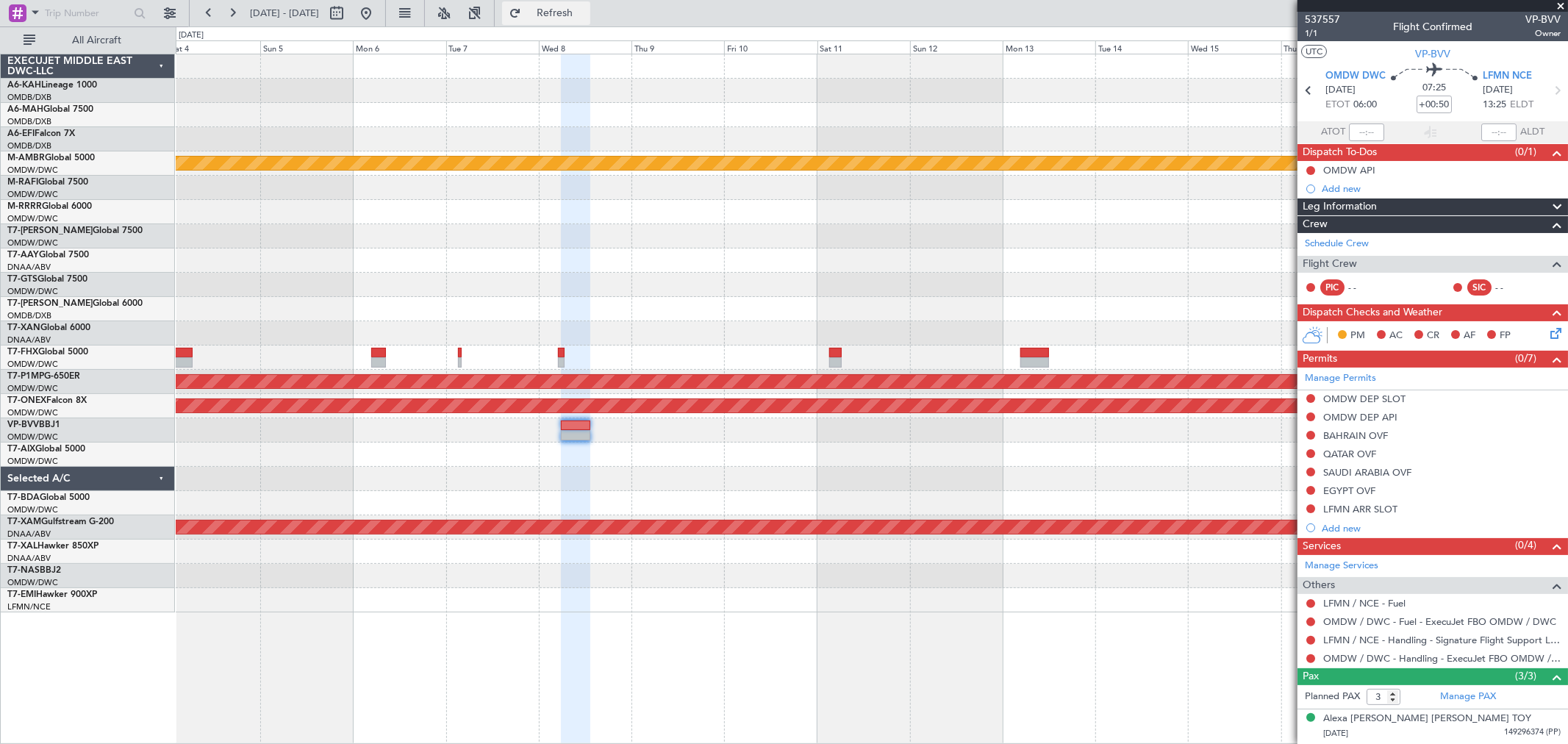
click at [586, 19] on span "Refresh" at bounding box center [555, 12] width 62 height 10
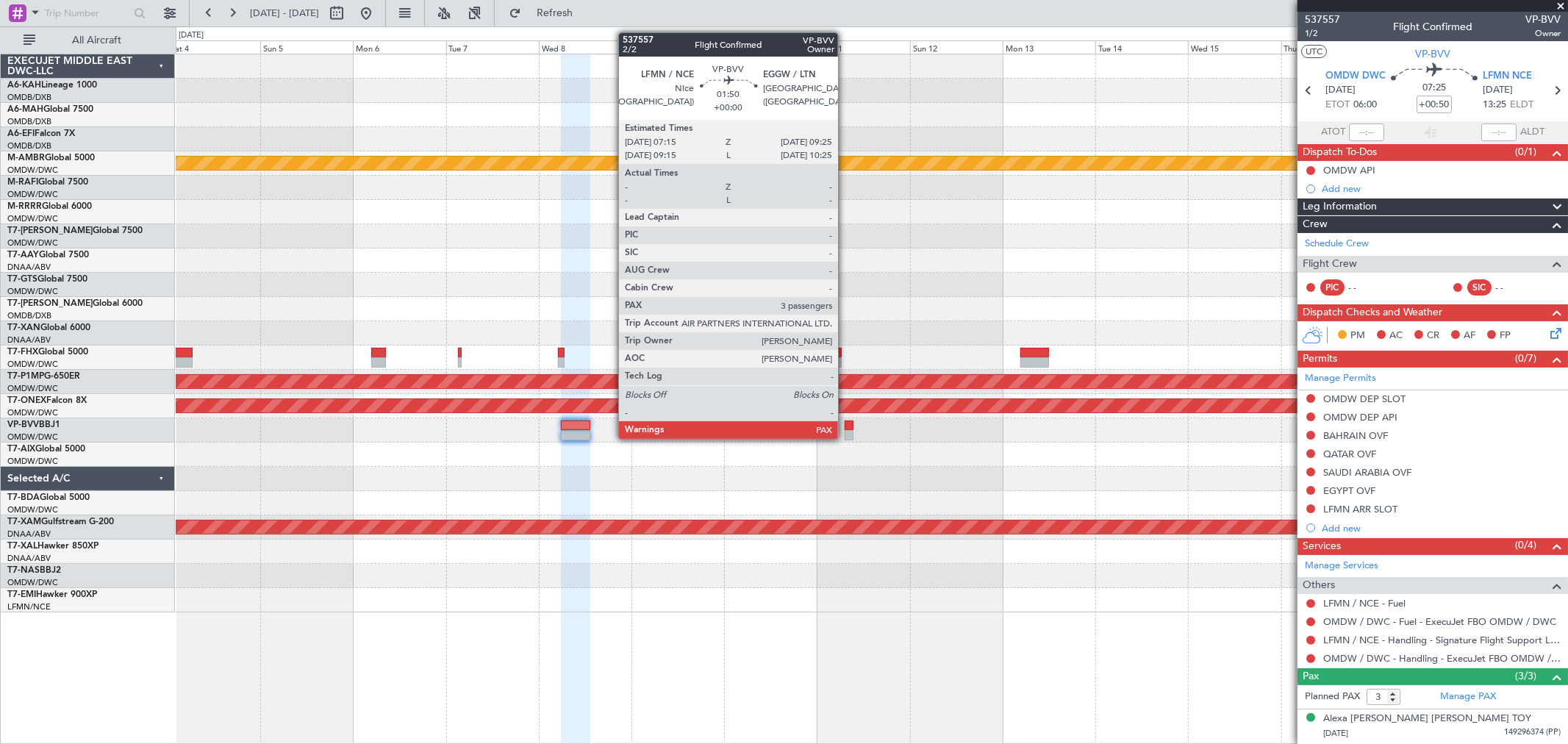
click at [845, 435] on div at bounding box center [848, 435] width 8 height 10
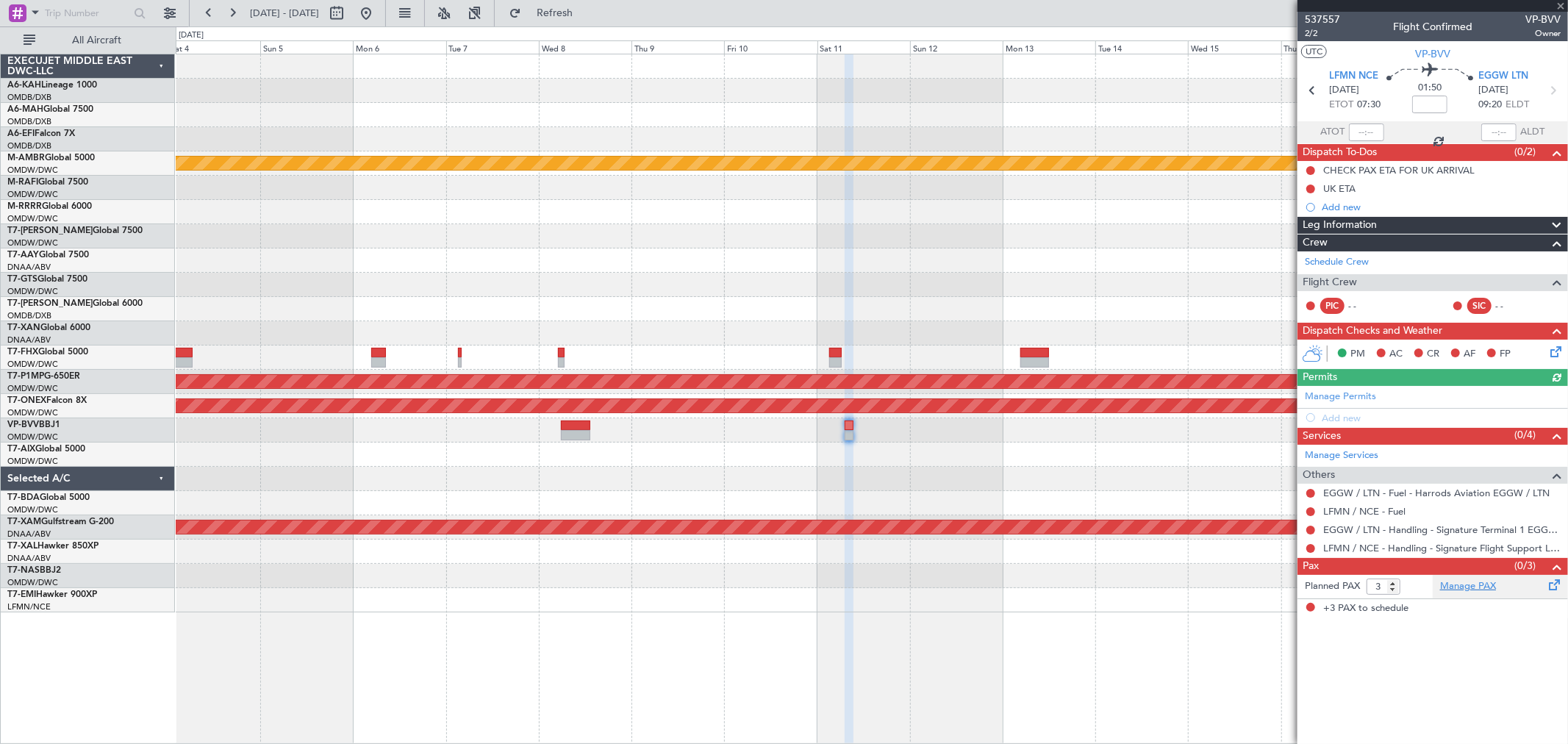
click at [1129, 535] on link "Manage PAX" at bounding box center [1468, 586] width 56 height 15
click at [1129, 106] on input at bounding box center [1430, 104] width 36 height 18
type input "+00:10"
click at [1129, 394] on link "Manage Permits" at bounding box center [1340, 397] width 71 height 15
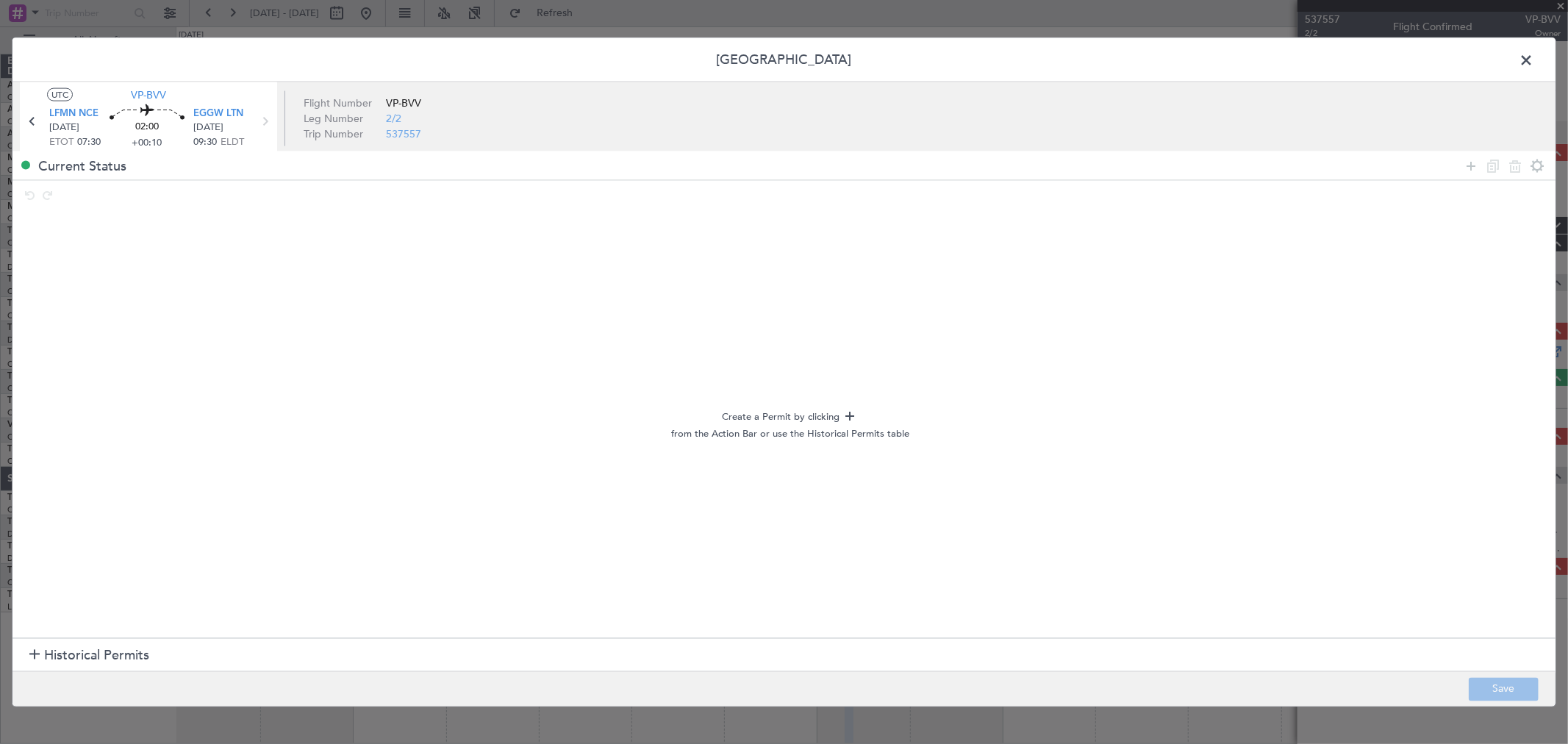
click at [94, 535] on span "Historical Permits" at bounding box center [97, 655] width 105 height 20
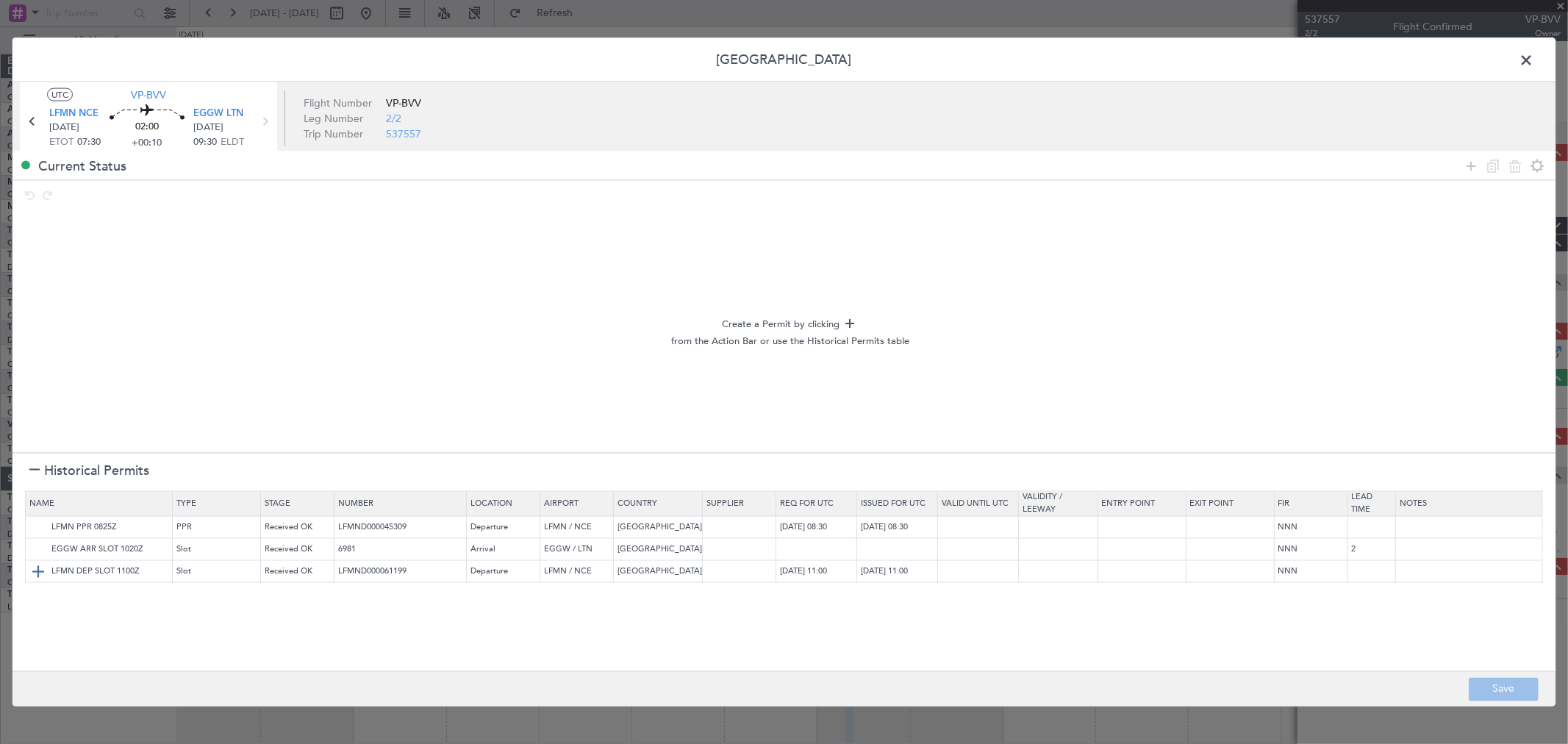
click at [37, 535] on img at bounding box center [38, 571] width 18 height 18
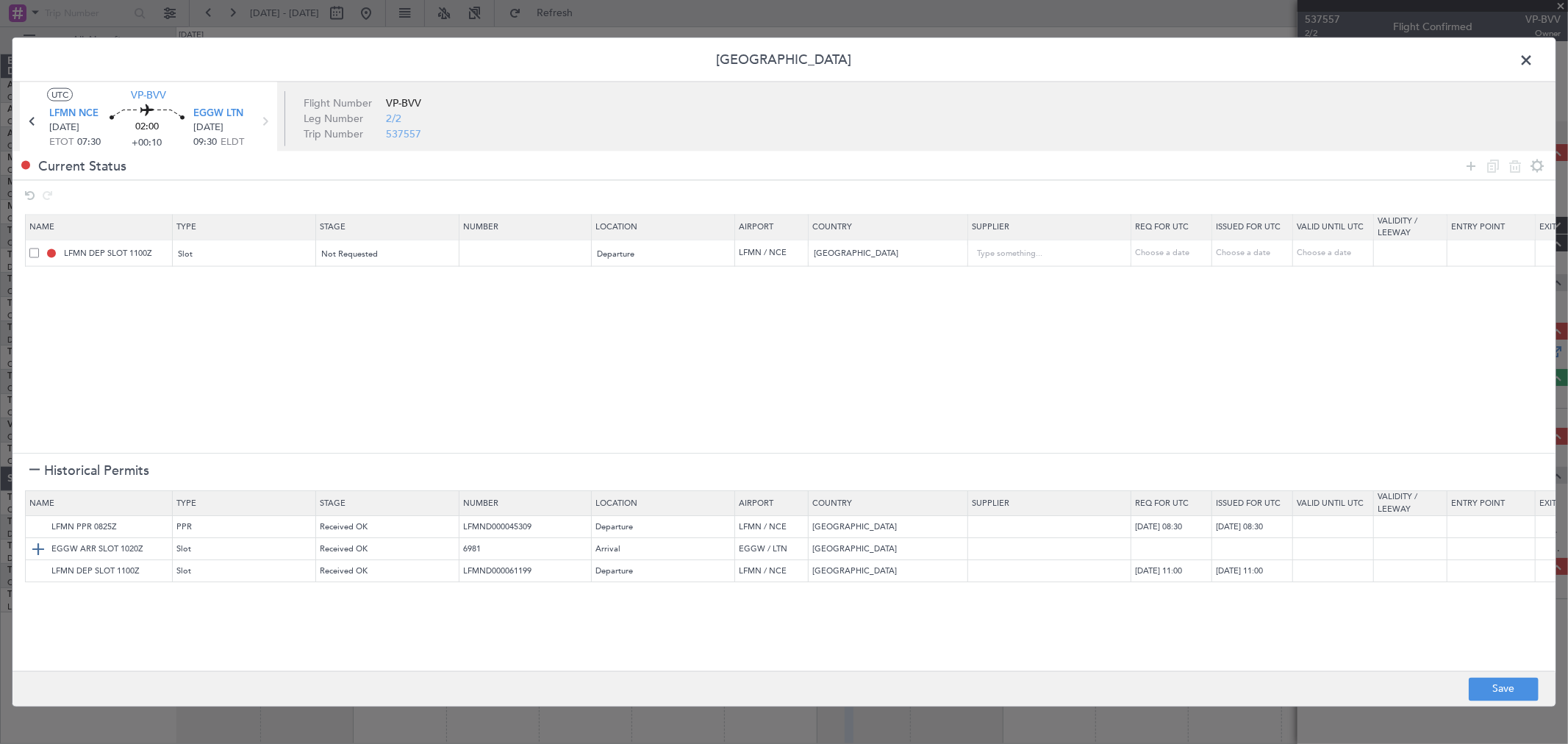
click at [34, 535] on img at bounding box center [38, 550] width 18 height 18
click at [1129, 535] on button "Save" at bounding box center [1504, 688] width 69 height 23
click at [1129, 63] on div at bounding box center [784, 373] width 1543 height 668
type input "LFMN DEP SLOT"
type input "NNN"
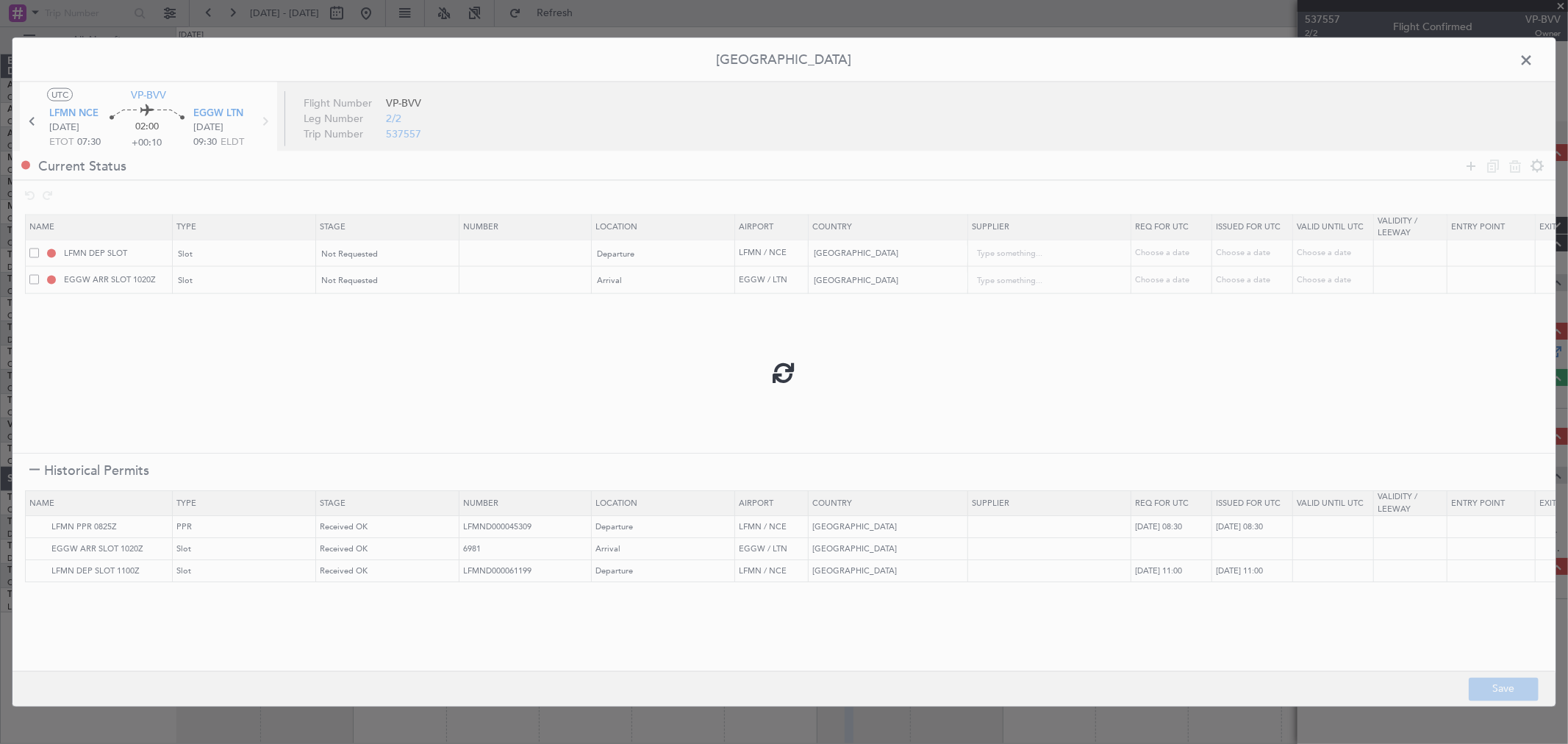
type input "EGGW ARR SLOT"
type input "NNN"
type input "2"
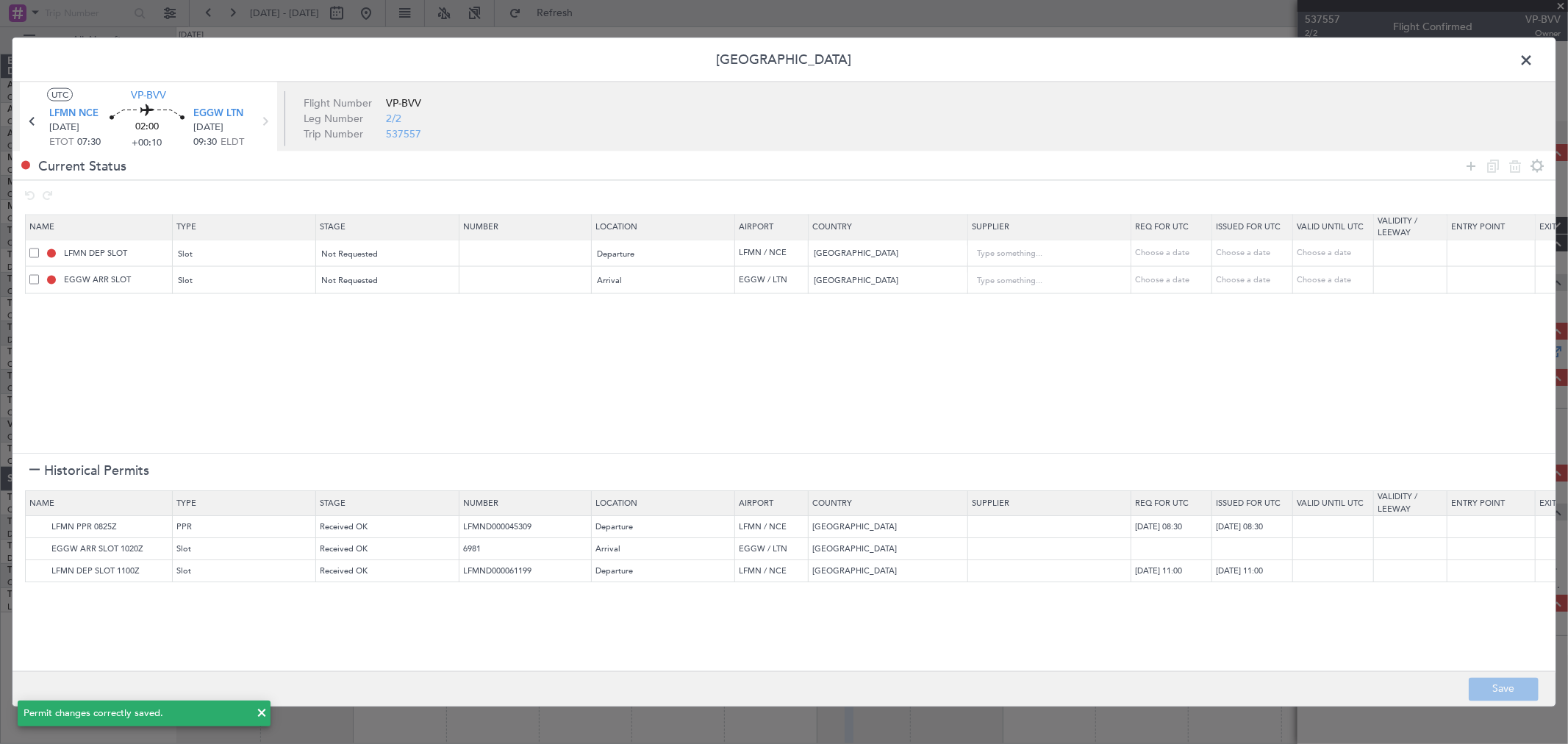
click at [1129, 56] on span at bounding box center [1533, 64] width 0 height 29
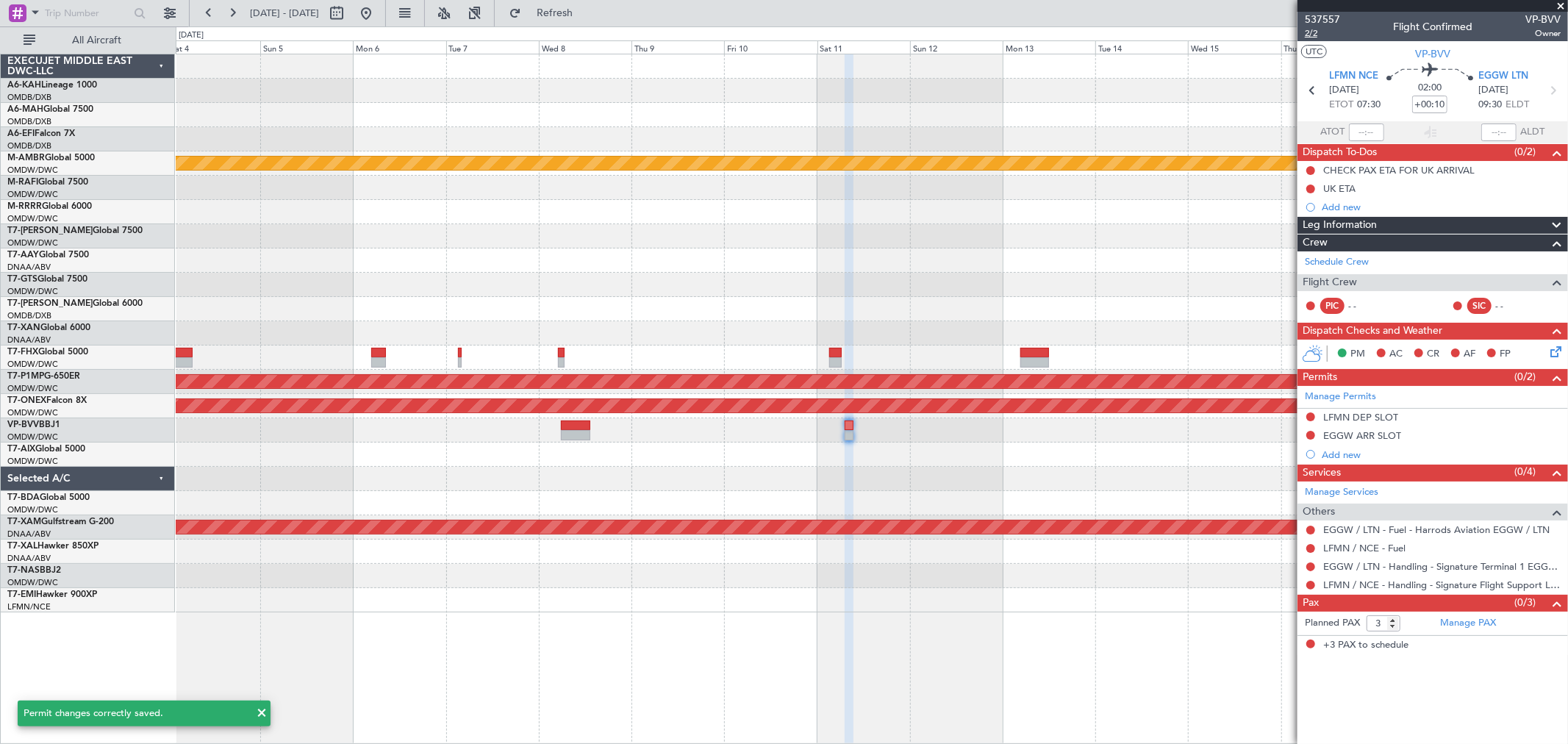
click at [1129, 30] on span "2/2" at bounding box center [1322, 33] width 36 height 12
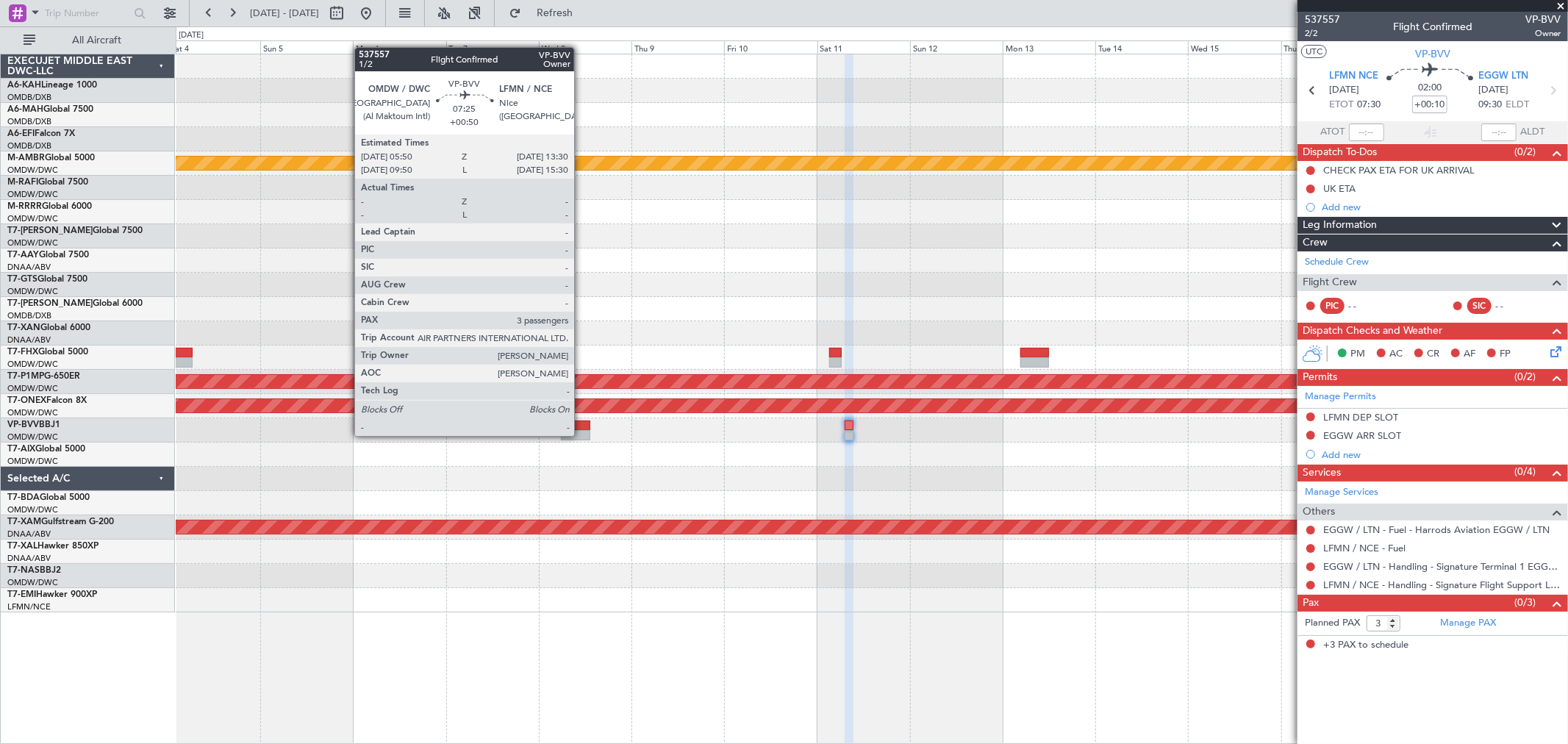
click at [581, 432] on div at bounding box center [576, 435] width 30 height 10
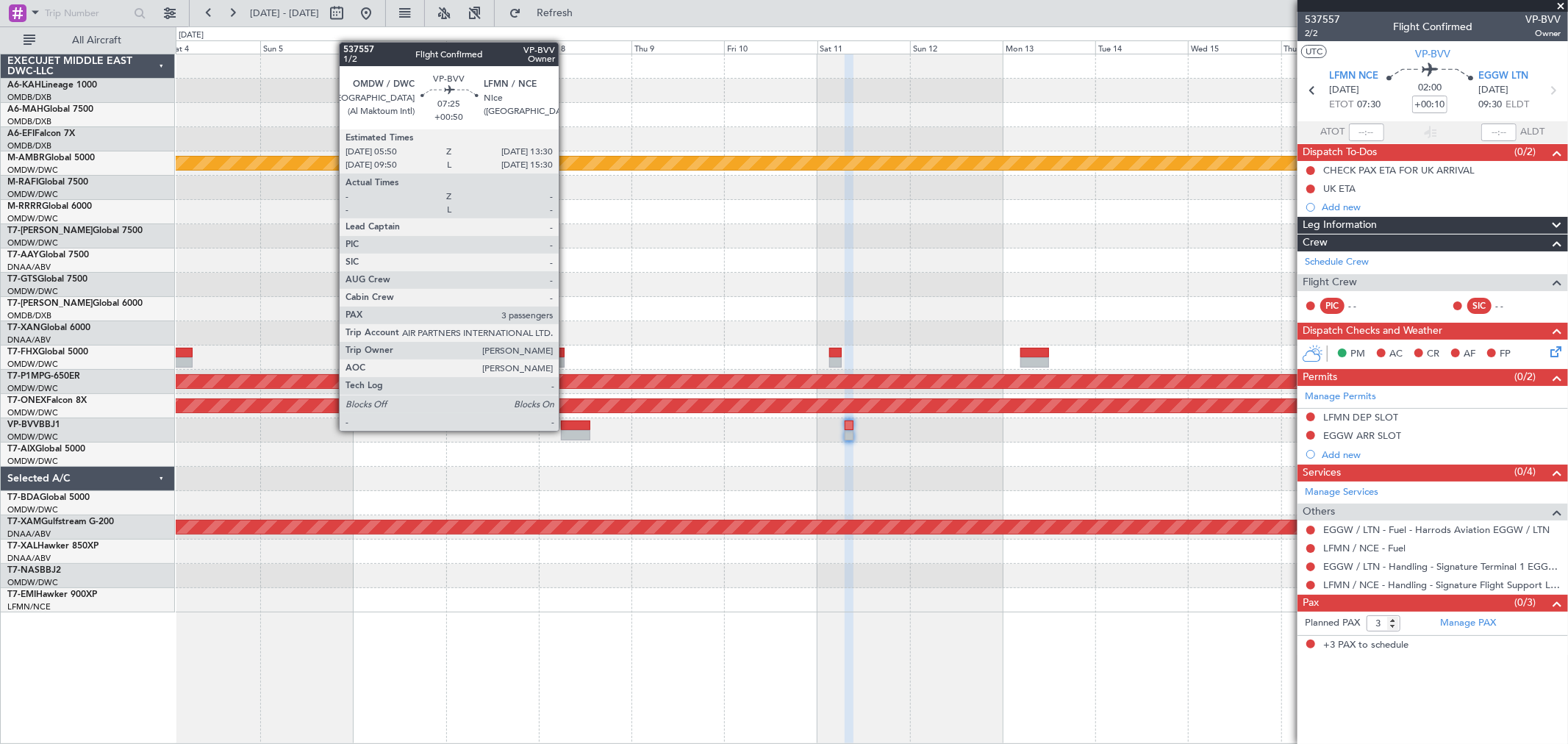
click at [566, 430] on div at bounding box center [576, 435] width 30 height 10
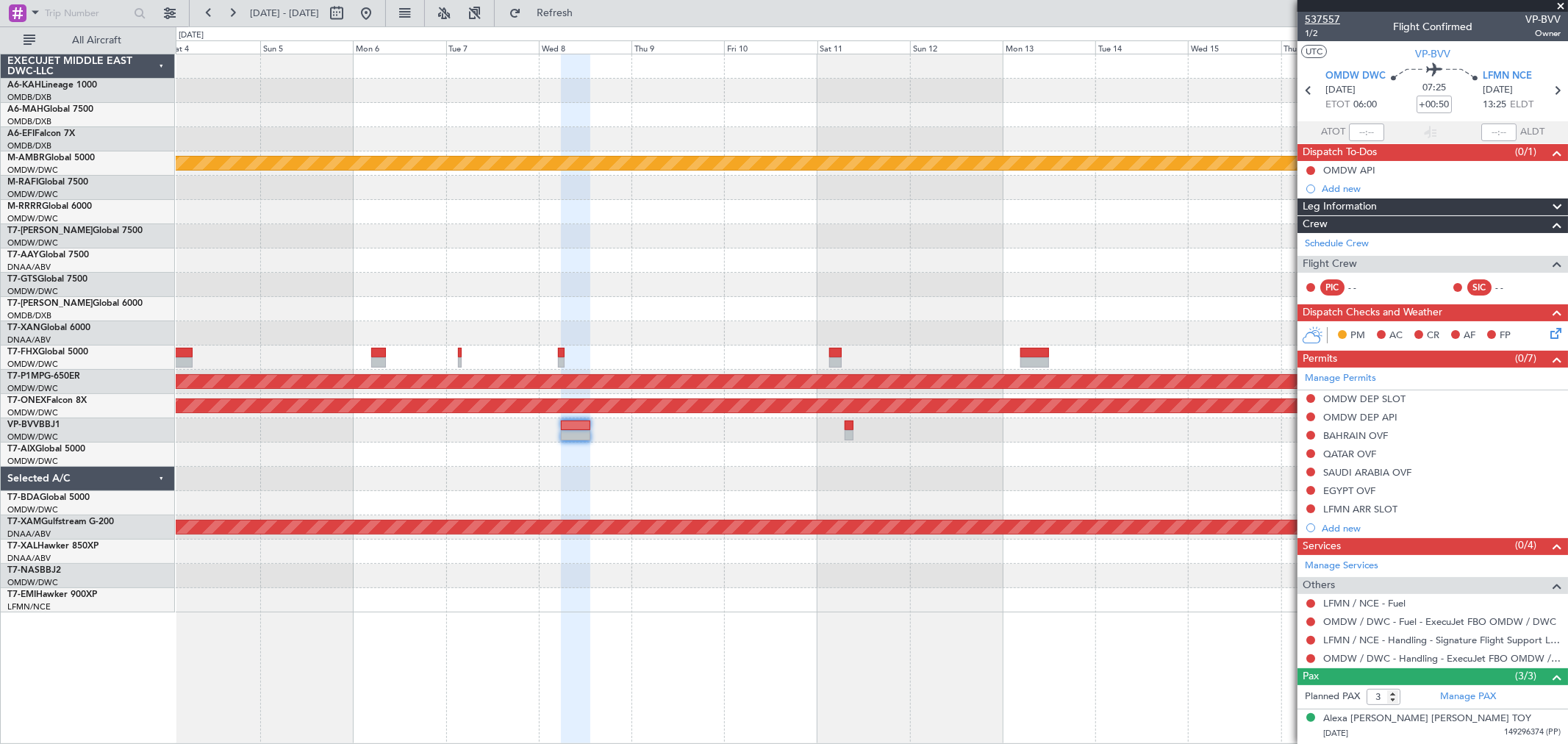
click at [1129, 15] on span "537557" at bounding box center [1322, 19] width 36 height 15
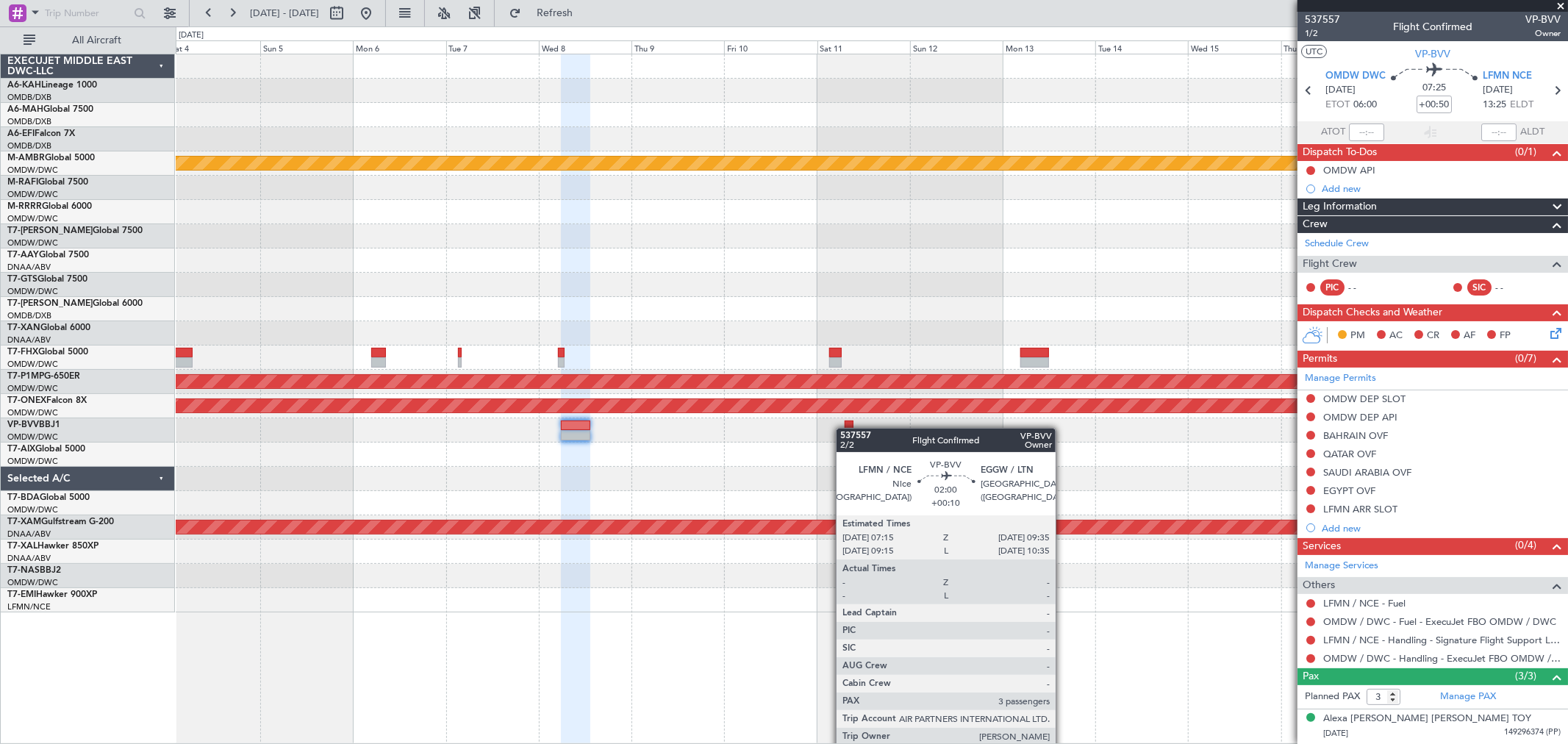
click at [844, 428] on div at bounding box center [872, 430] width 1392 height 24
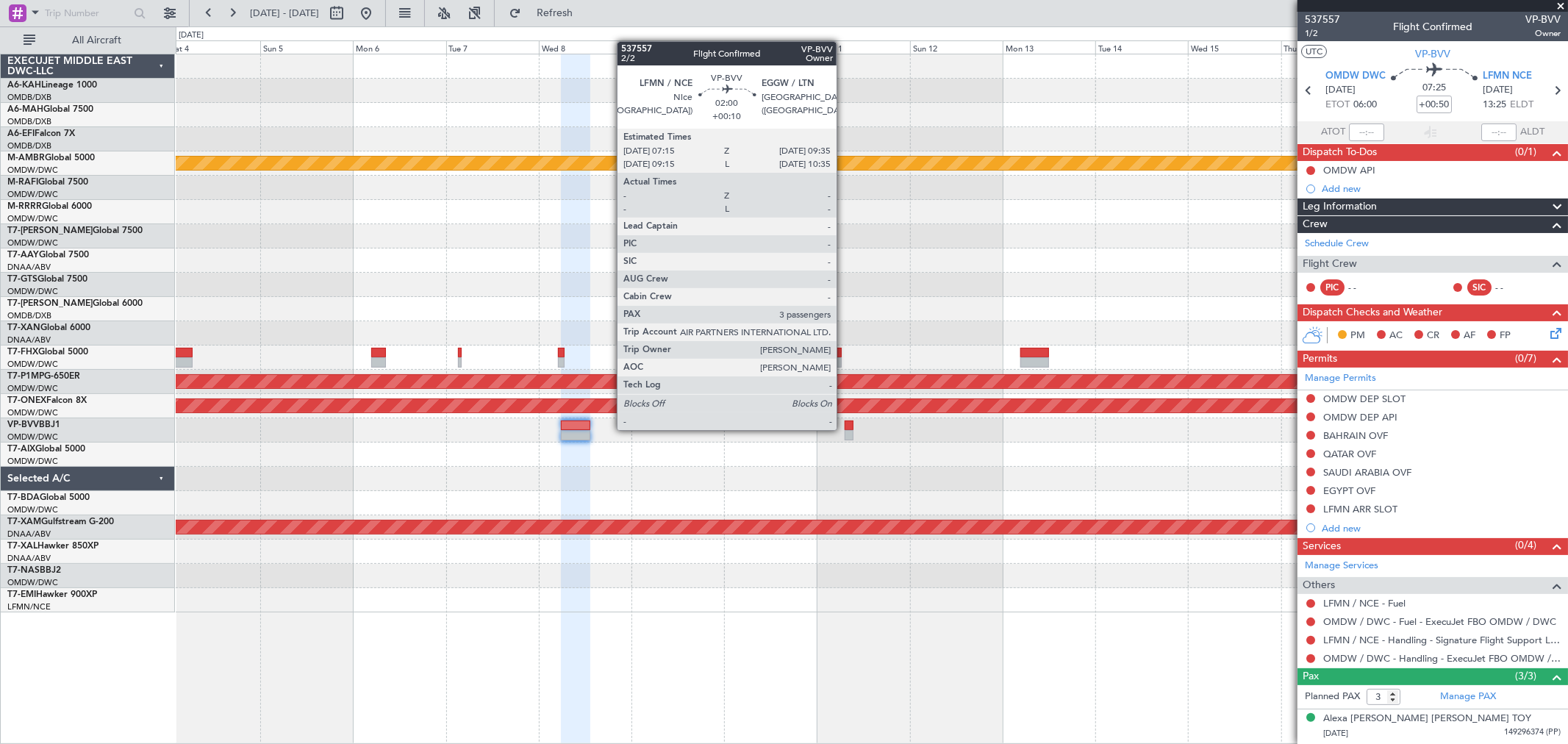
click at [845, 428] on div at bounding box center [849, 425] width 9 height 10
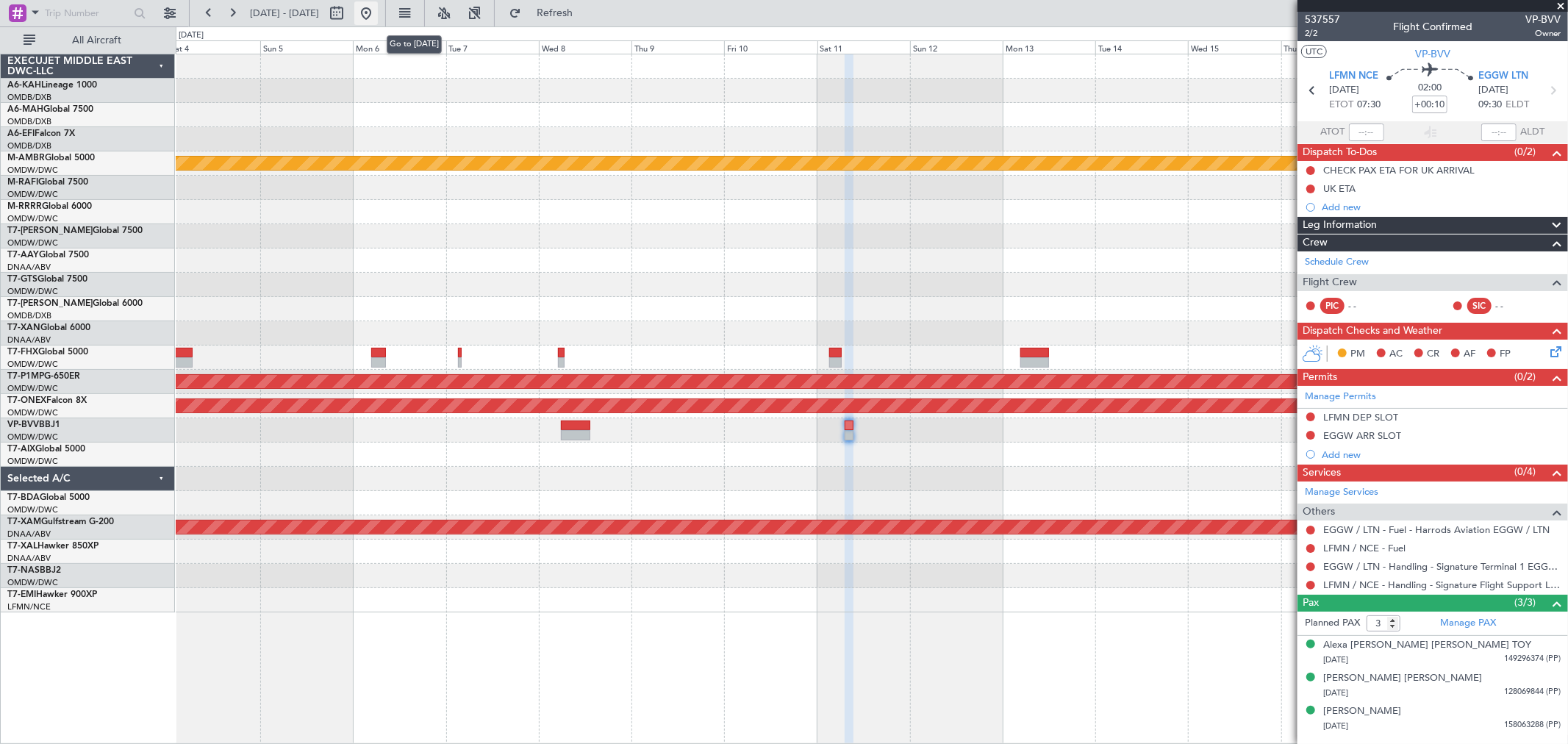
click at [378, 8] on button at bounding box center [366, 13] width 23 height 23
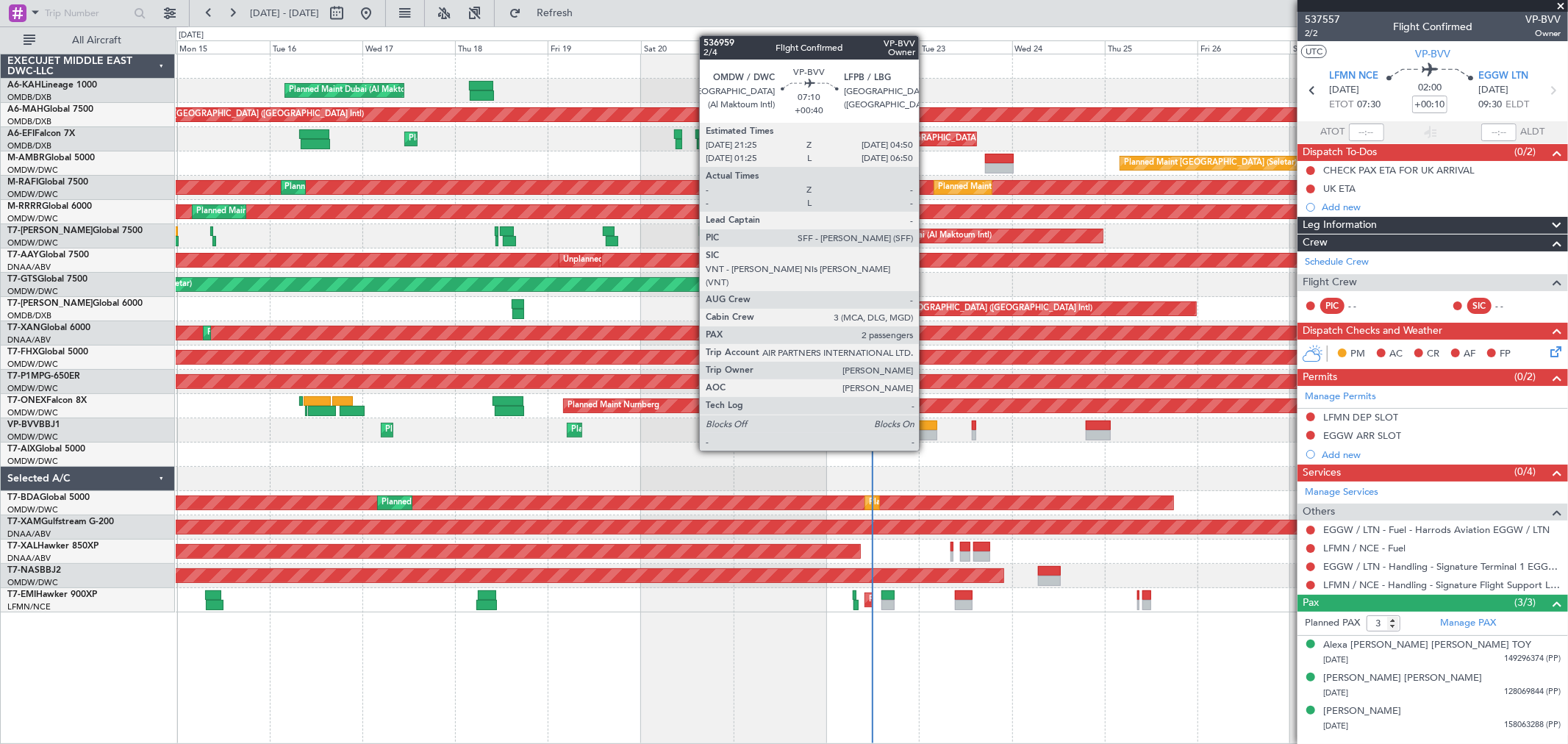
click at [926, 423] on div at bounding box center [923, 425] width 29 height 10
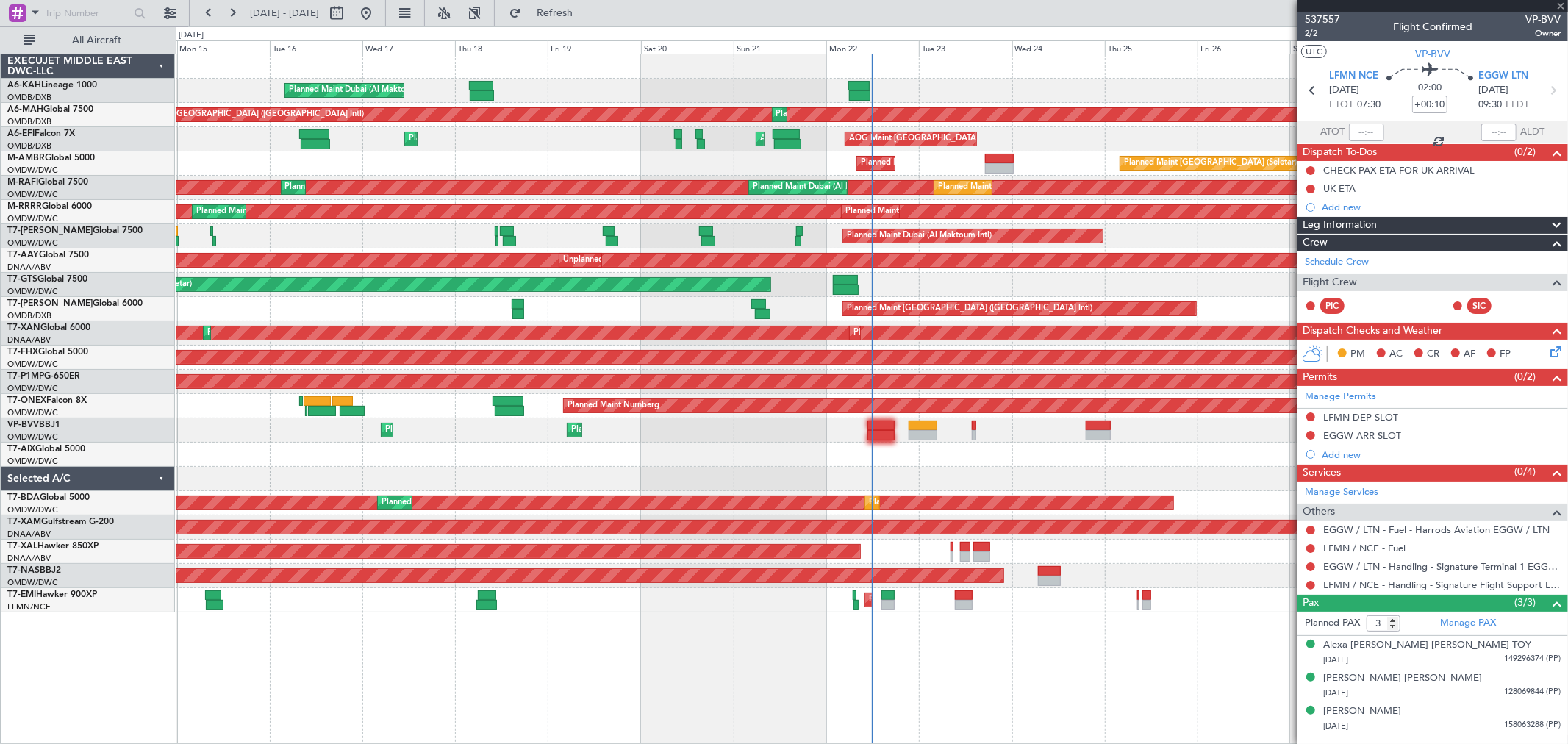
type input "+00:40"
type input "2"
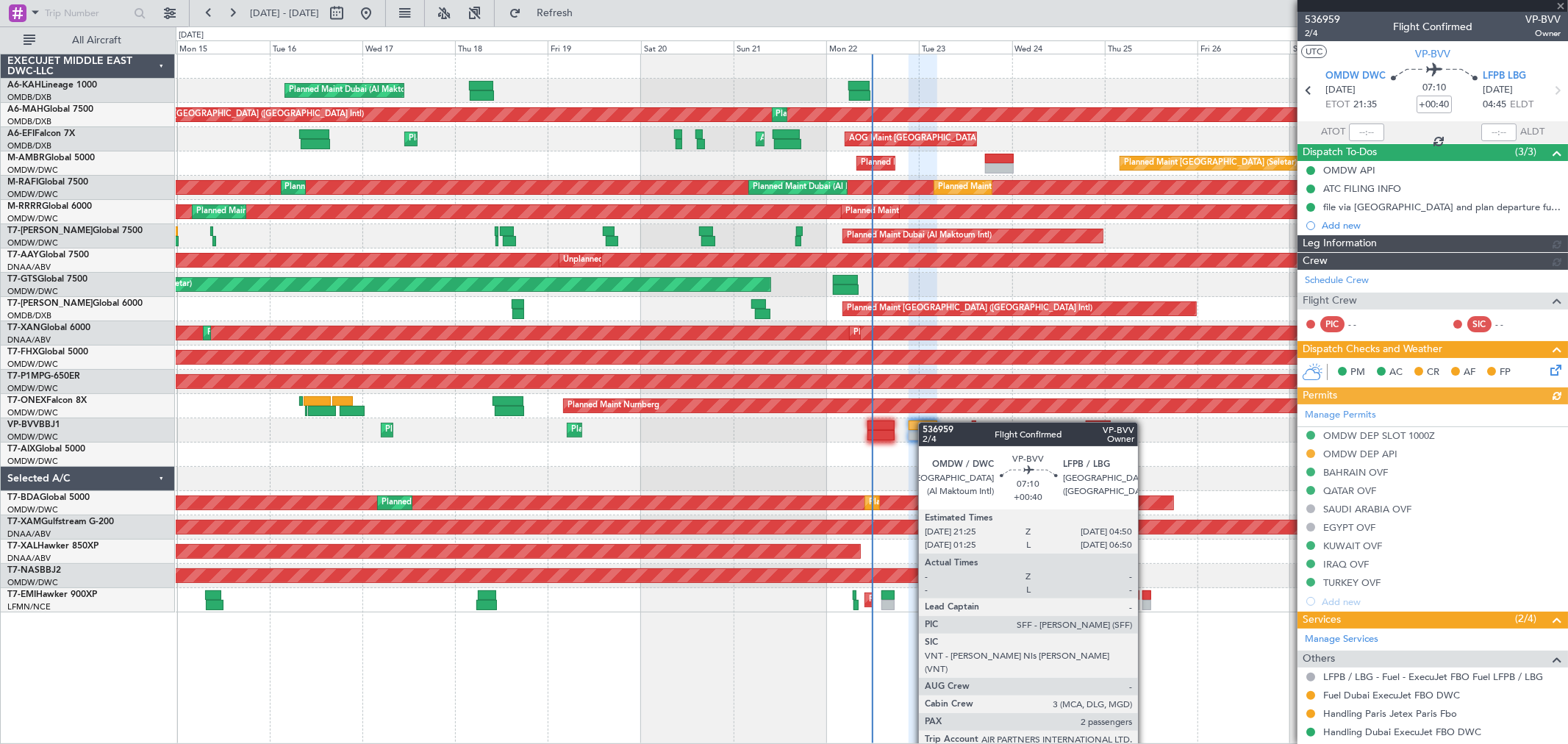
type input "[PERSON_NAME] (ANI)"
type input "7345"
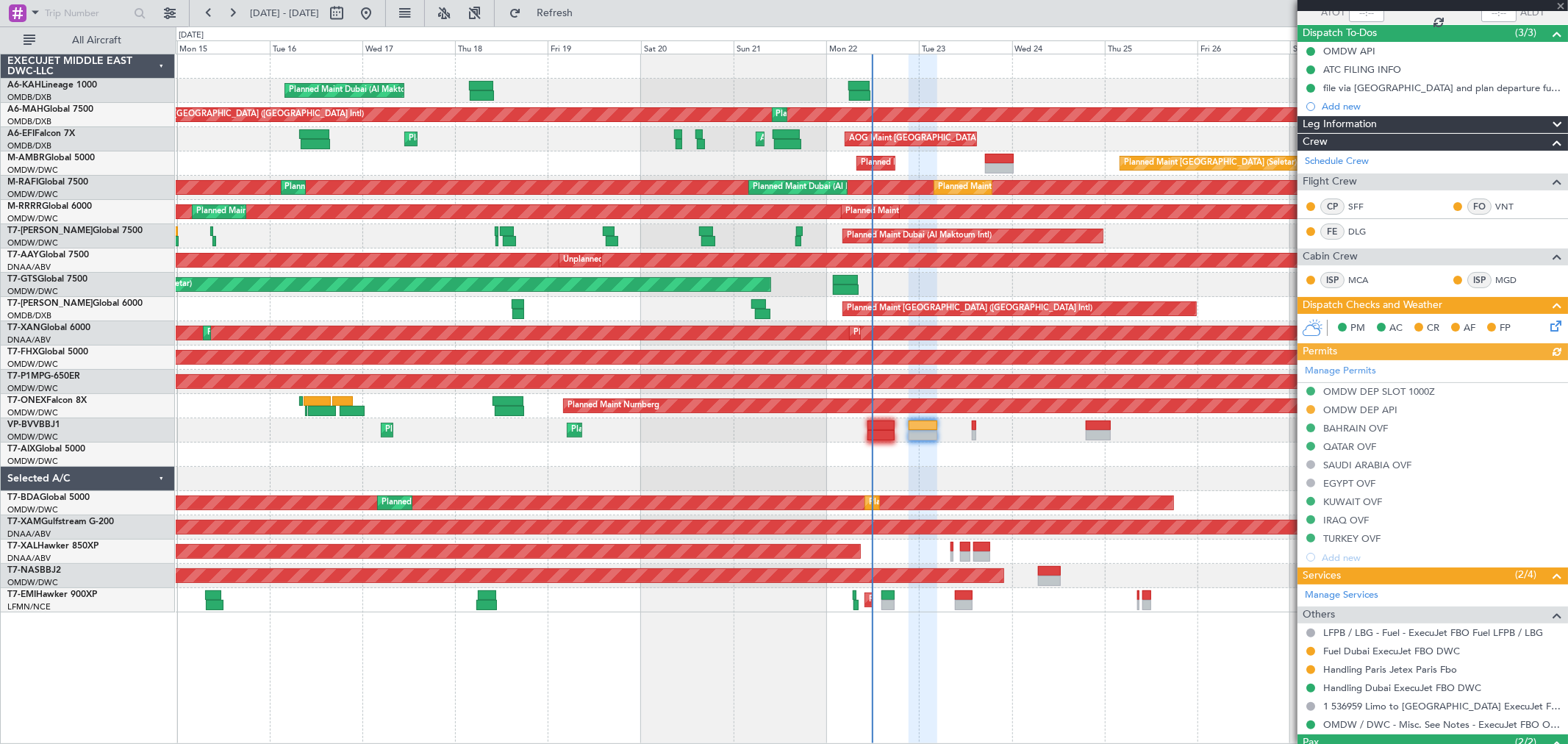
scroll to position [217, 0]
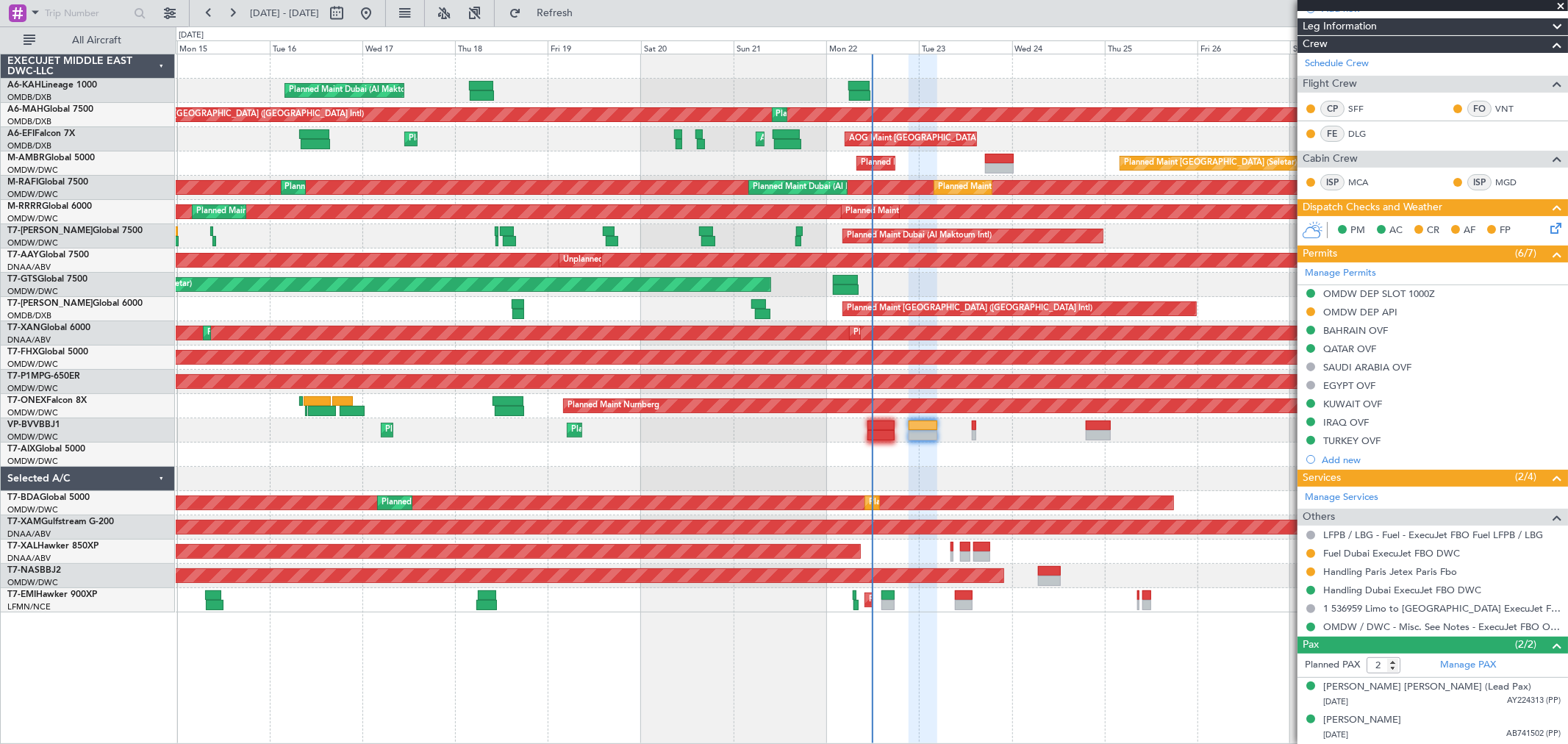
click at [1123, 460] on div at bounding box center [872, 454] width 1392 height 24
type input "[PERSON_NAME] (ANI)"
type input "7345"
type input "[PERSON_NAME] (ANI)"
type input "7345"
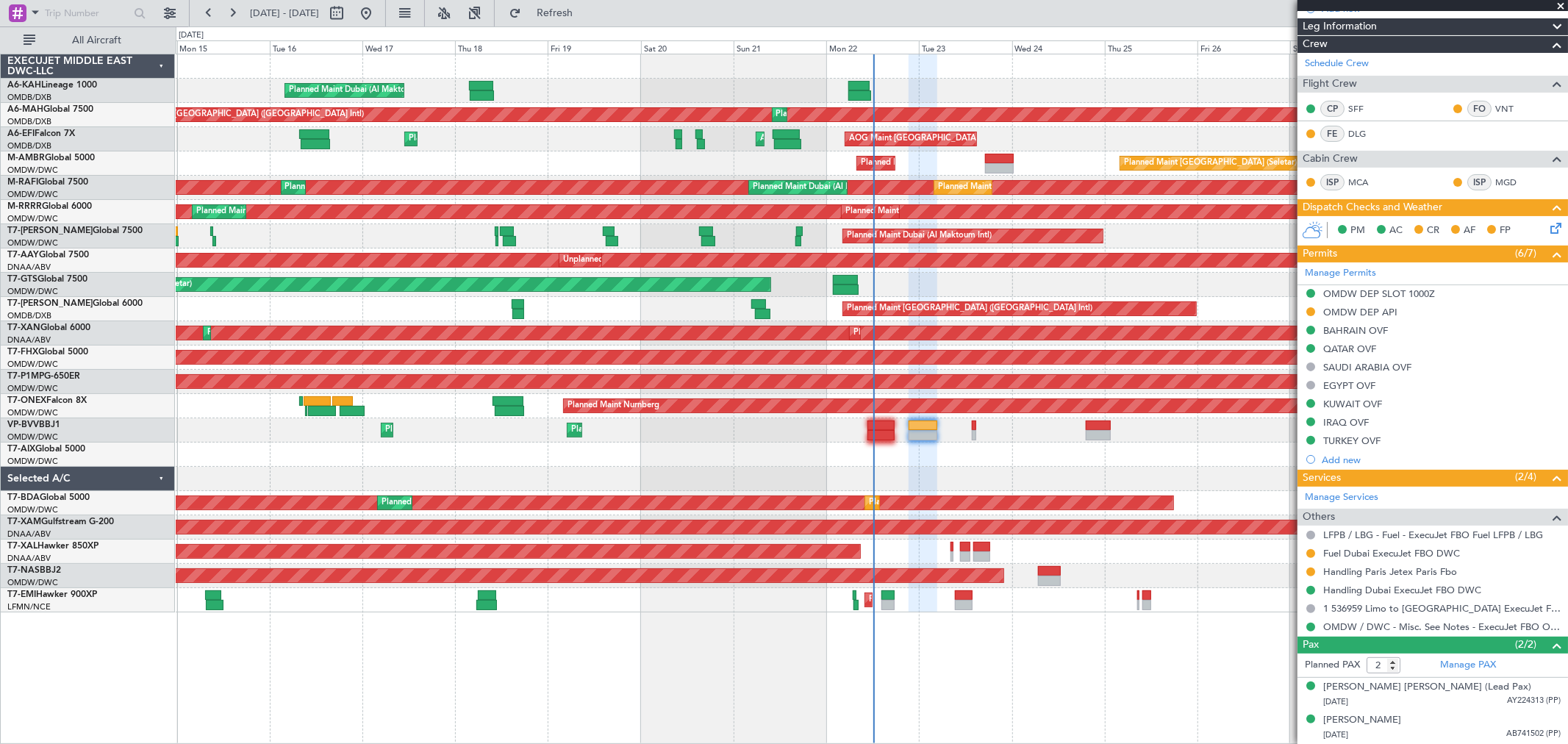
type input "[PERSON_NAME] (ANI)"
type input "7345"
type input "[PERSON_NAME] (ANI)"
type input "7345"
type input "[PERSON_NAME] (ANI)"
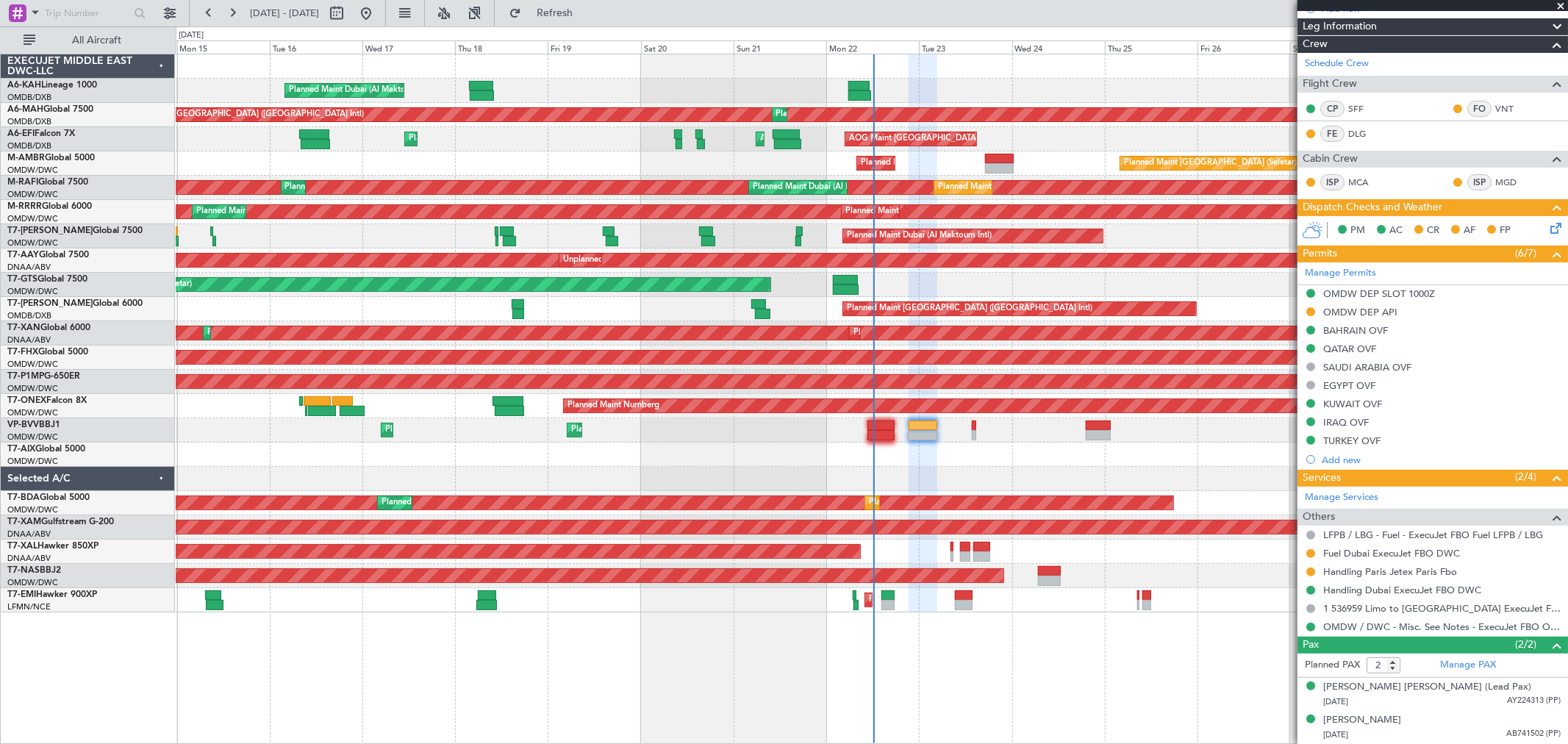
type input "7345"
type input "[PERSON_NAME] (ANI)"
type input "7345"
